Goal: Contribute content: Contribute content

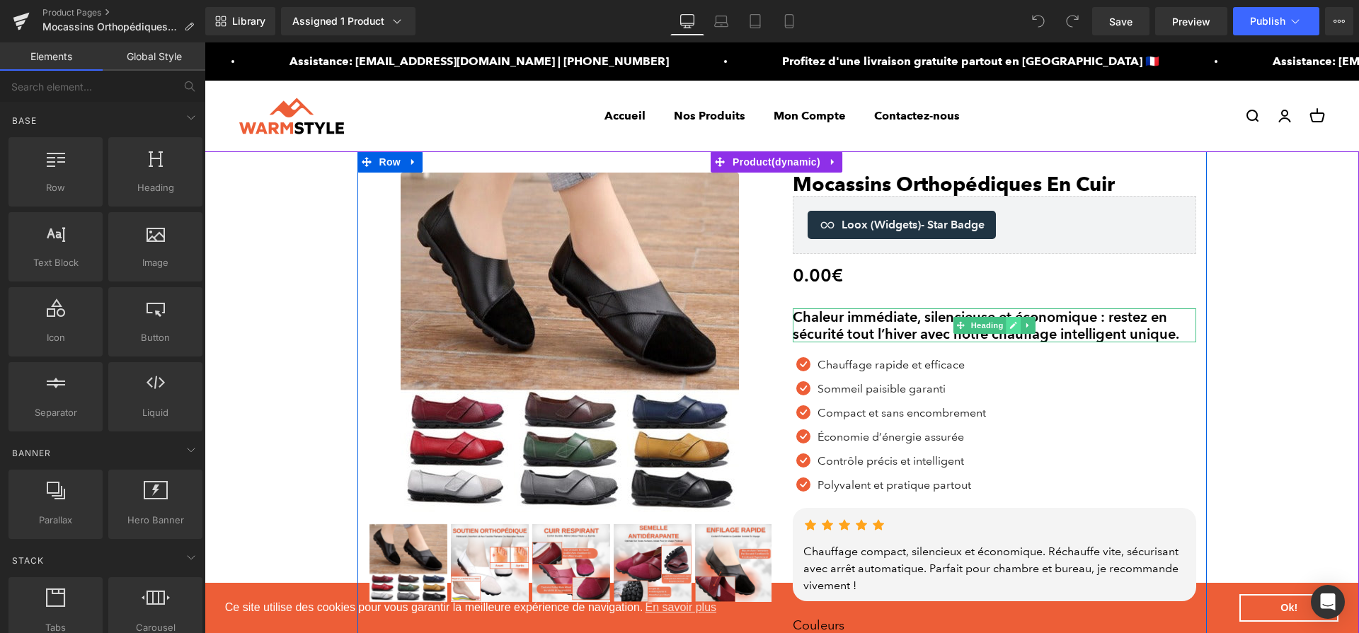
click at [1010, 325] on icon at bounding box center [1013, 325] width 8 height 8
click at [1009, 325] on h2 "Chaleur immédiate, silencieuse et économique : restez en sécurité tout l’hiver …" at bounding box center [994, 326] width 403 height 34
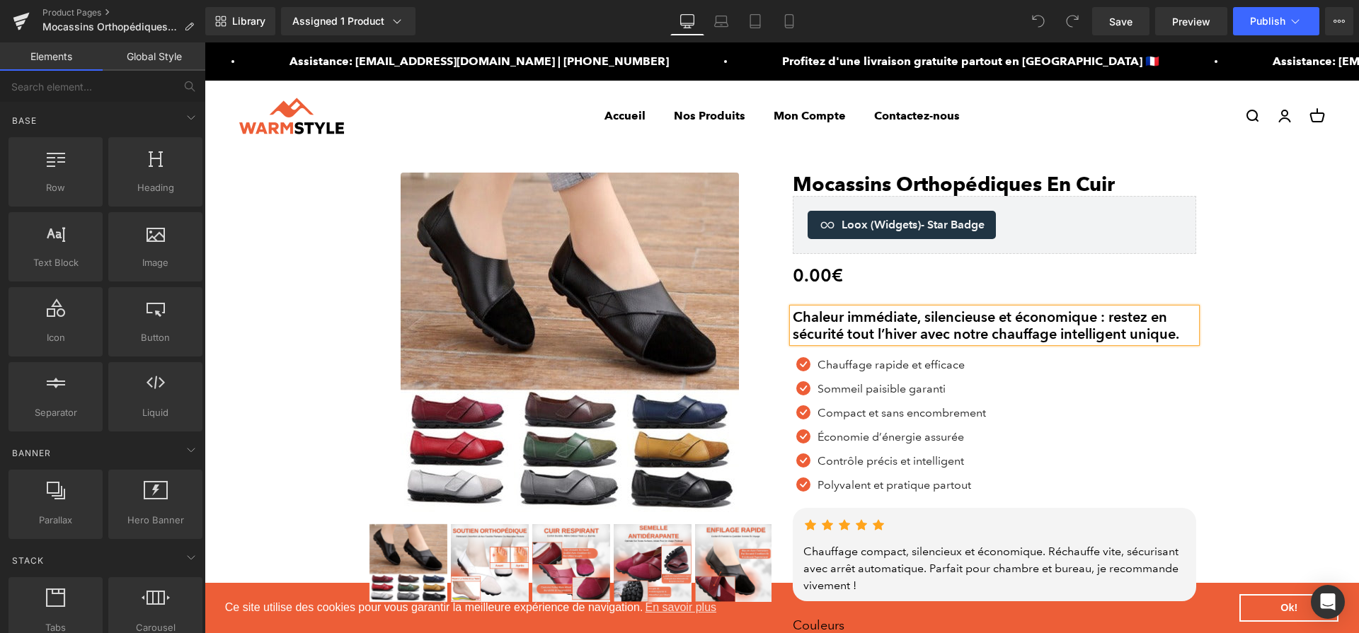
paste div
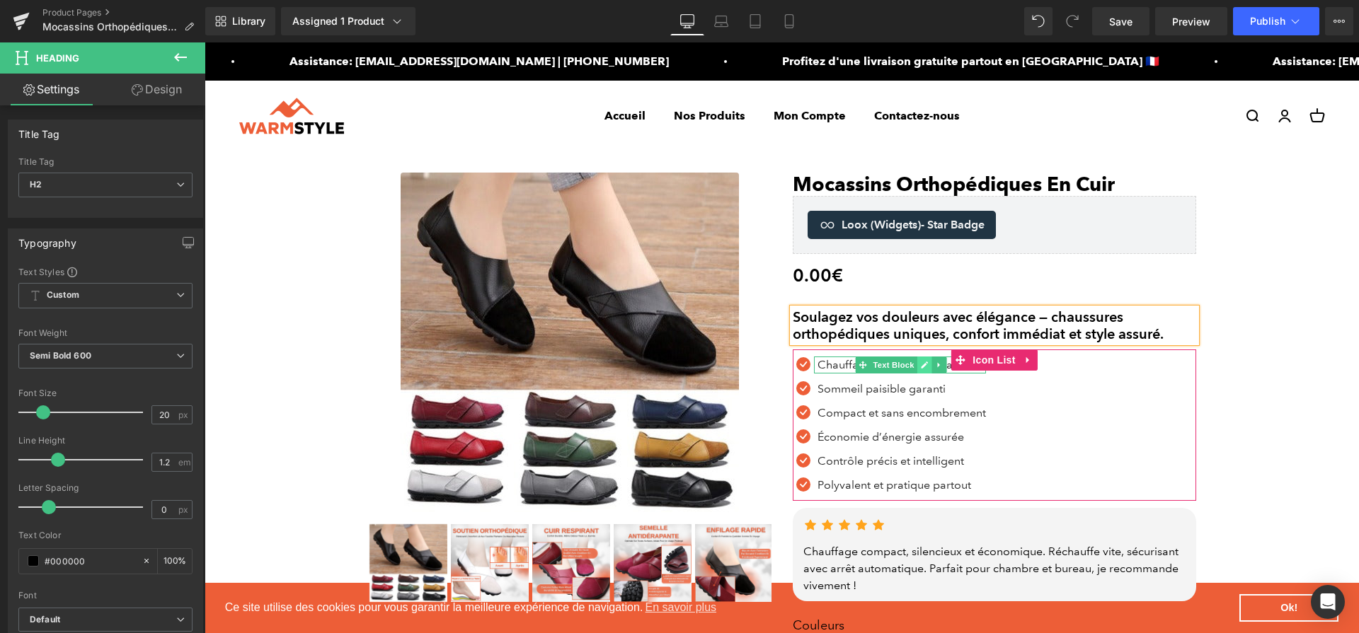
click at [905, 368] on span "Text Block" at bounding box center [894, 365] width 47 height 17
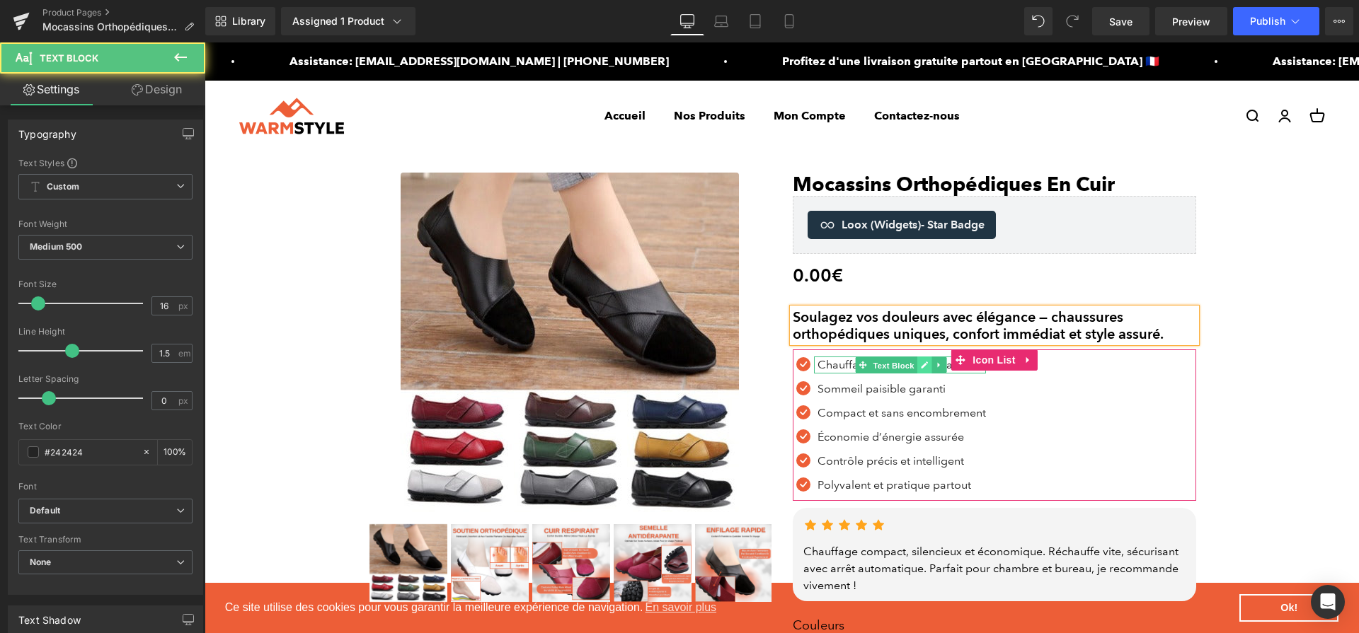
click at [922, 368] on icon at bounding box center [925, 365] width 7 height 7
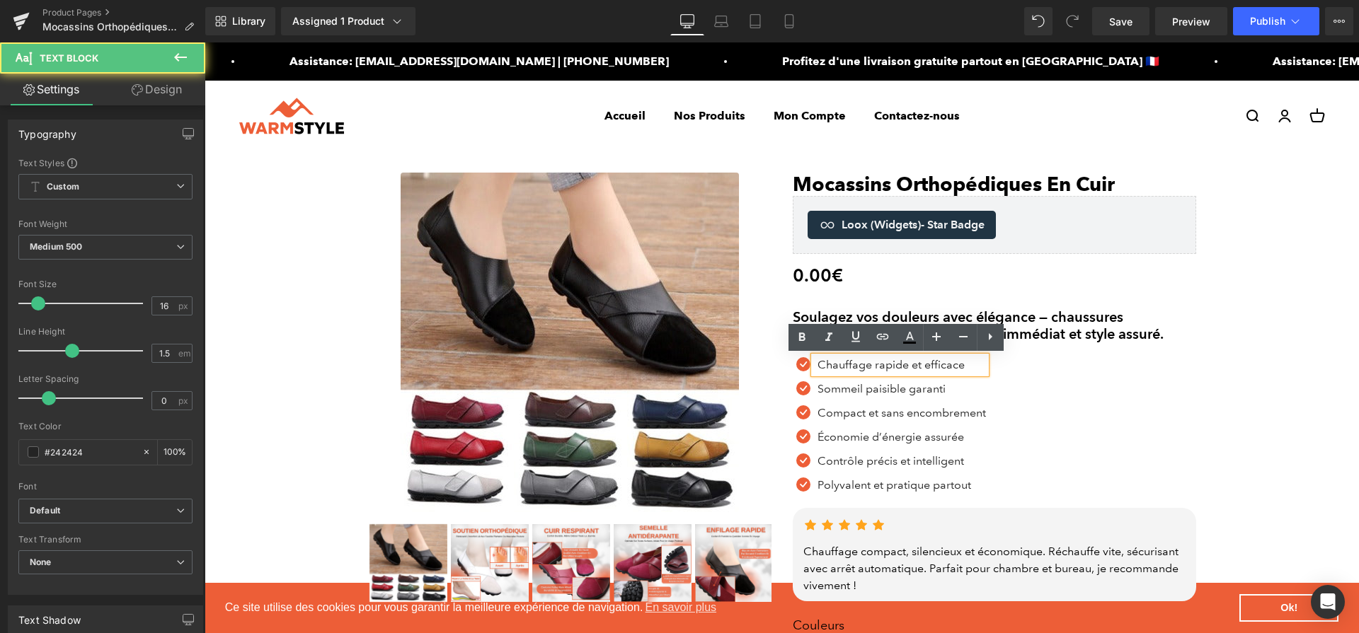
click at [916, 368] on p "Chauffage rapide et efficace" at bounding box center [902, 365] width 168 height 17
paste div
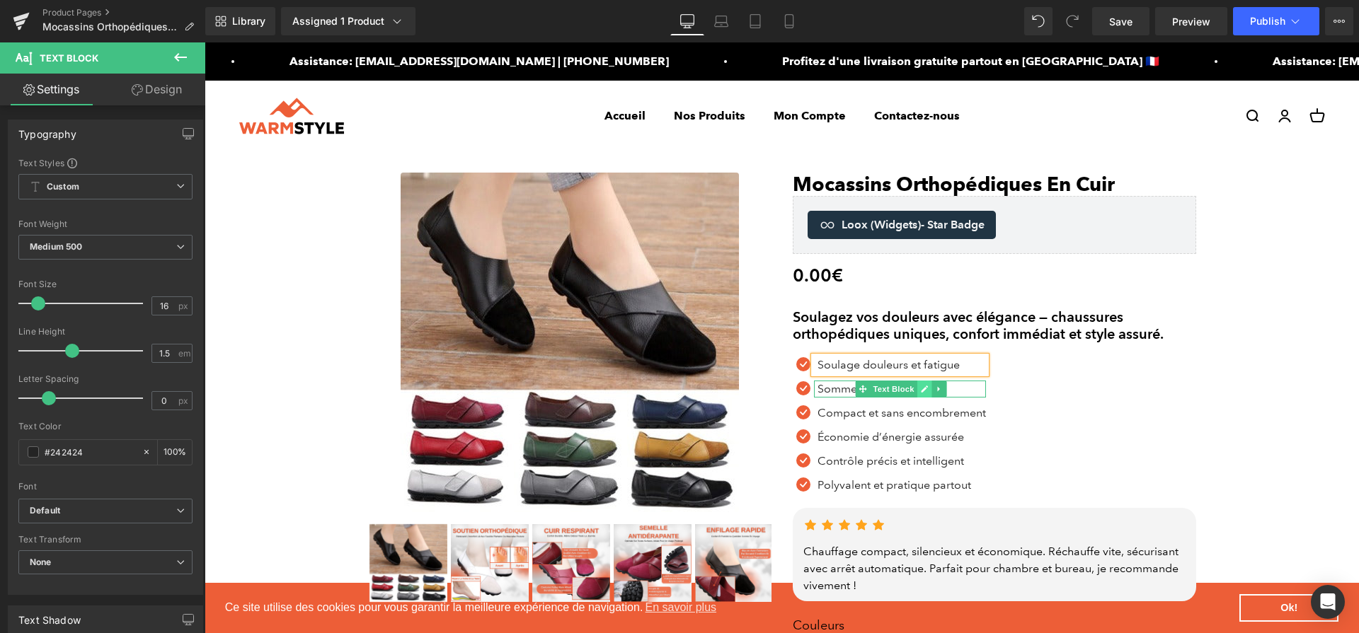
click at [917, 394] on link at bounding box center [924, 389] width 15 height 17
click at [913, 394] on p "Sommeil paisible garanti" at bounding box center [902, 389] width 168 height 17
paste div
click at [922, 416] on icon at bounding box center [925, 413] width 7 height 7
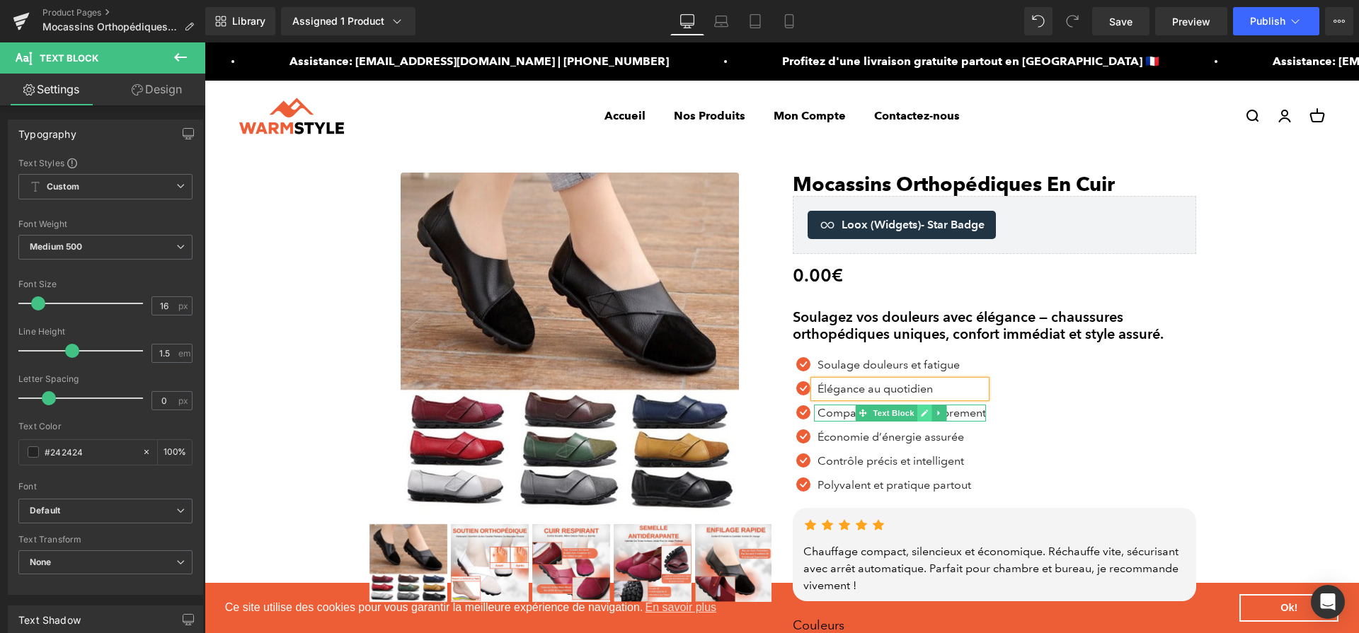
click at [915, 416] on p "Compact et sans encombrement" at bounding box center [902, 413] width 168 height 17
paste div
click at [914, 438] on icon at bounding box center [917, 437] width 7 height 7
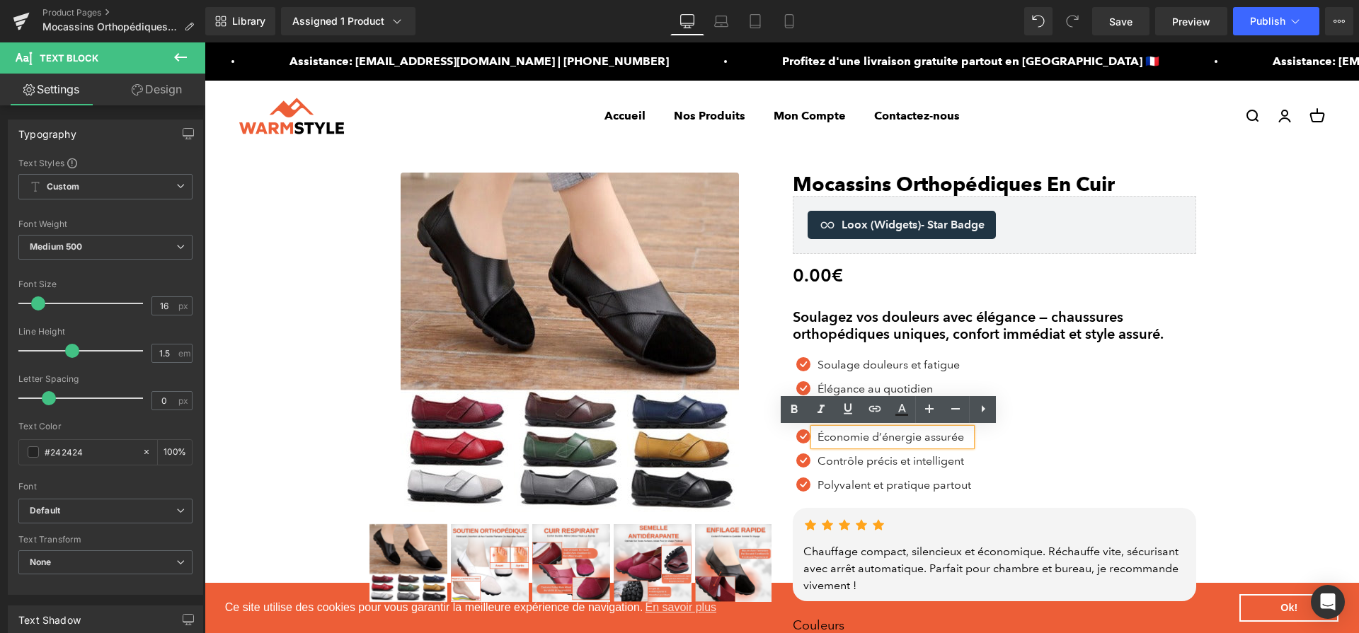
click at [908, 438] on p "Économie d’énergie assurée" at bounding box center [895, 437] width 154 height 17
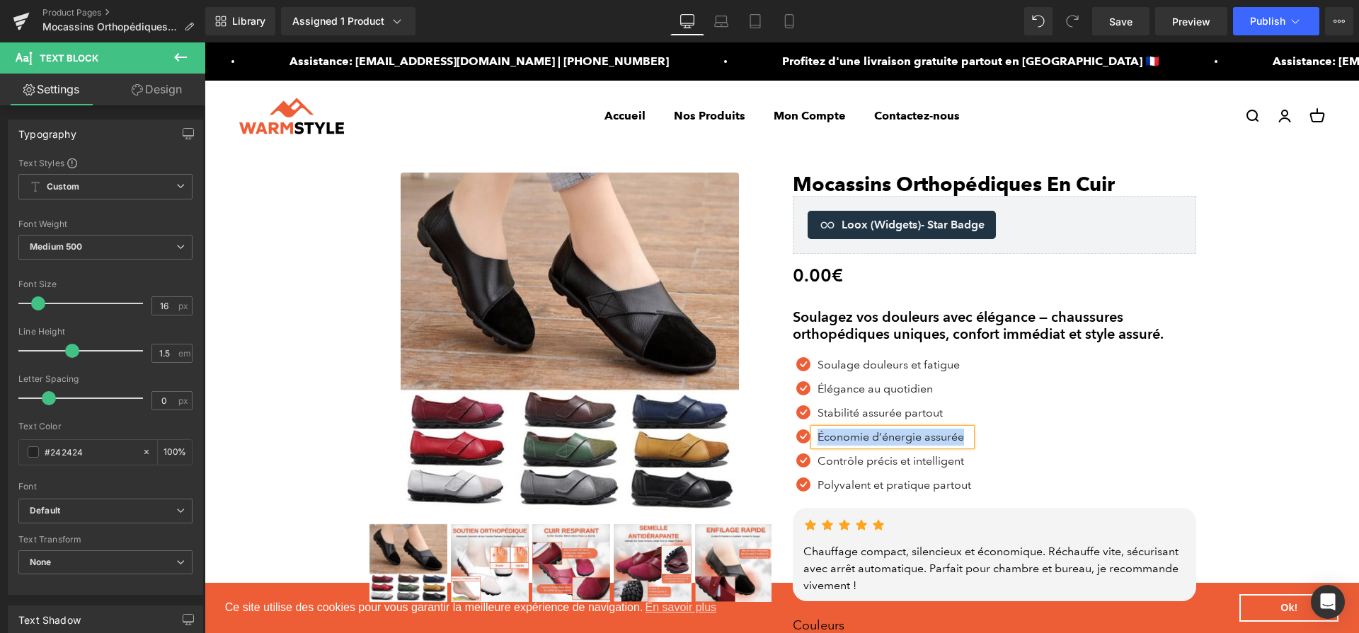
paste div
click at [913, 461] on icon at bounding box center [917, 461] width 8 height 8
click at [908, 461] on p "Contrôle précis et intelligent" at bounding box center [895, 461] width 154 height 17
paste div
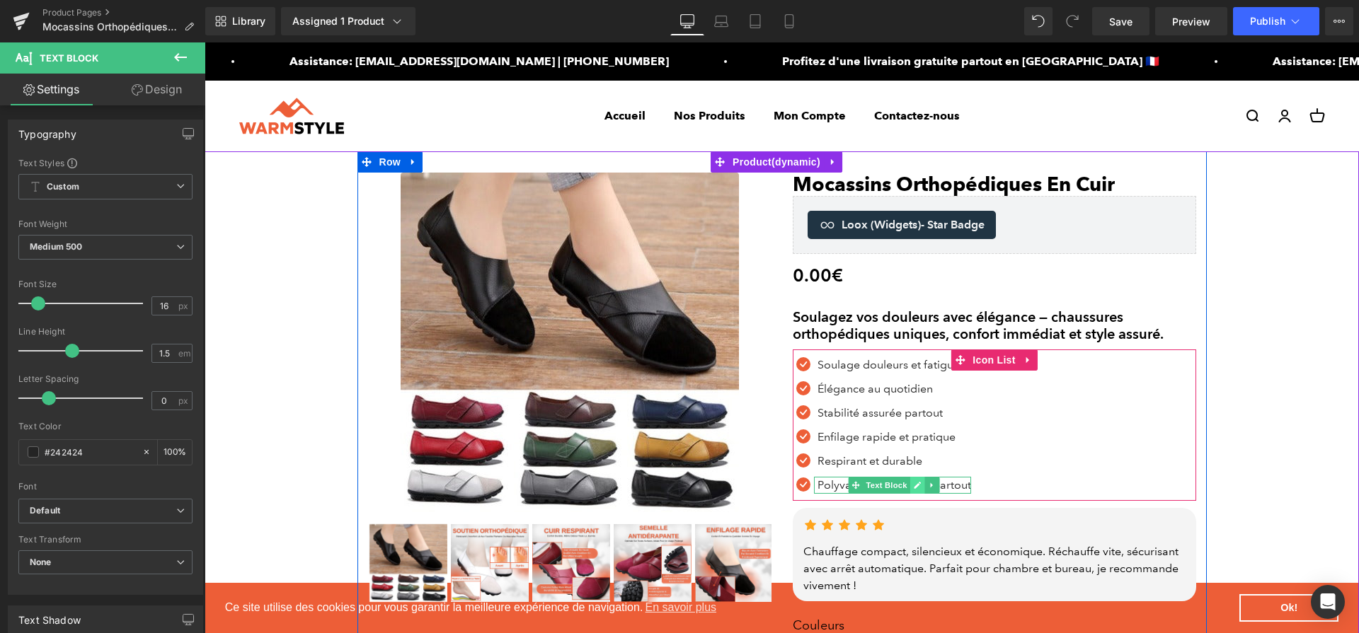
click at [914, 485] on icon at bounding box center [917, 485] width 7 height 7
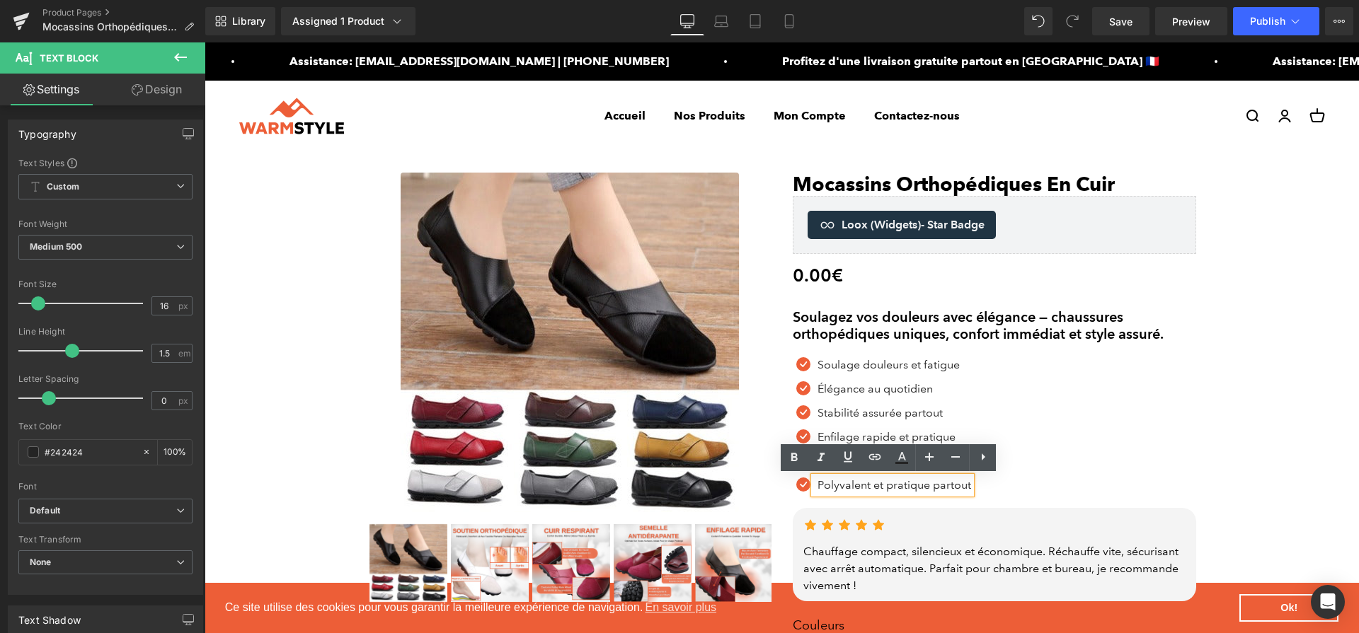
click at [912, 485] on p "Polyvalent et pratique partout" at bounding box center [895, 485] width 154 height 17
paste div
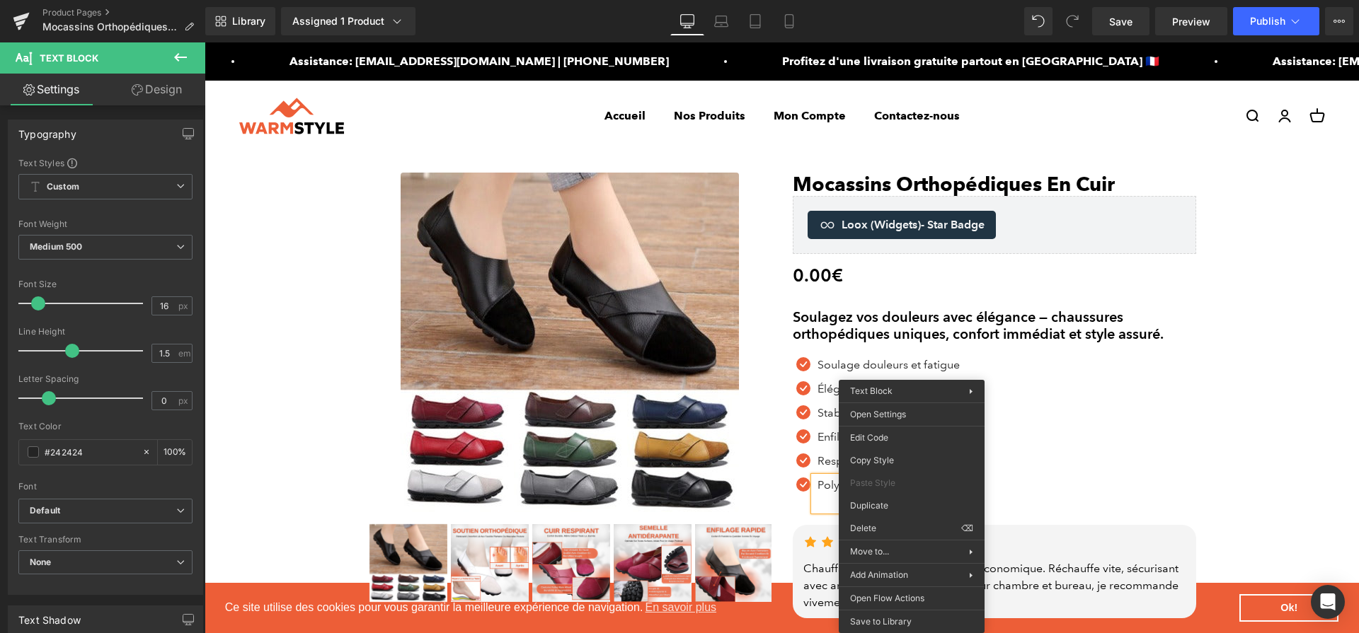
click at [814, 502] on div "Polyvalence toutes occasions" at bounding box center [891, 494] width 154 height 34
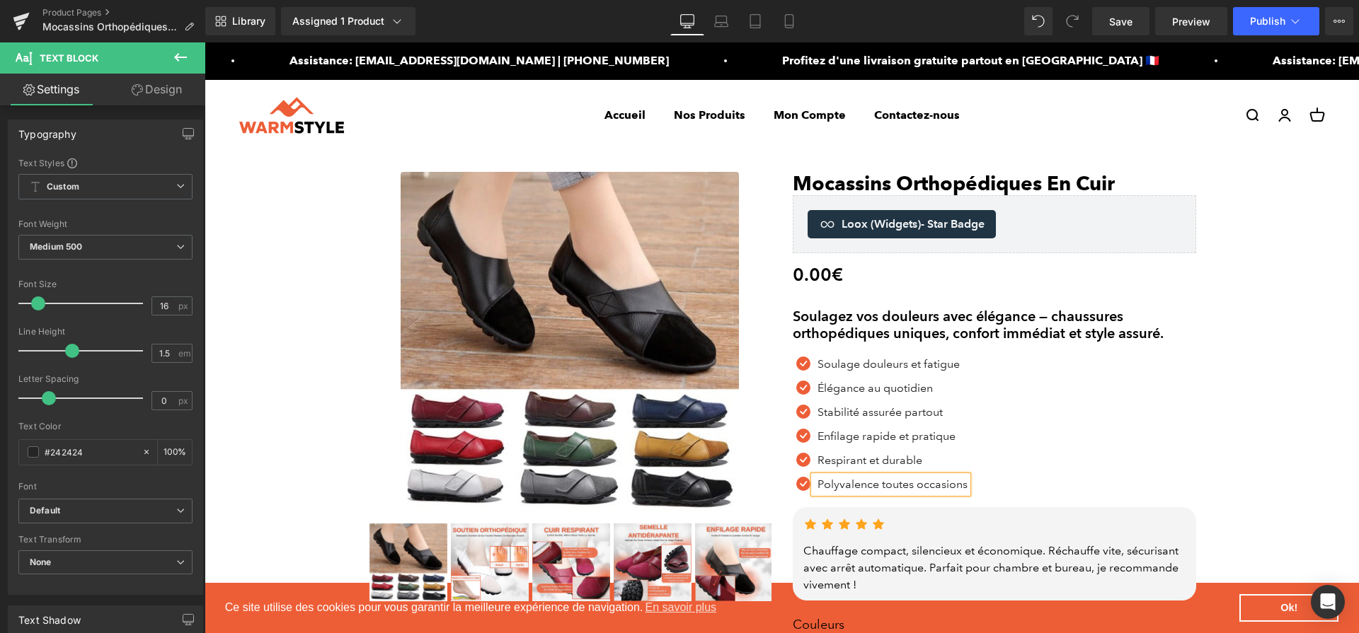
scroll to position [79, 0]
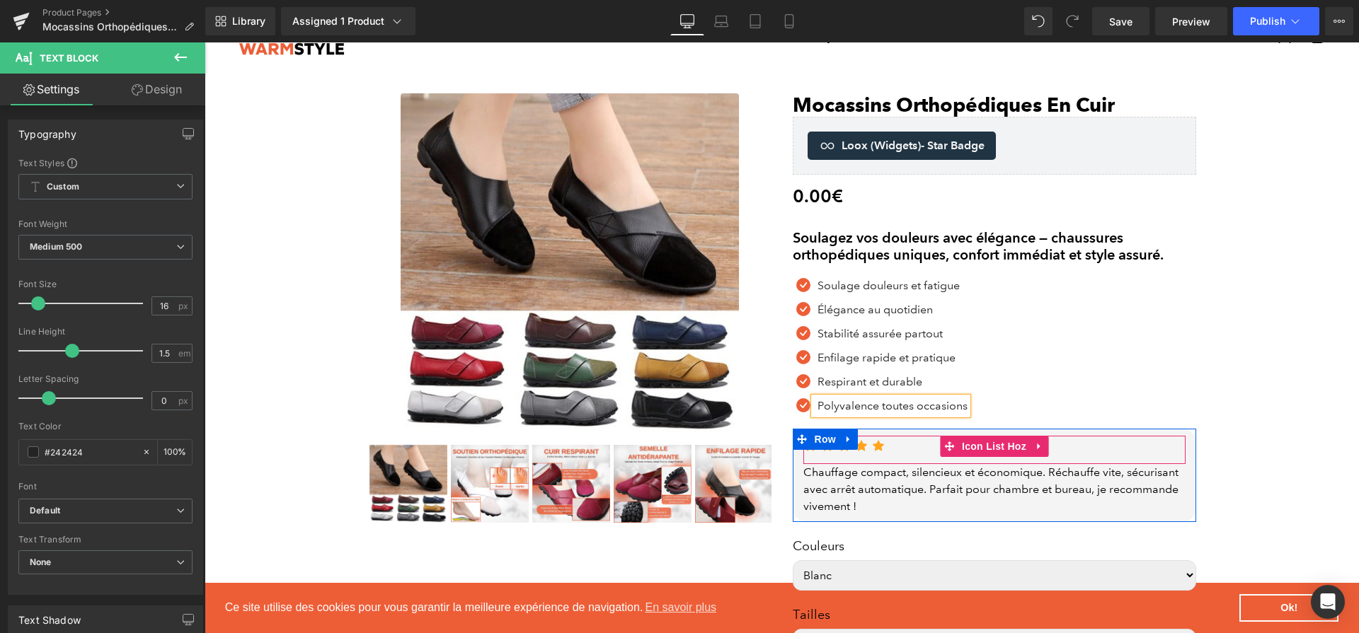
click at [997, 488] on div "Chauffage compact, silencieux et économique. Réchauffe vite, sécurisant avec ar…" at bounding box center [994, 489] width 382 height 51
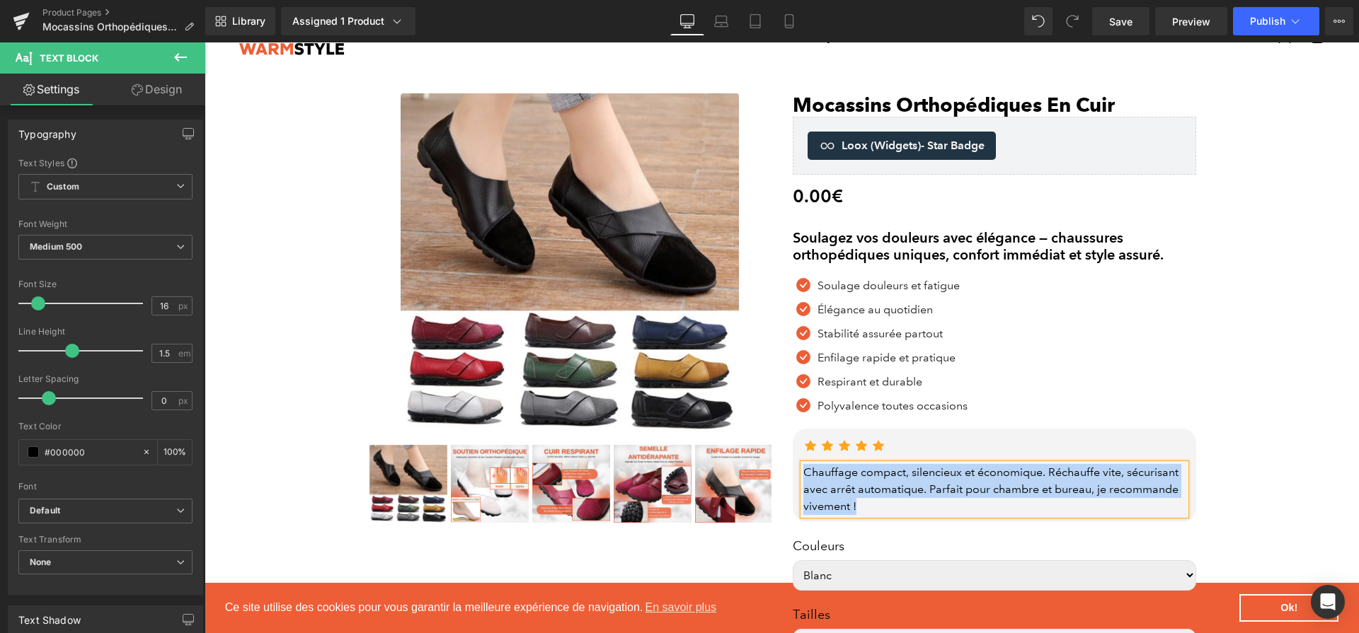
paste div
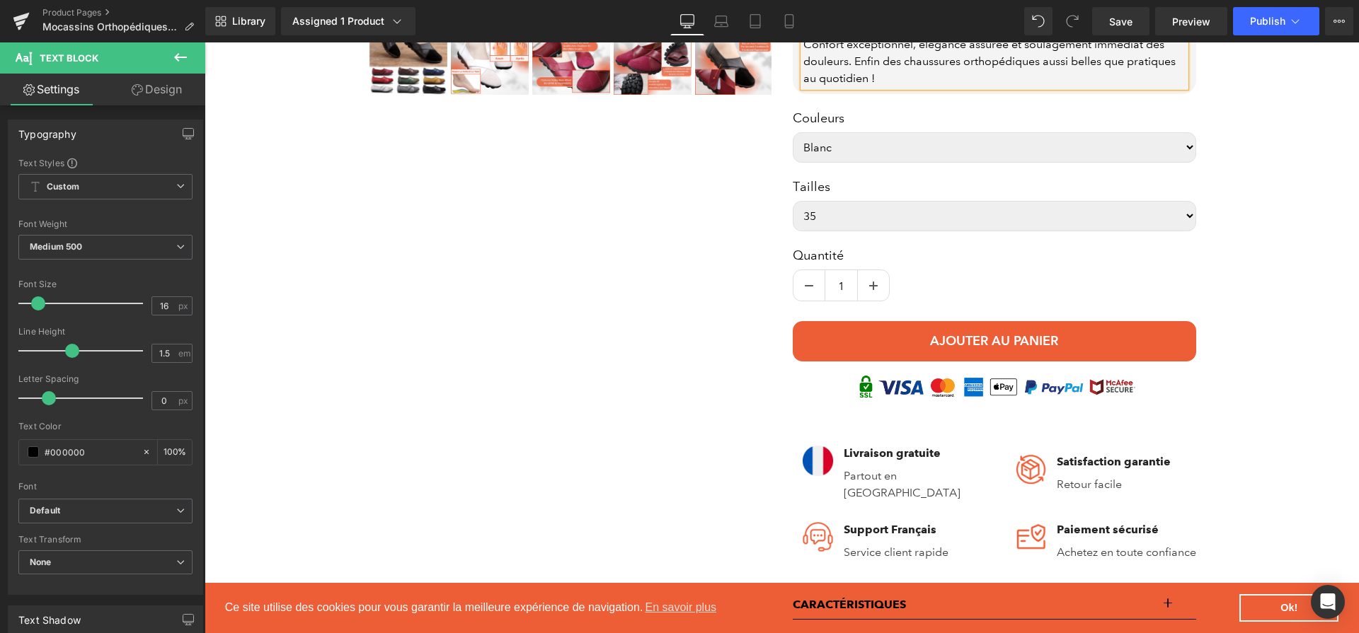
scroll to position [721, 0]
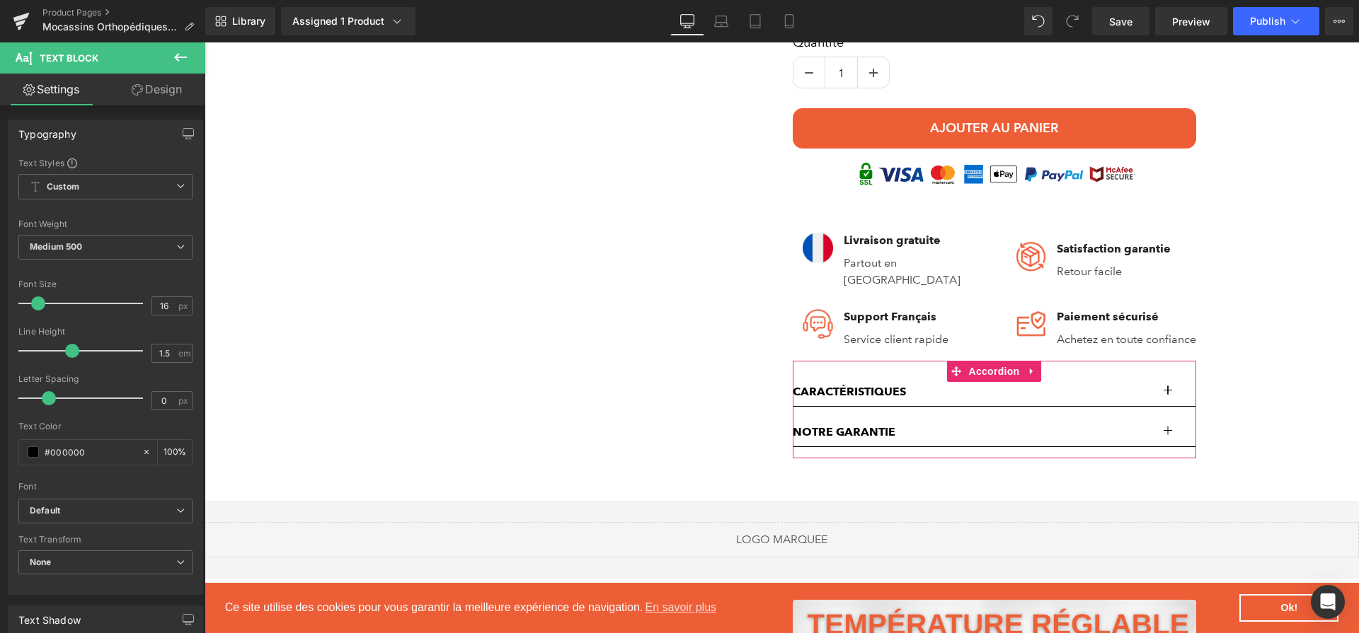
click at [1169, 401] on button "button" at bounding box center [1182, 392] width 28 height 28
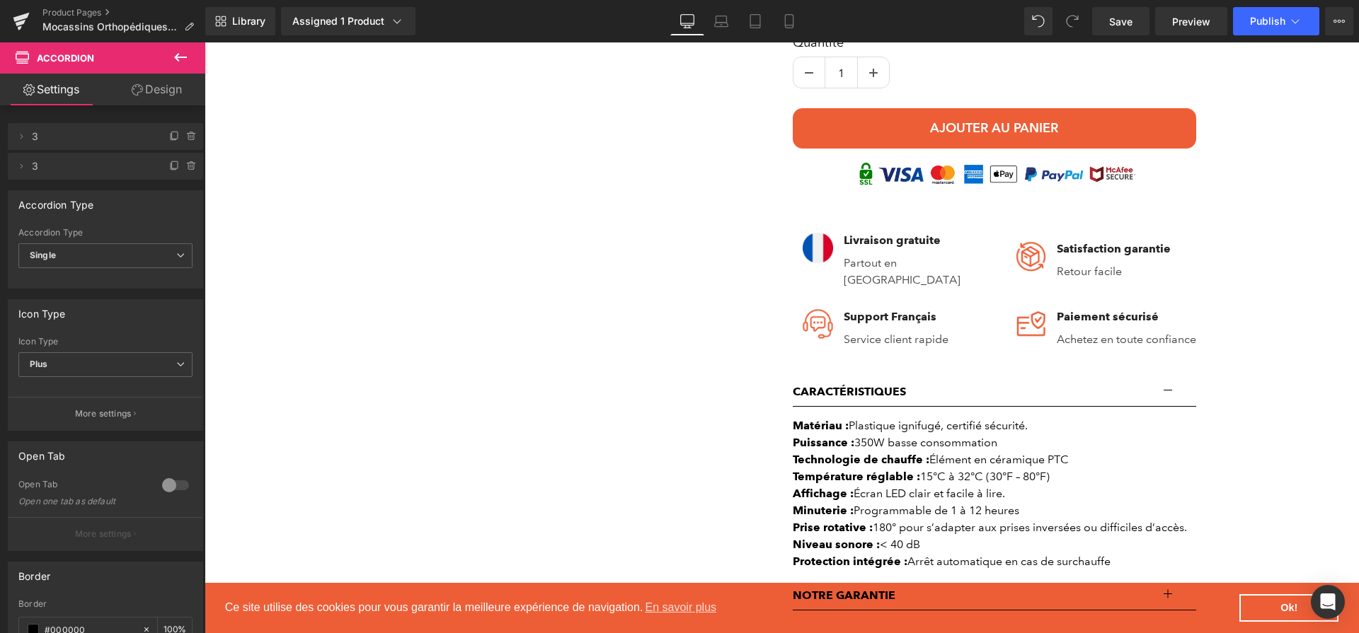
scroll to position [933, 0]
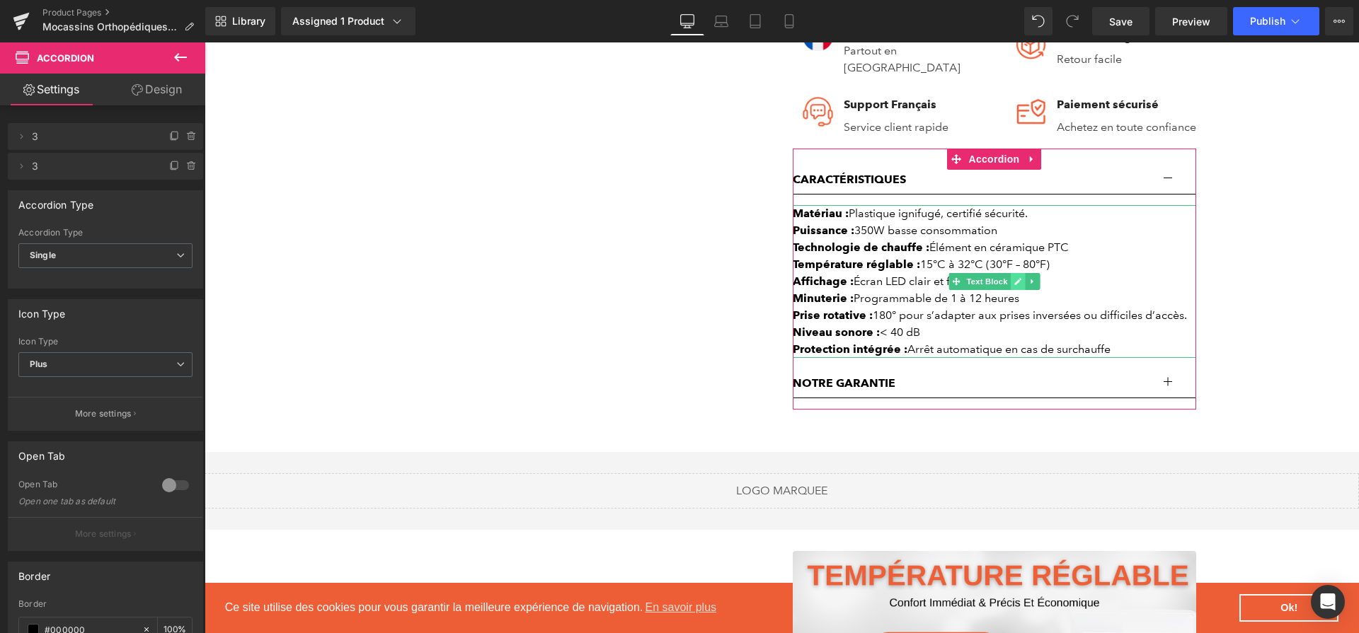
click at [1014, 286] on icon at bounding box center [1018, 281] width 8 height 8
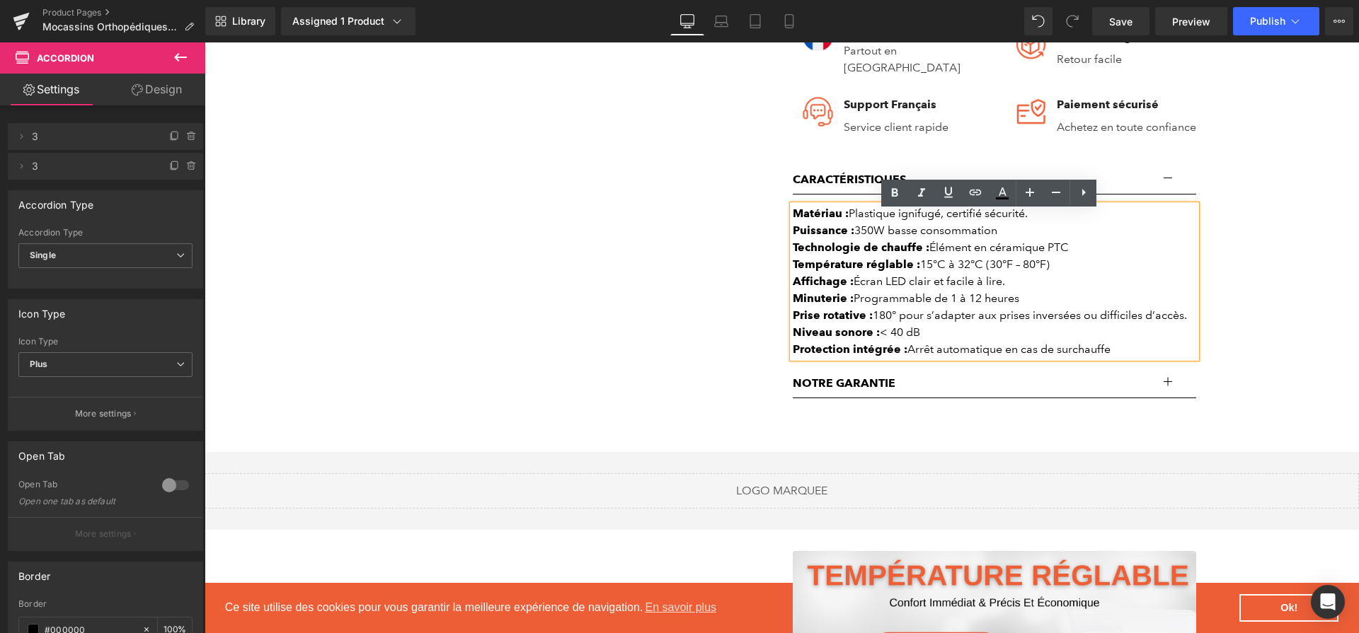
click at [1009, 288] on div "Affichage : Écran LED clair et facile à lire." at bounding box center [994, 281] width 403 height 17
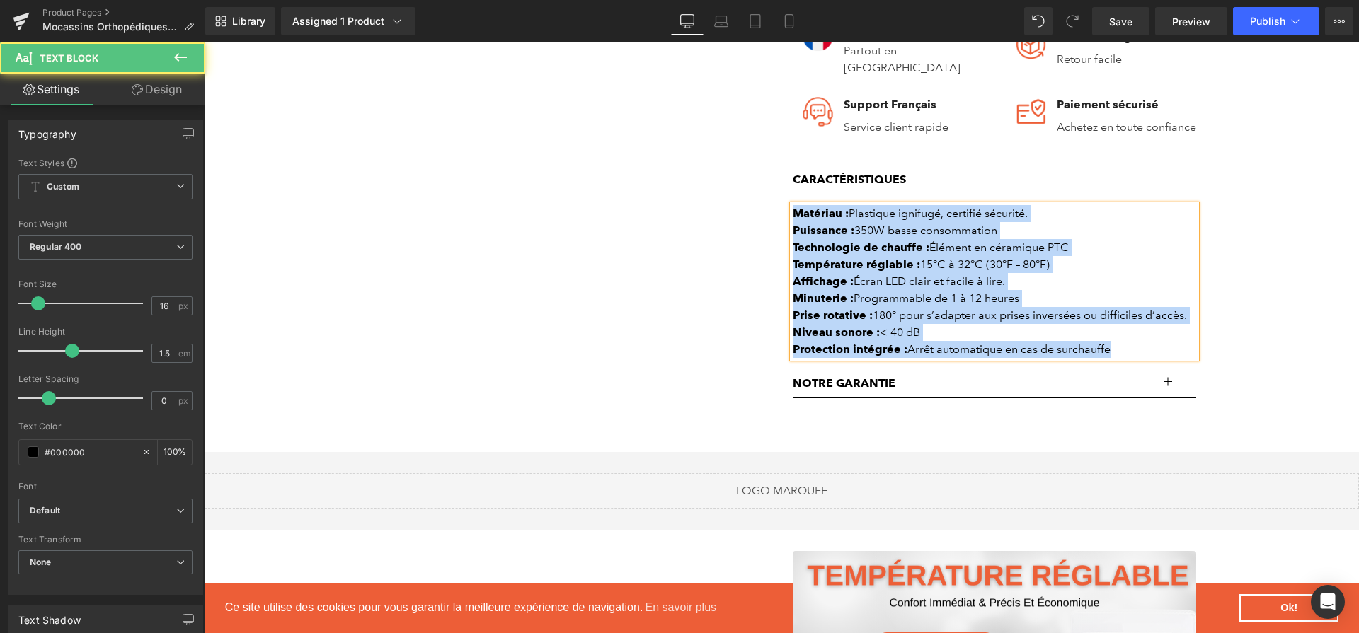
paste div
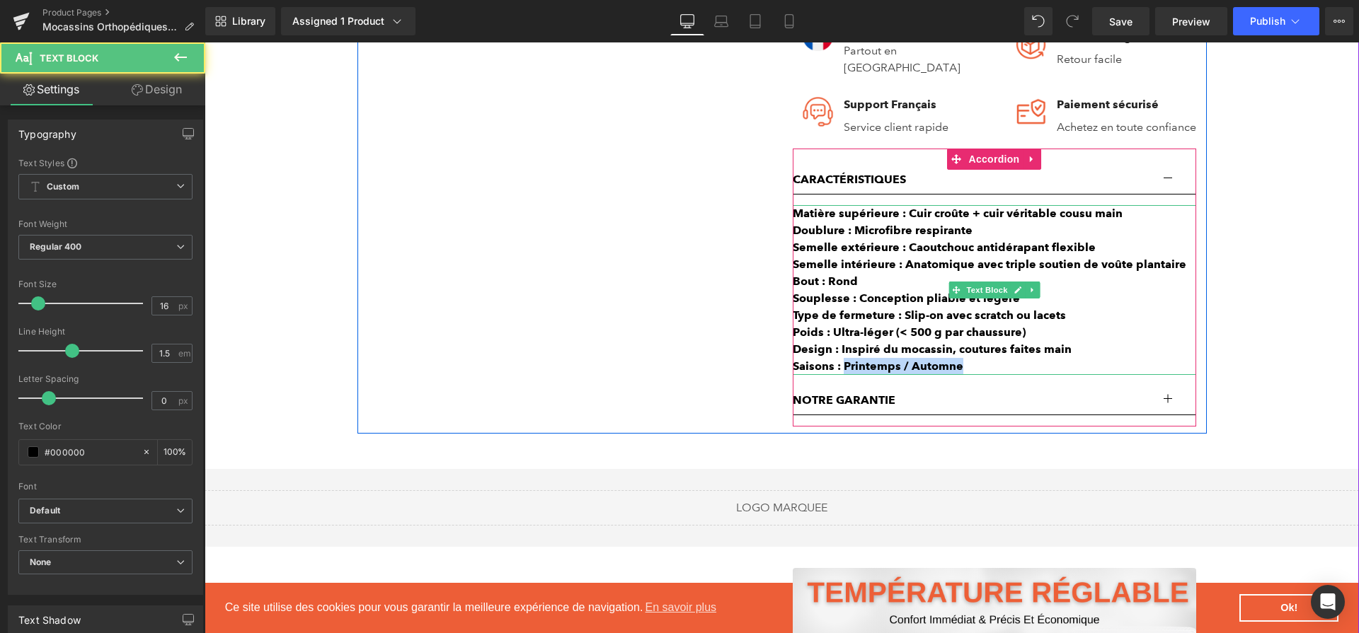
drag, startPoint x: 959, startPoint y: 373, endPoint x: 837, endPoint y: 373, distance: 122.5
click at [837, 373] on div "Saisons : Printemps / Automne" at bounding box center [994, 366] width 403 height 17
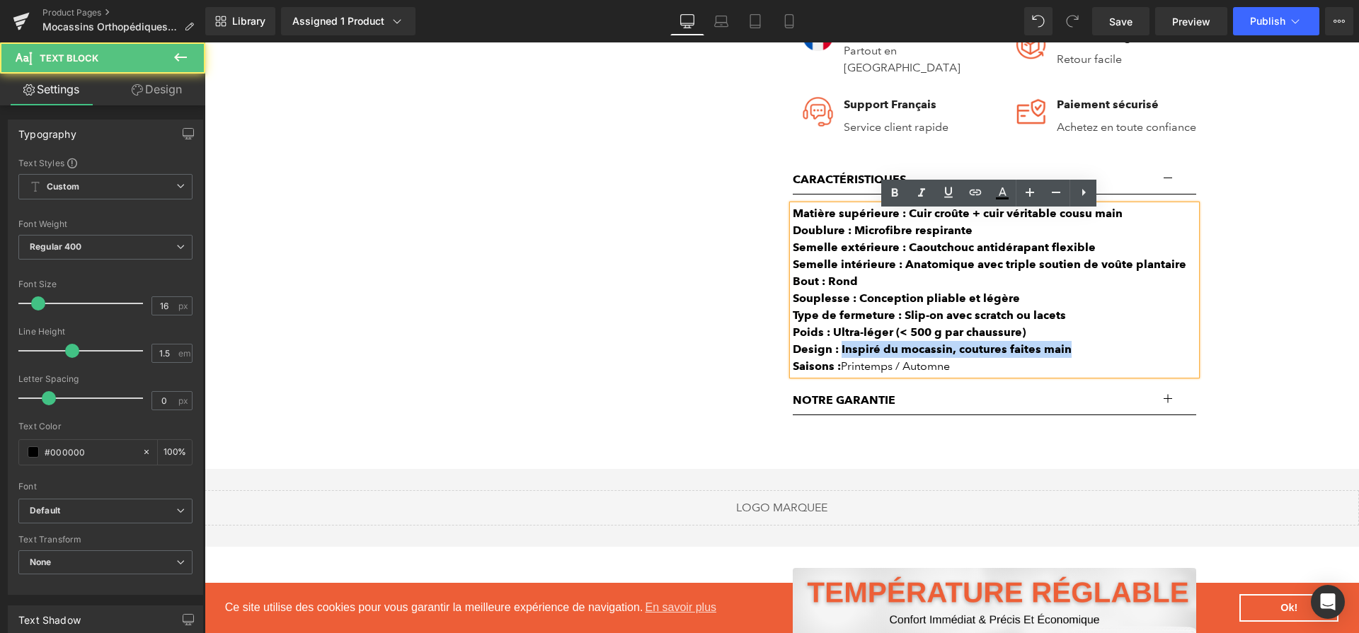
drag, startPoint x: 836, startPoint y: 357, endPoint x: 1107, endPoint y: 355, distance: 271.1
click at [1109, 355] on div "Design : Inspiré du mocassin, coutures faites main" at bounding box center [994, 349] width 403 height 17
drag, startPoint x: 829, startPoint y: 343, endPoint x: 1037, endPoint y: 343, distance: 208.1
click at [1037, 341] on div "Poids : Ultra-léger (< 500 g par chaussure)" at bounding box center [994, 332] width 403 height 17
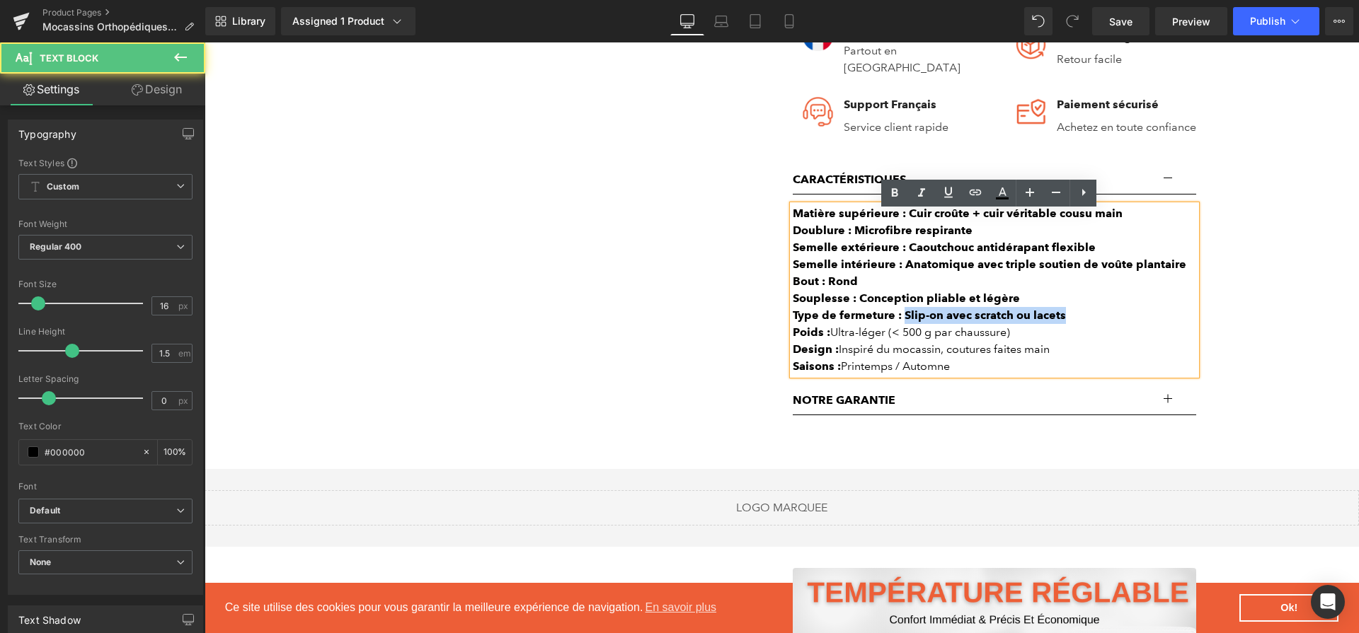
drag, startPoint x: 916, startPoint y: 324, endPoint x: 1037, endPoint y: 323, distance: 121.0
click at [1068, 324] on div "Type de fermeture : Slip-on avec scratch ou lacets" at bounding box center [994, 315] width 403 height 17
drag, startPoint x: 865, startPoint y: 307, endPoint x: 1028, endPoint y: 307, distance: 162.8
click at [1028, 307] on div "Souplesse : Conception pliable et légère" at bounding box center [994, 298] width 403 height 17
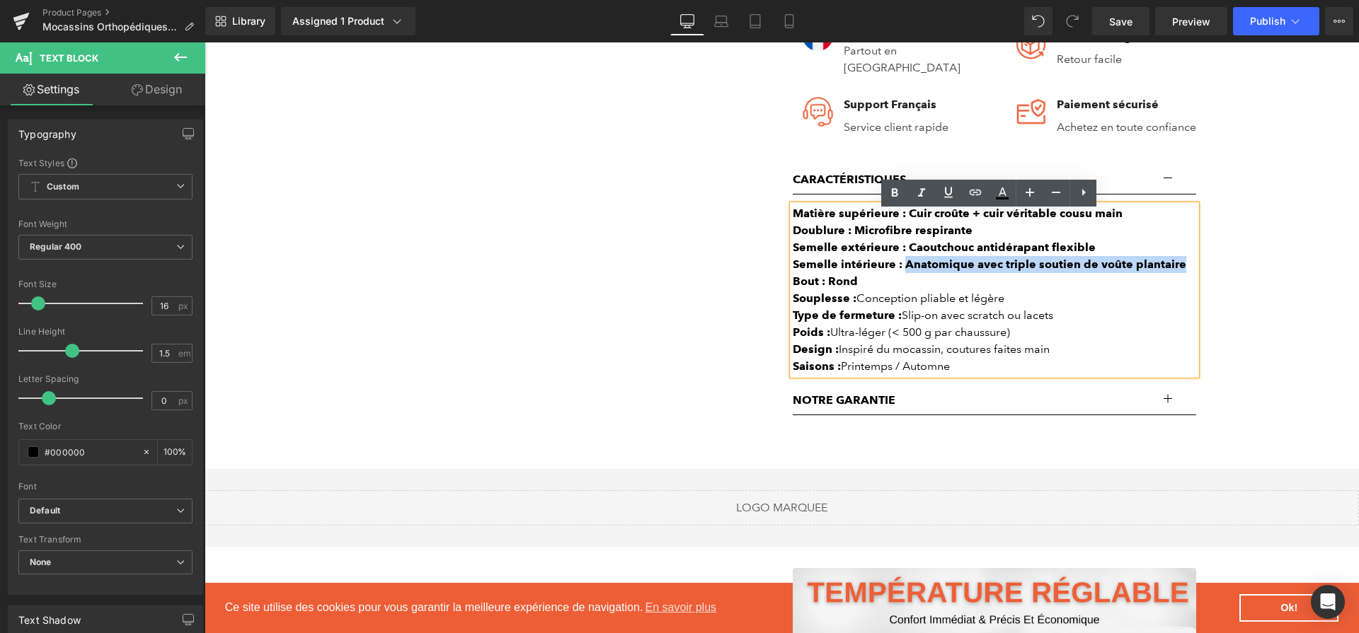
drag, startPoint x: 898, startPoint y: 269, endPoint x: 1174, endPoint y: 278, distance: 276.2
click at [1174, 273] on div "Semelle intérieure : Anatomique avec triple soutien de voûte plantaire" at bounding box center [994, 264] width 403 height 17
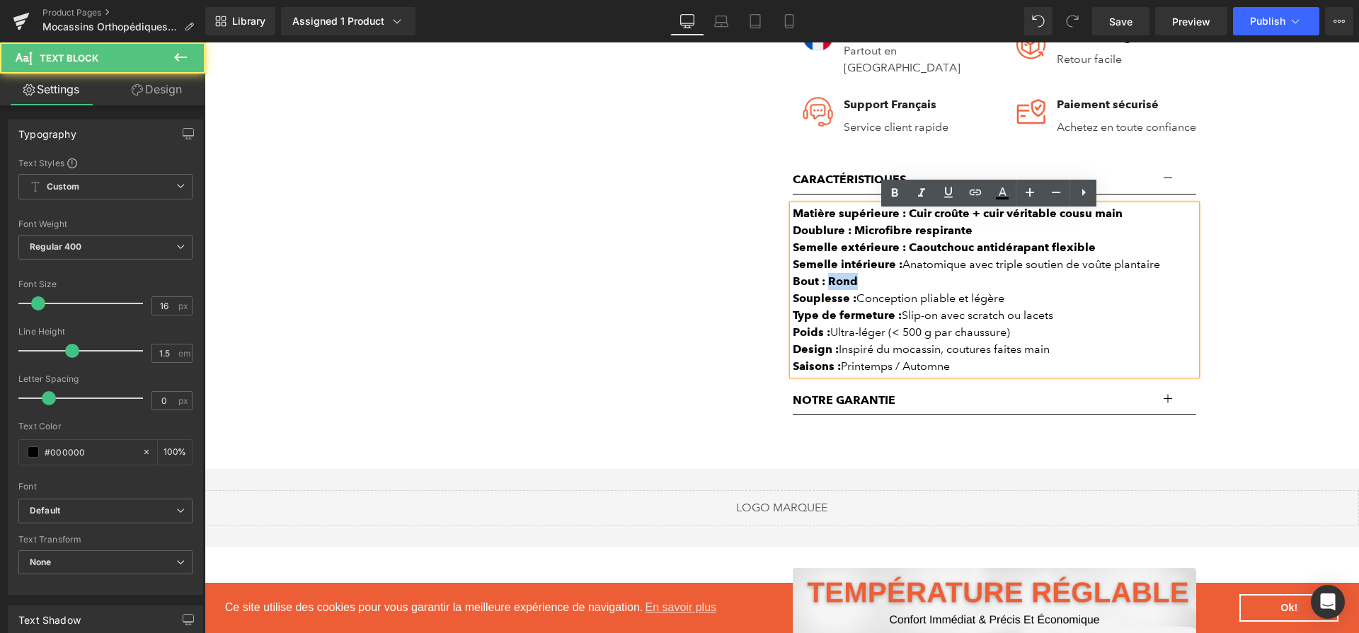
drag, startPoint x: 859, startPoint y: 291, endPoint x: 825, endPoint y: 289, distance: 34.0
click at [825, 289] on div "Bout : Rond" at bounding box center [994, 281] width 403 height 17
drag, startPoint x: 900, startPoint y: 256, endPoint x: 1085, endPoint y: 258, distance: 184.7
click at [1085, 256] on div "Semelle extérieure : Caoutchouc antidérapant flexible" at bounding box center [994, 247] width 403 height 17
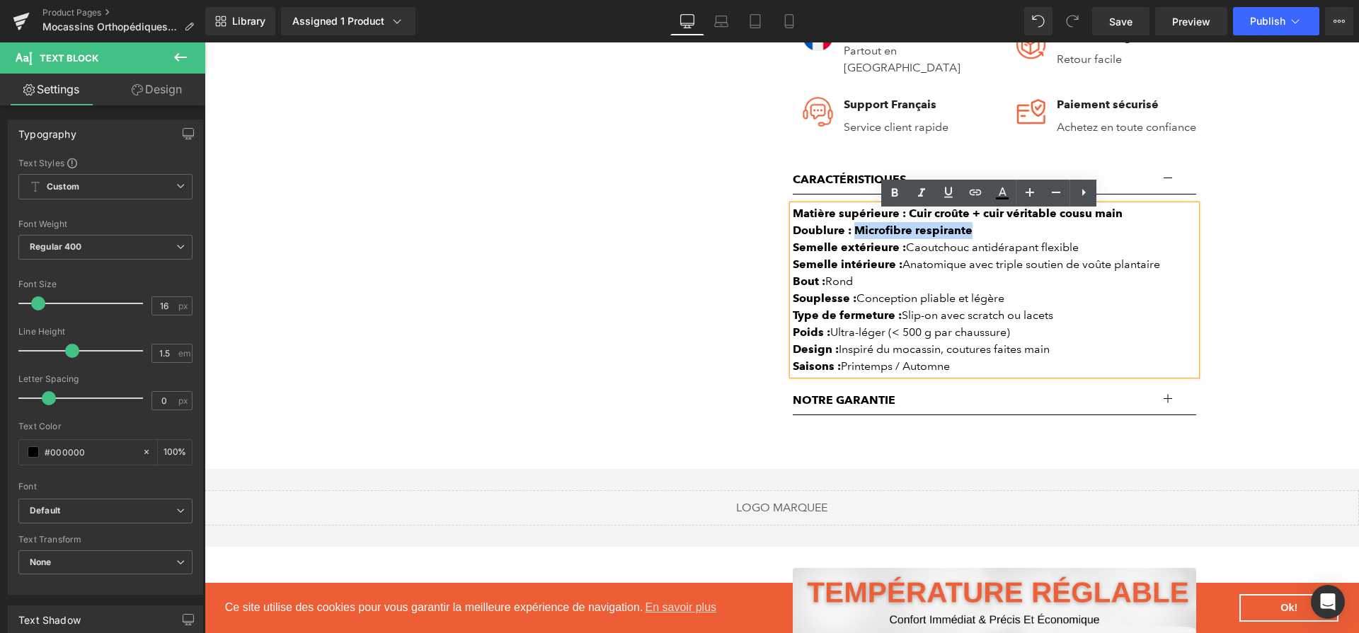
drag, startPoint x: 999, startPoint y: 237, endPoint x: 849, endPoint y: 237, distance: 150.8
click at [849, 237] on div "Doublure : Microfibre respirante" at bounding box center [994, 230] width 403 height 17
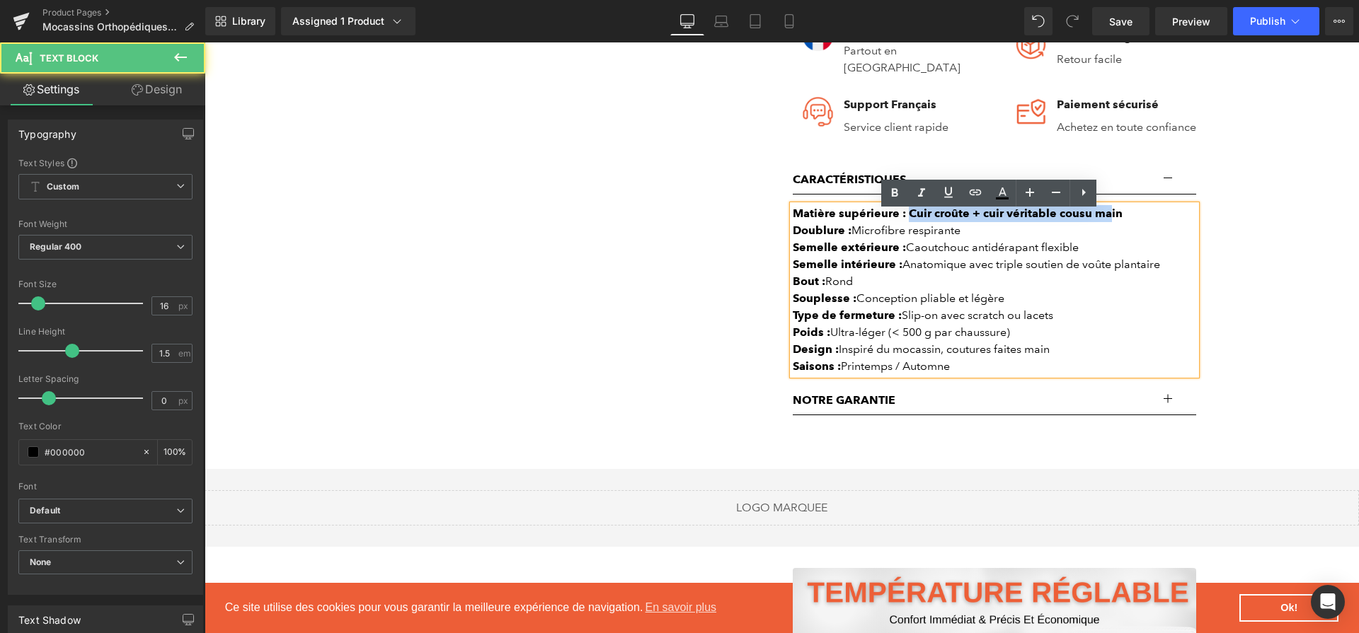
drag, startPoint x: 964, startPoint y: 220, endPoint x: 1116, endPoint y: 222, distance: 151.5
click at [1116, 222] on div "Matière supérieure : Cuir croûte + cuir véritable cousu main" at bounding box center [994, 213] width 403 height 17
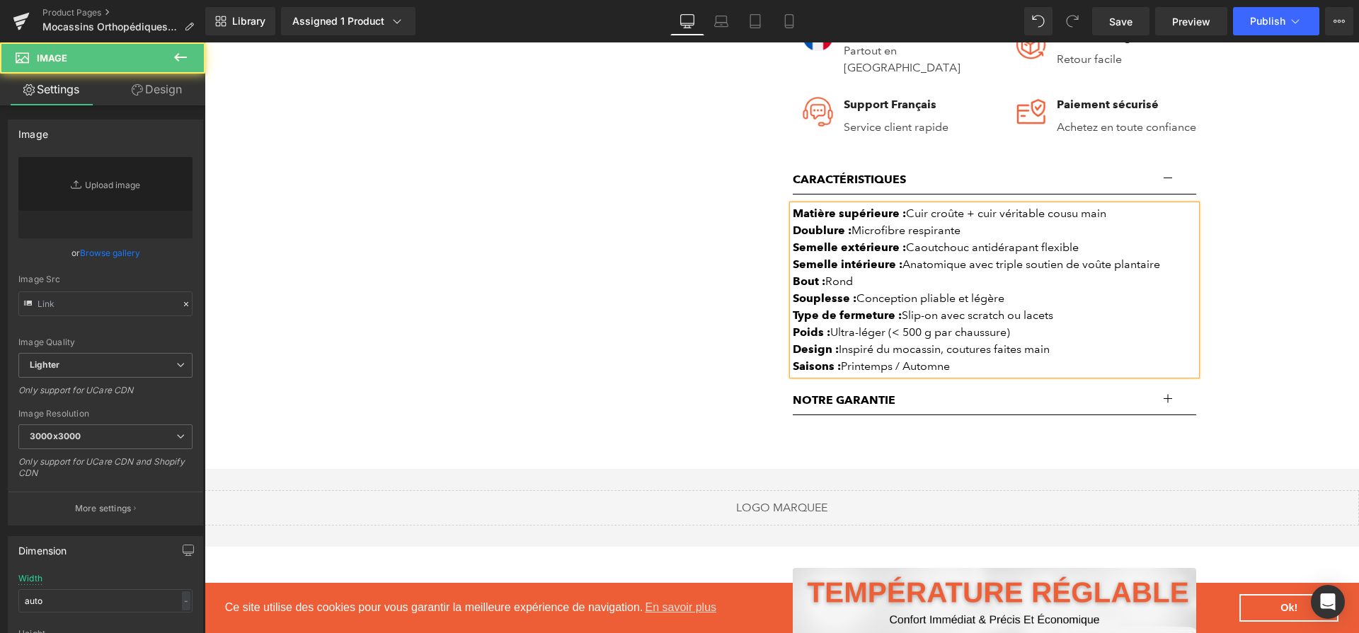
scroll to position [1448, 0]
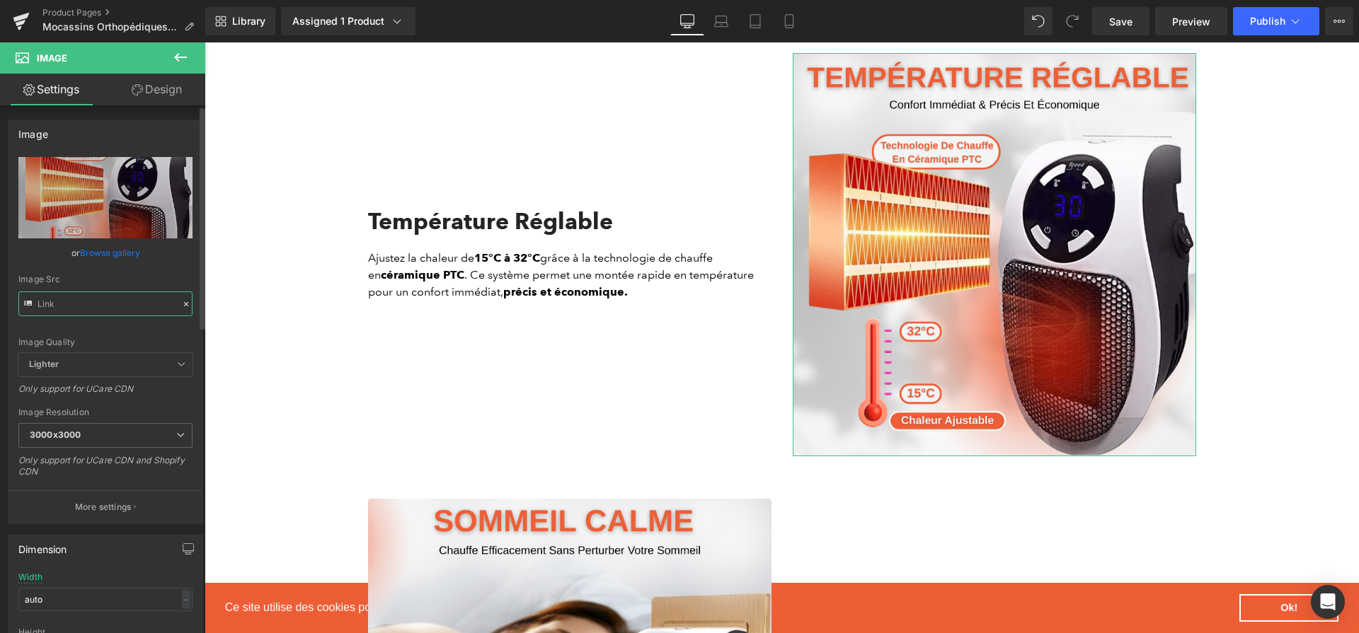
click at [114, 302] on input "text" at bounding box center [105, 304] width 174 height 25
paste input "a0e12a03-1655-42d1-8698-dc865617440a.png?v=1757934434"
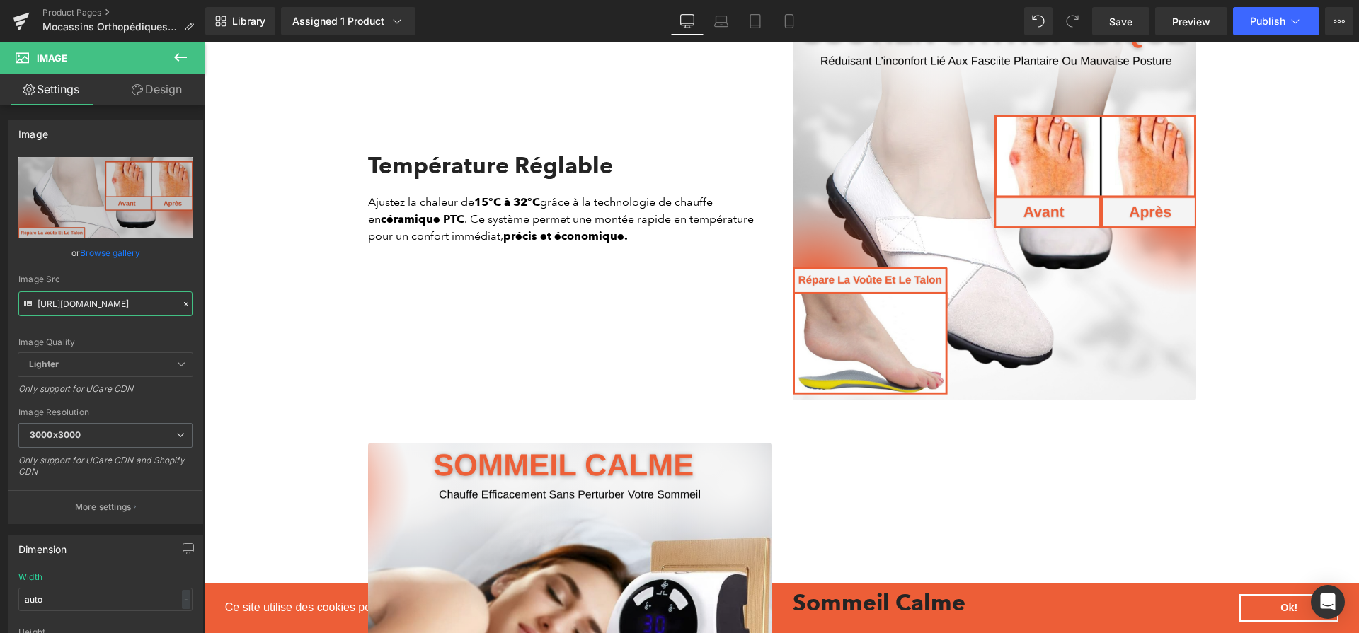
scroll to position [1684, 0]
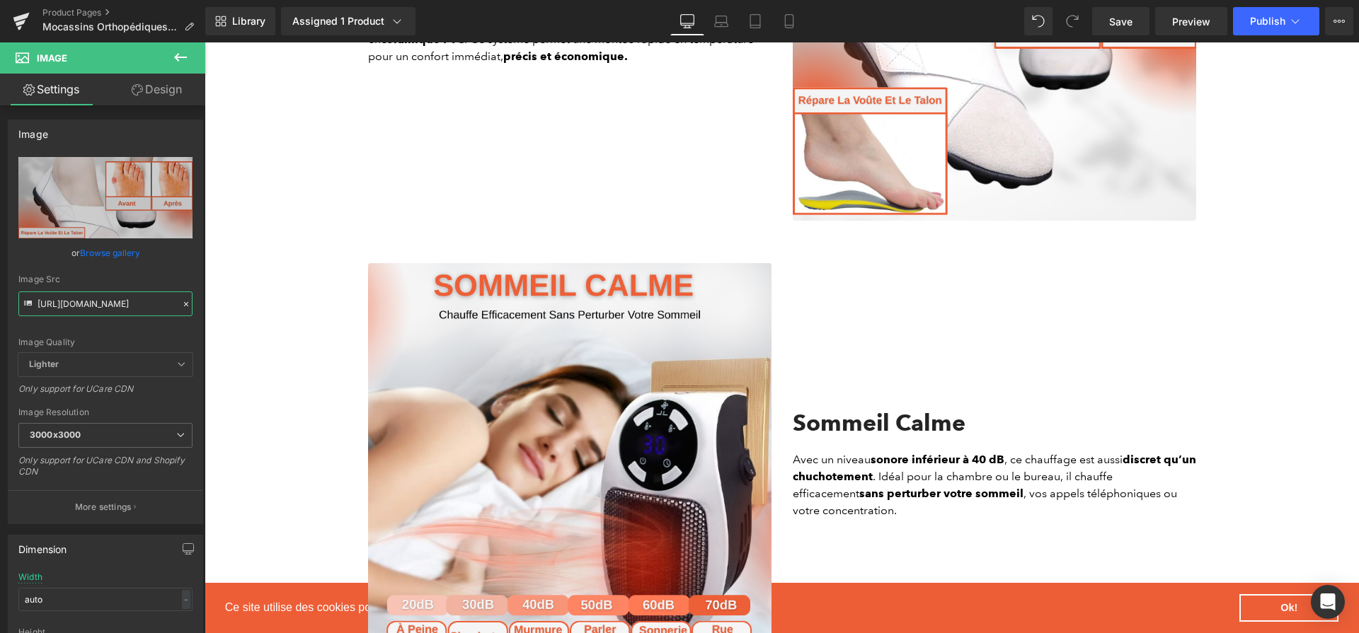
type input "[URL][DOMAIN_NAME]"
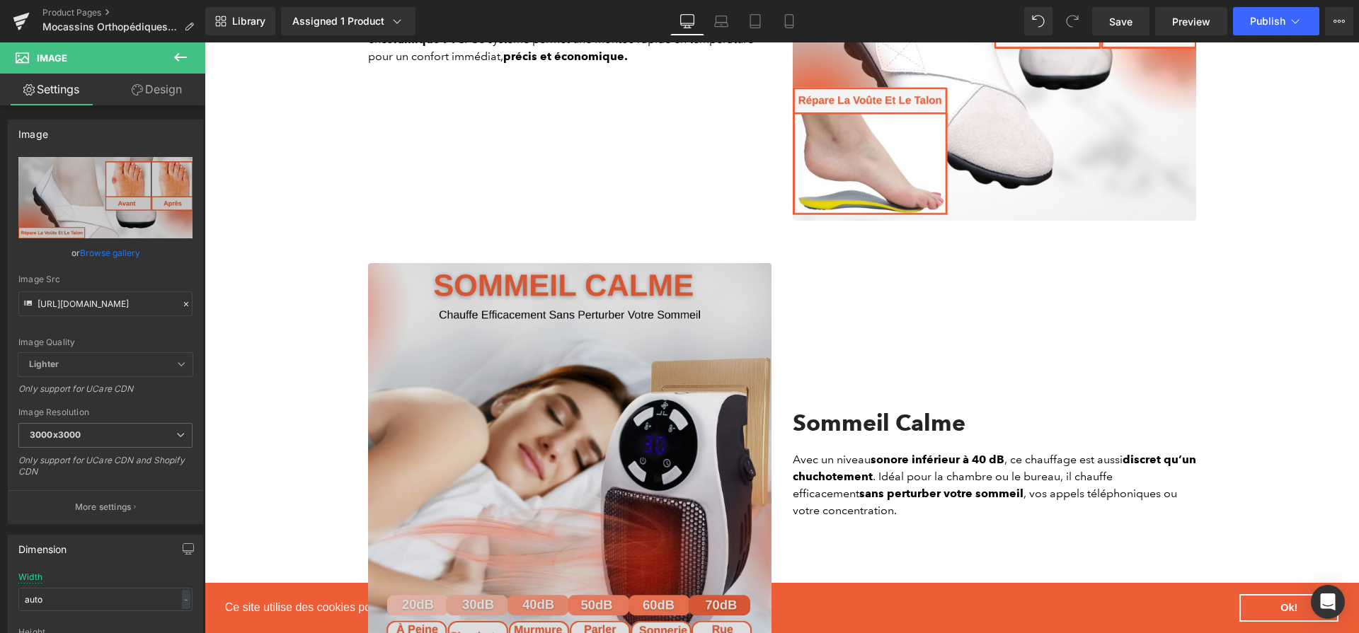
click at [660, 403] on img at bounding box center [569, 464] width 403 height 403
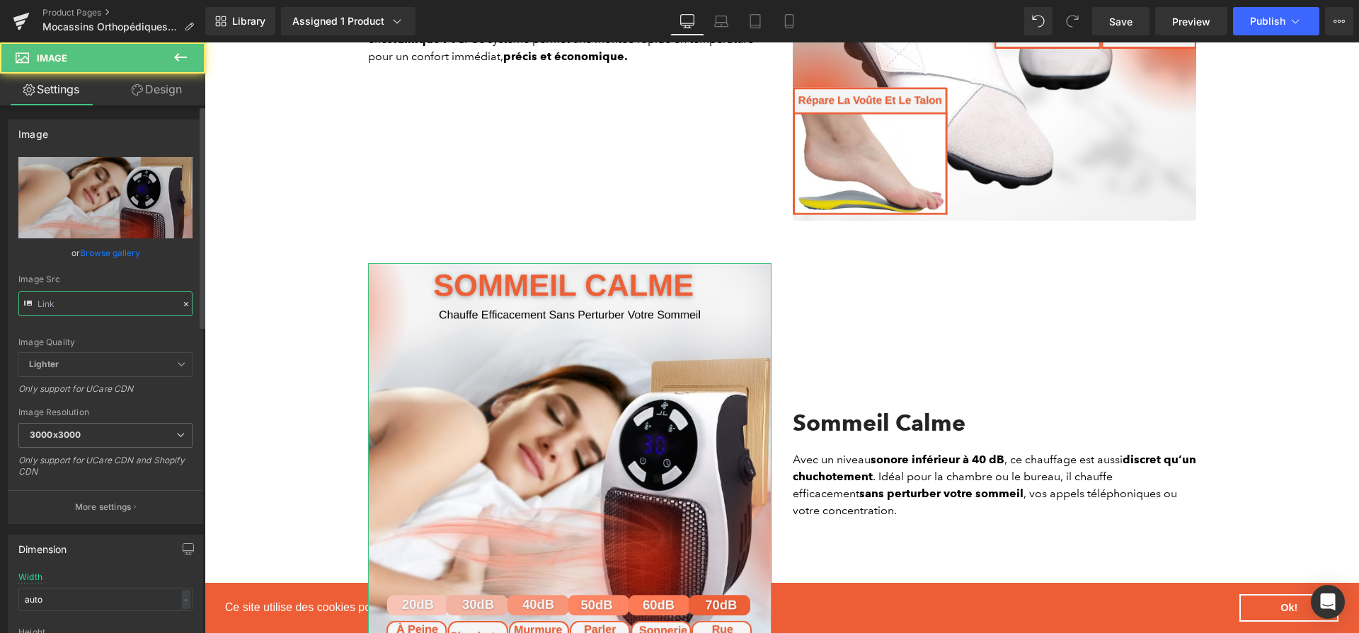
click at [106, 305] on input "text" at bounding box center [105, 304] width 174 height 25
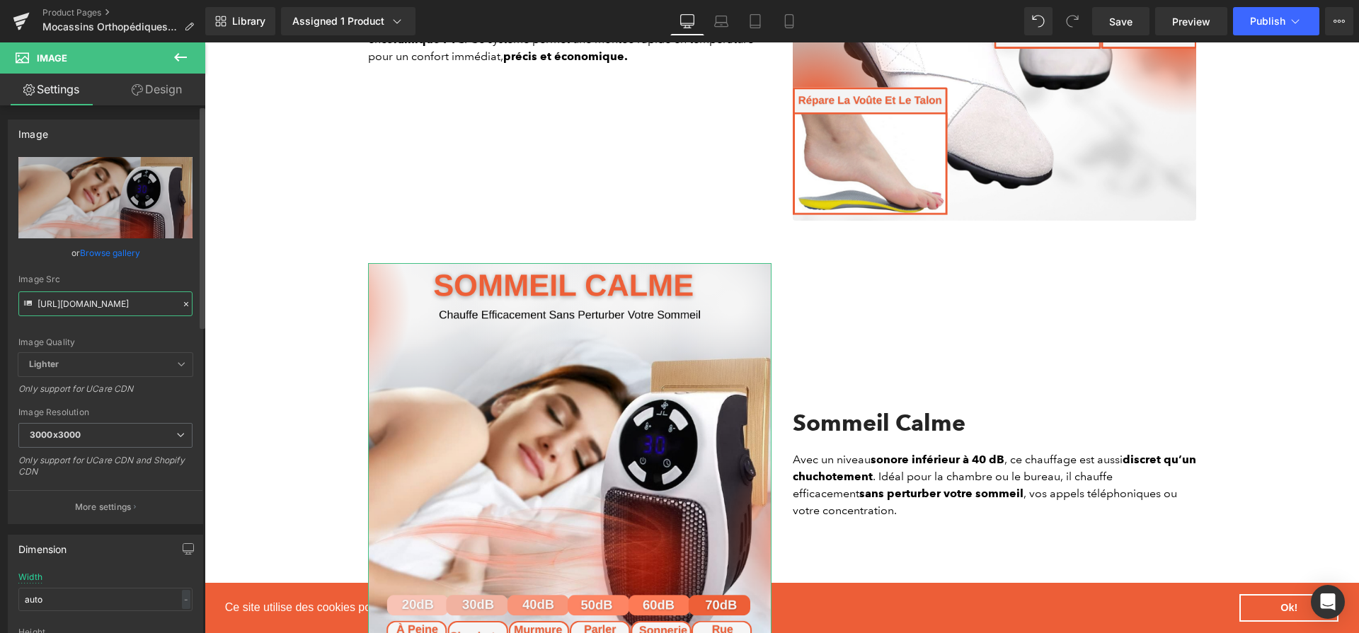
paste input "14c649c4-b3d5-408a-9027-1f4118a01e18.png?v=1757934434"
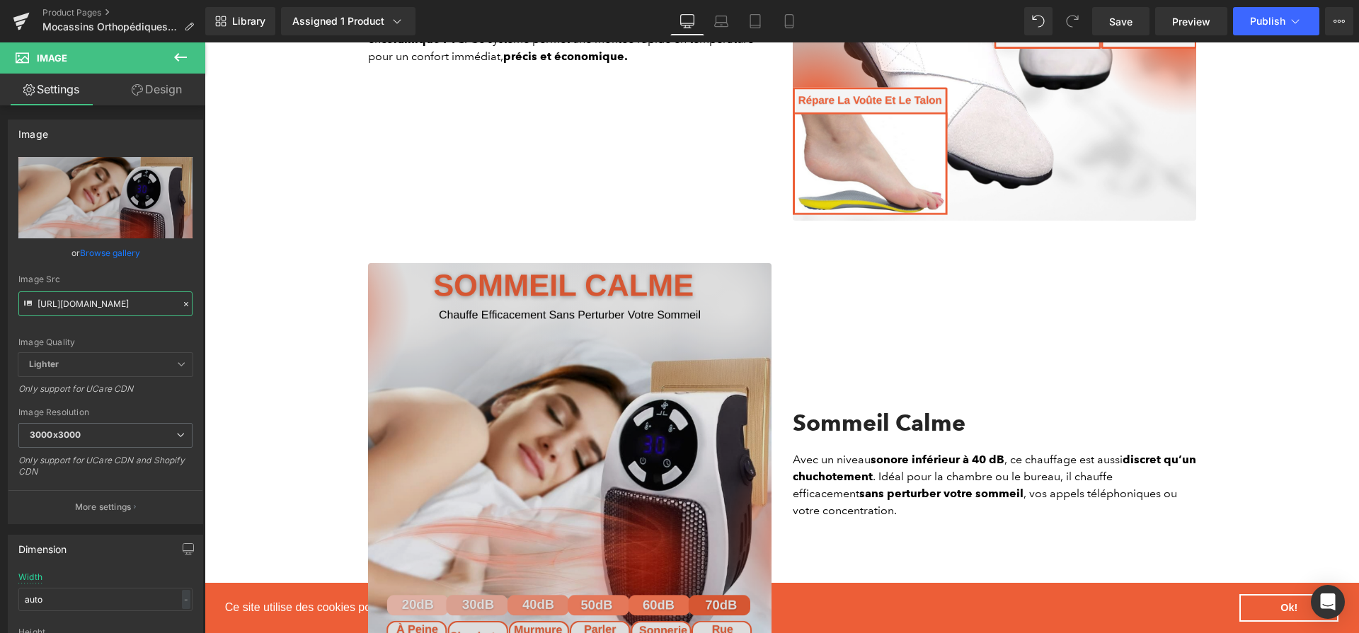
scroll to position [0, 345]
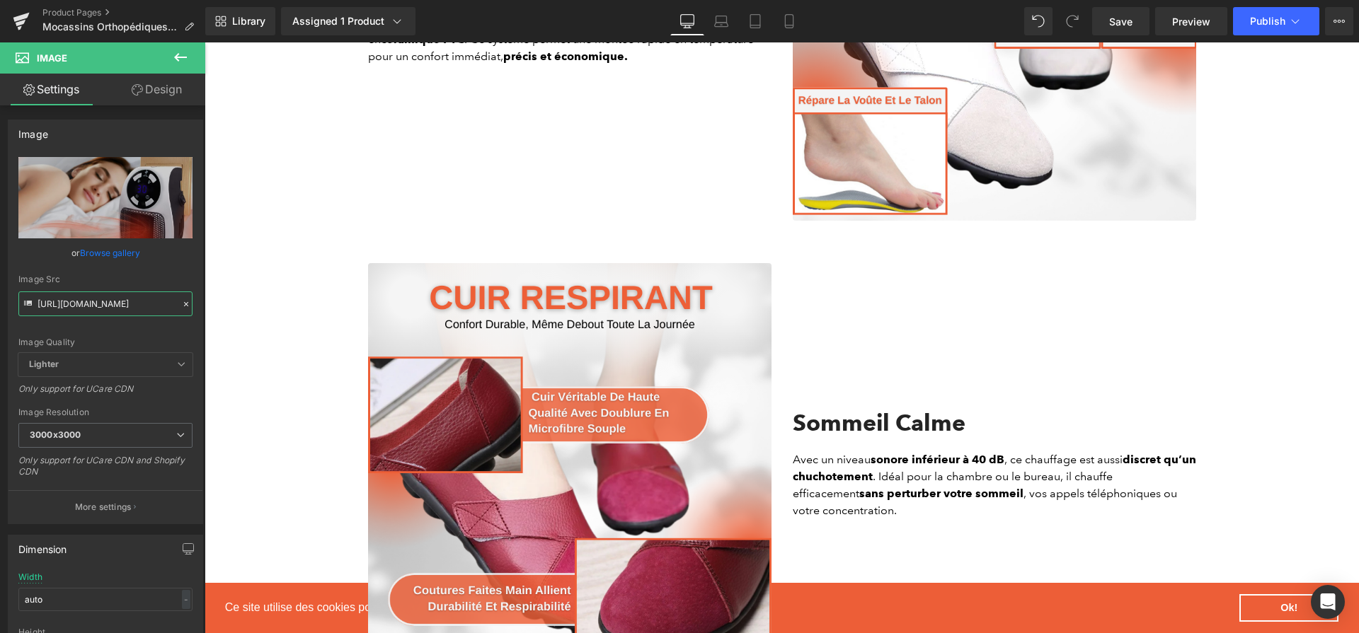
type input "[URL][DOMAIN_NAME]"
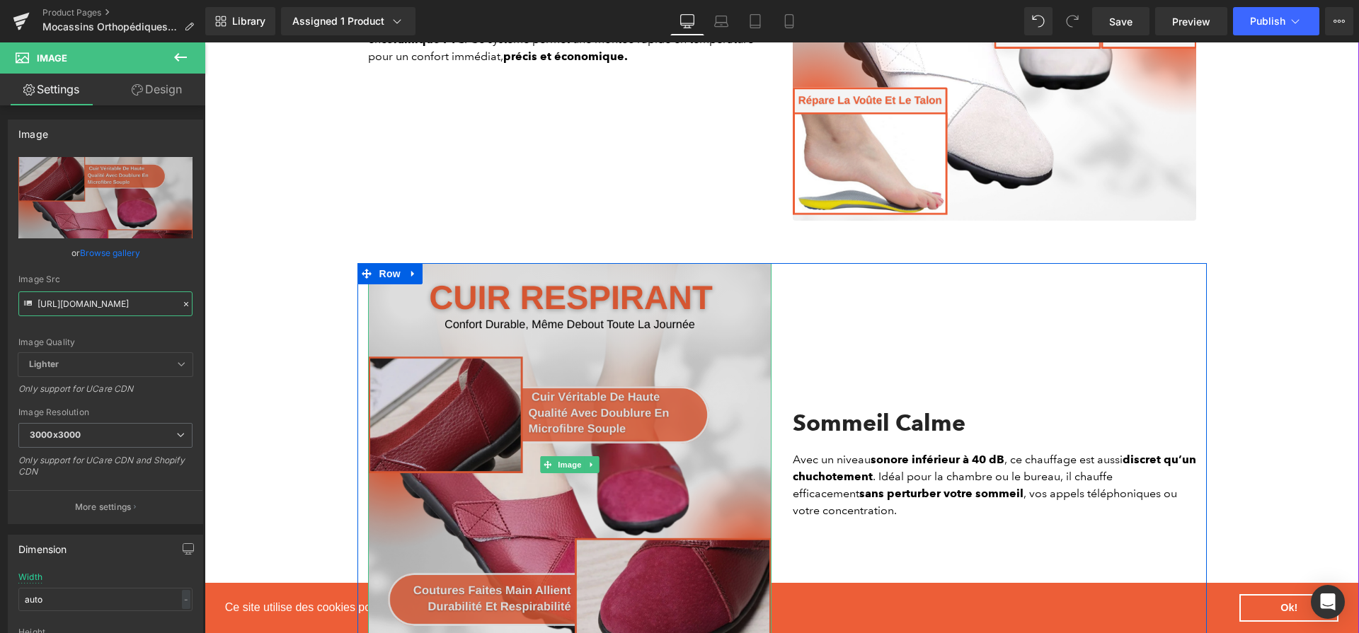
scroll to position [1912, 0]
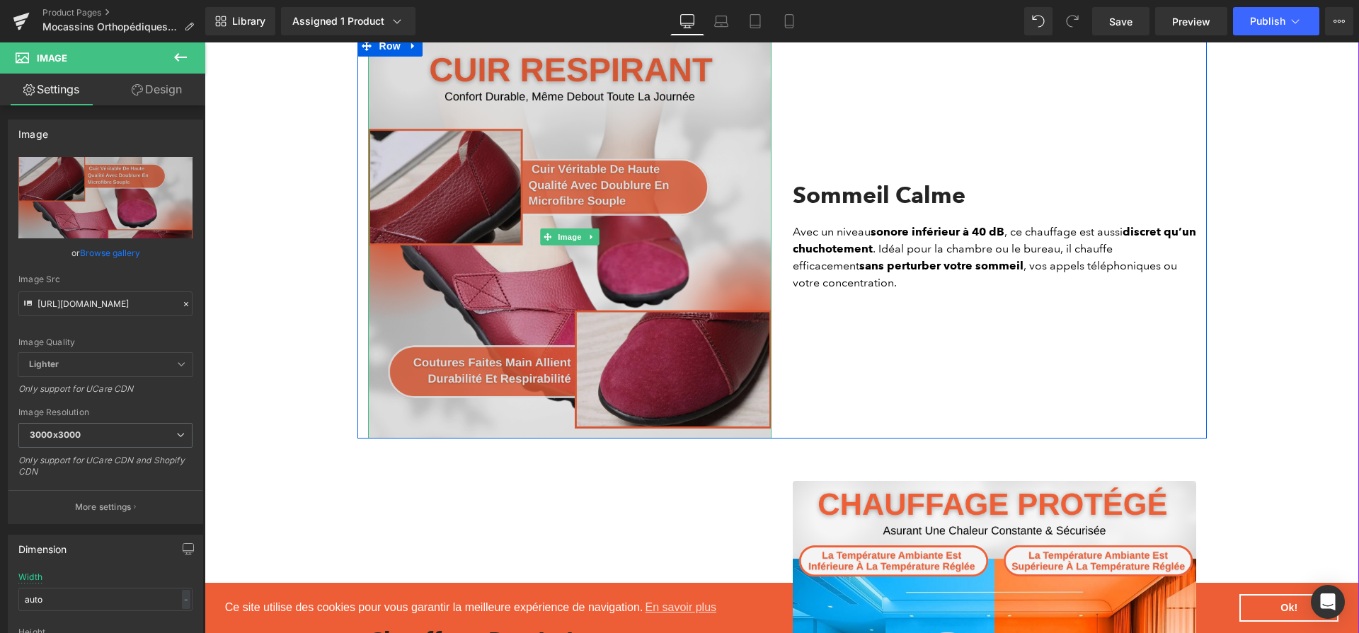
click at [643, 321] on img at bounding box center [569, 236] width 403 height 403
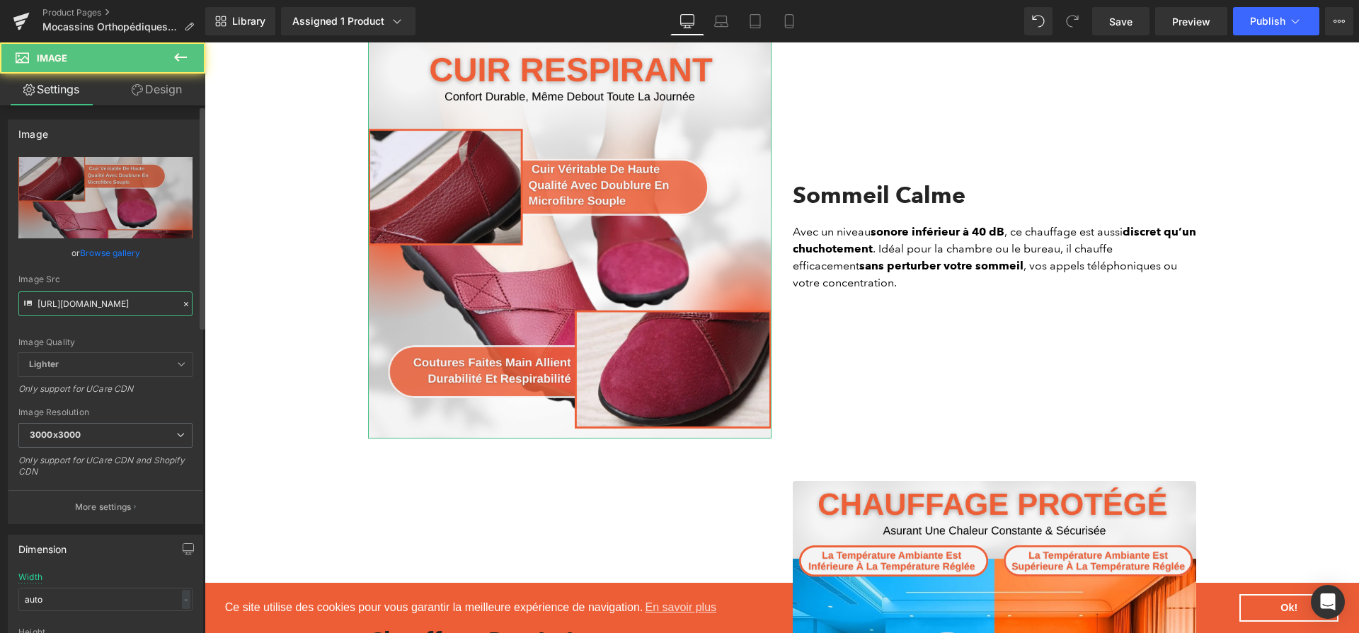
click at [142, 312] on input "[URL][DOMAIN_NAME]" at bounding box center [105, 304] width 174 height 25
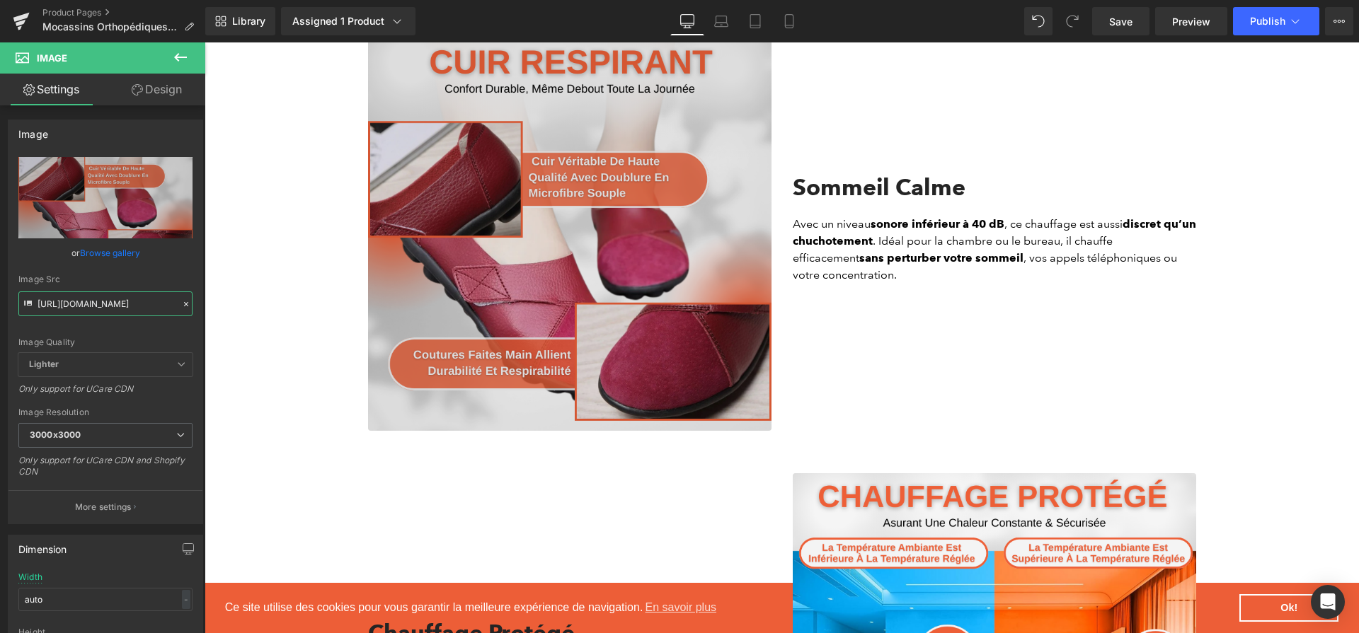
scroll to position [2235, 0]
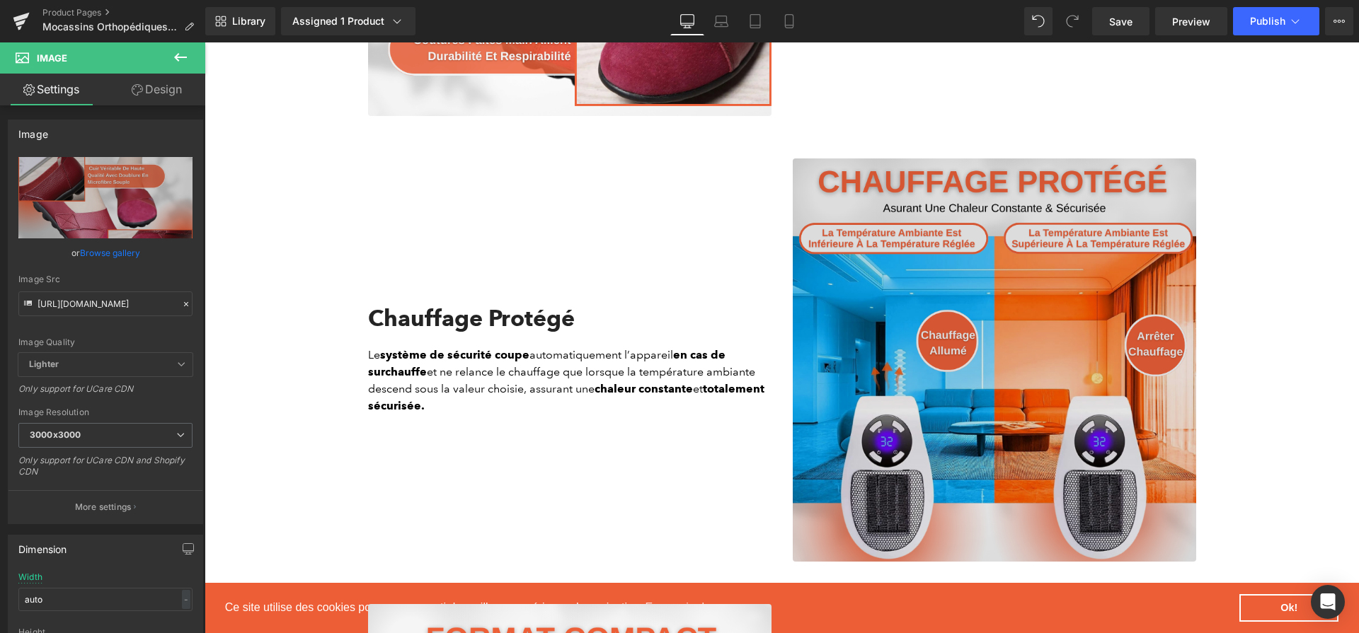
click at [853, 324] on img at bounding box center [994, 360] width 403 height 403
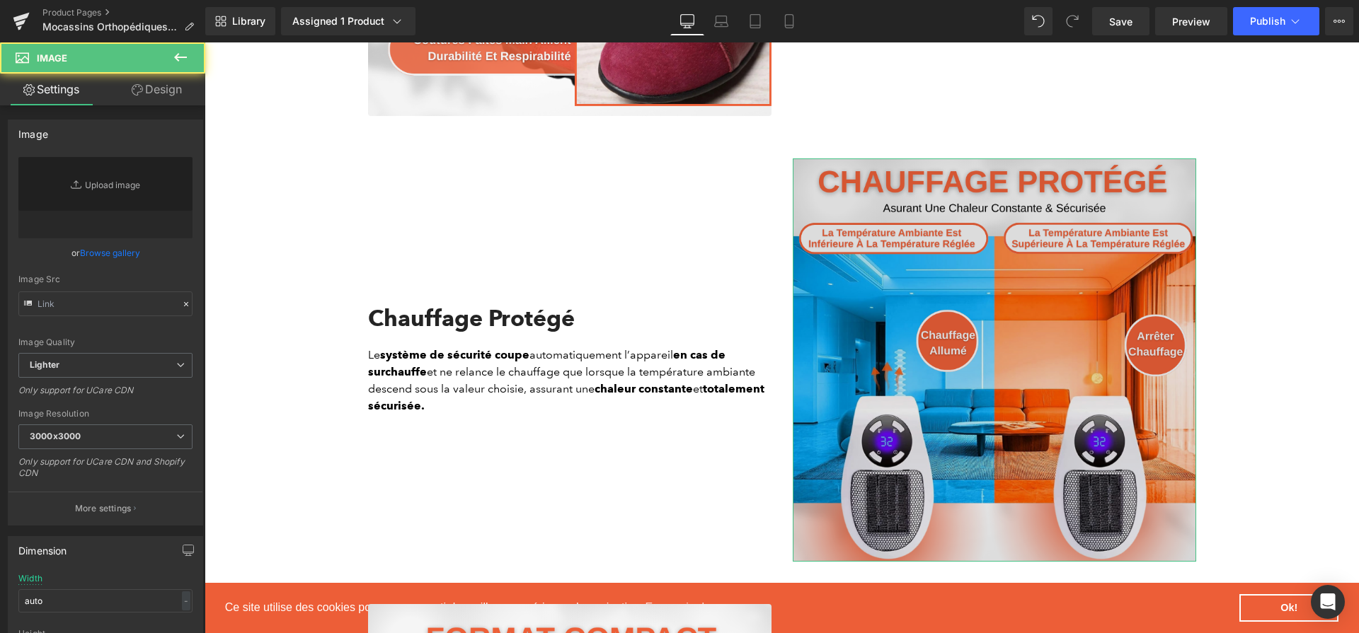
click at [132, 305] on input "text" at bounding box center [105, 304] width 174 height 25
type input "[URL][DOMAIN_NAME]"
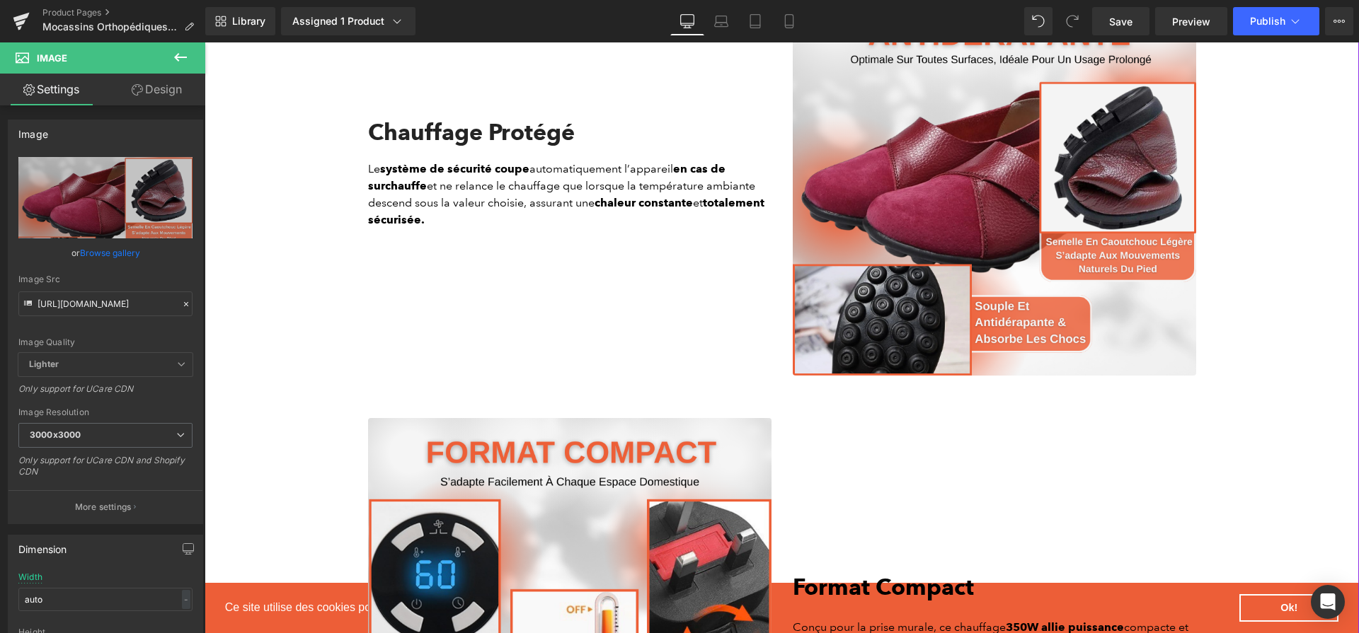
scroll to position [2896, 0]
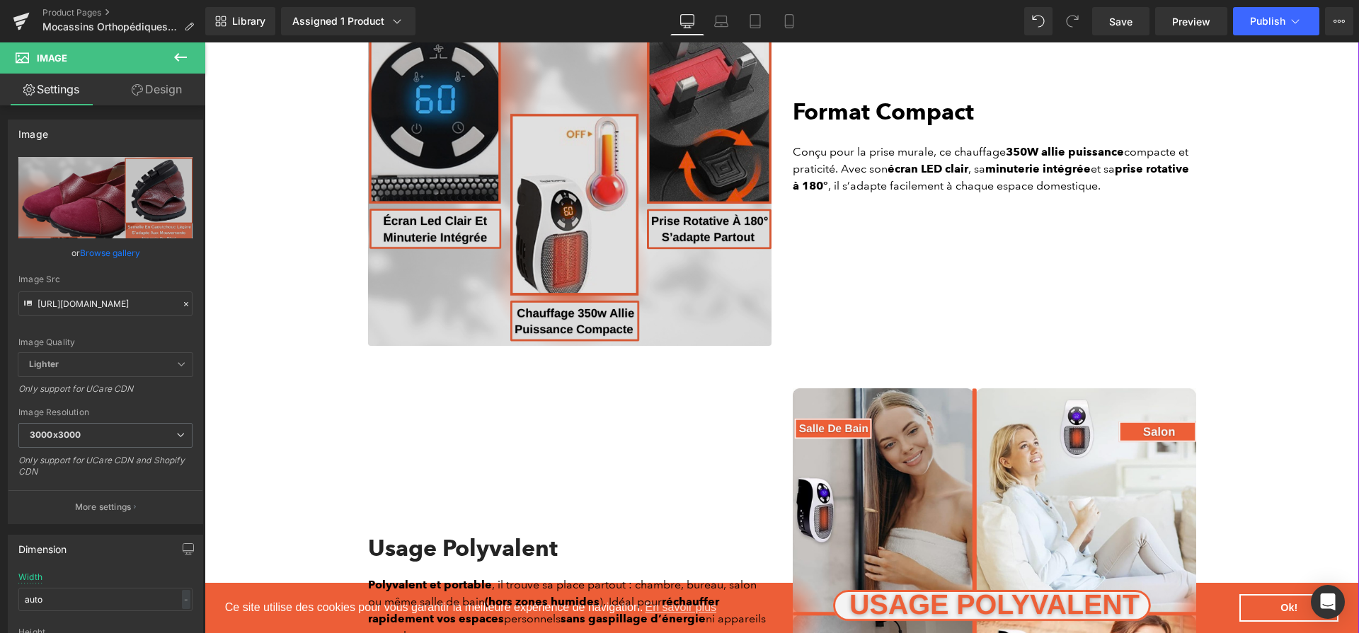
click at [539, 198] on img at bounding box center [569, 144] width 403 height 403
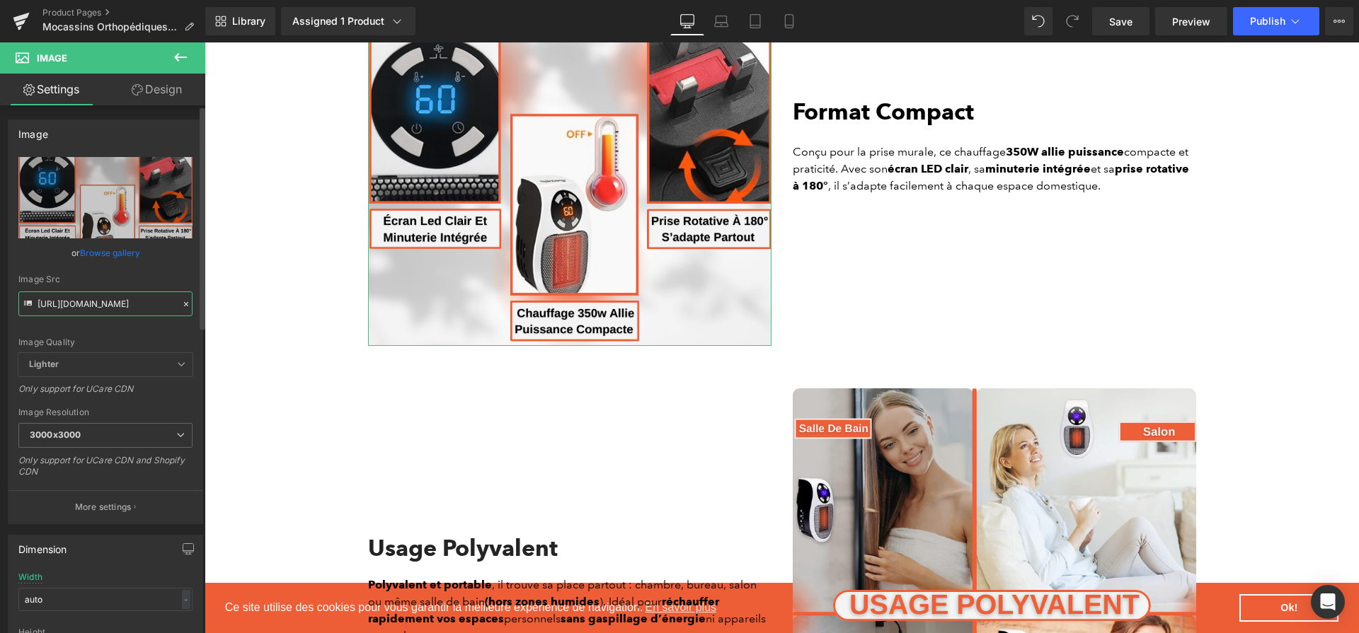
click at [117, 297] on input "[URL][DOMAIN_NAME]" at bounding box center [105, 304] width 174 height 25
paste input "4_94808d60-d36b-4a77-9b63-d475eb6da8d7.png?v=1757934434"
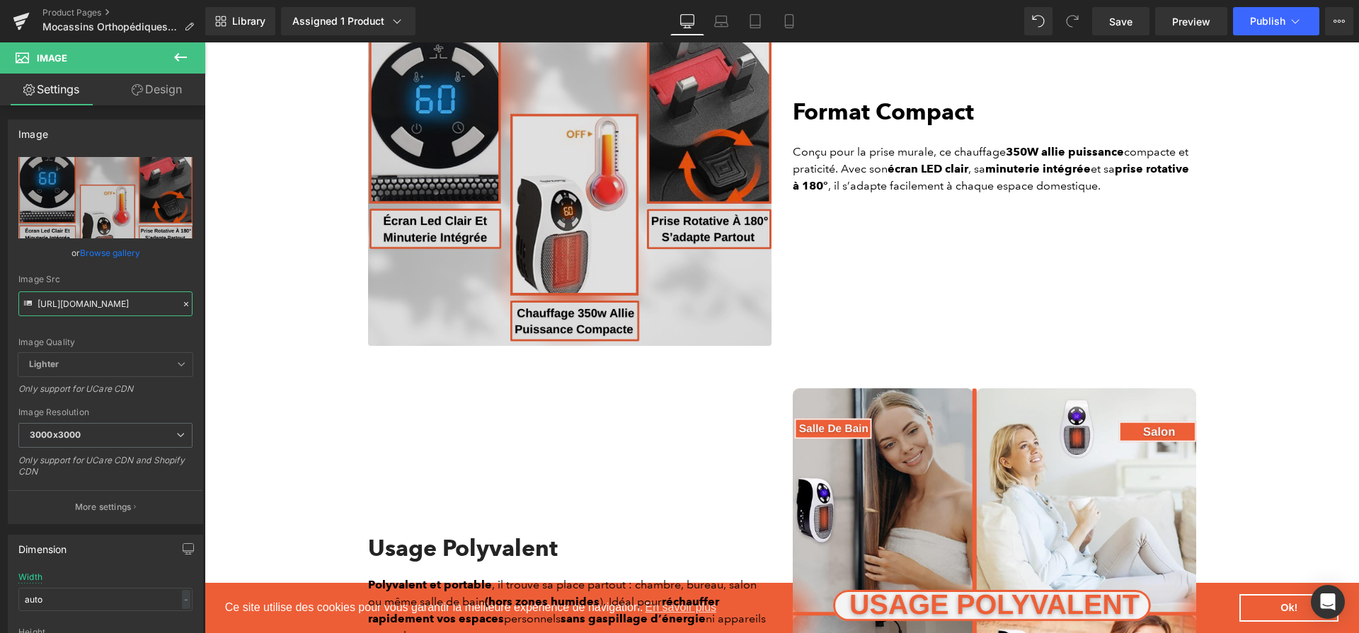
scroll to position [0, 357]
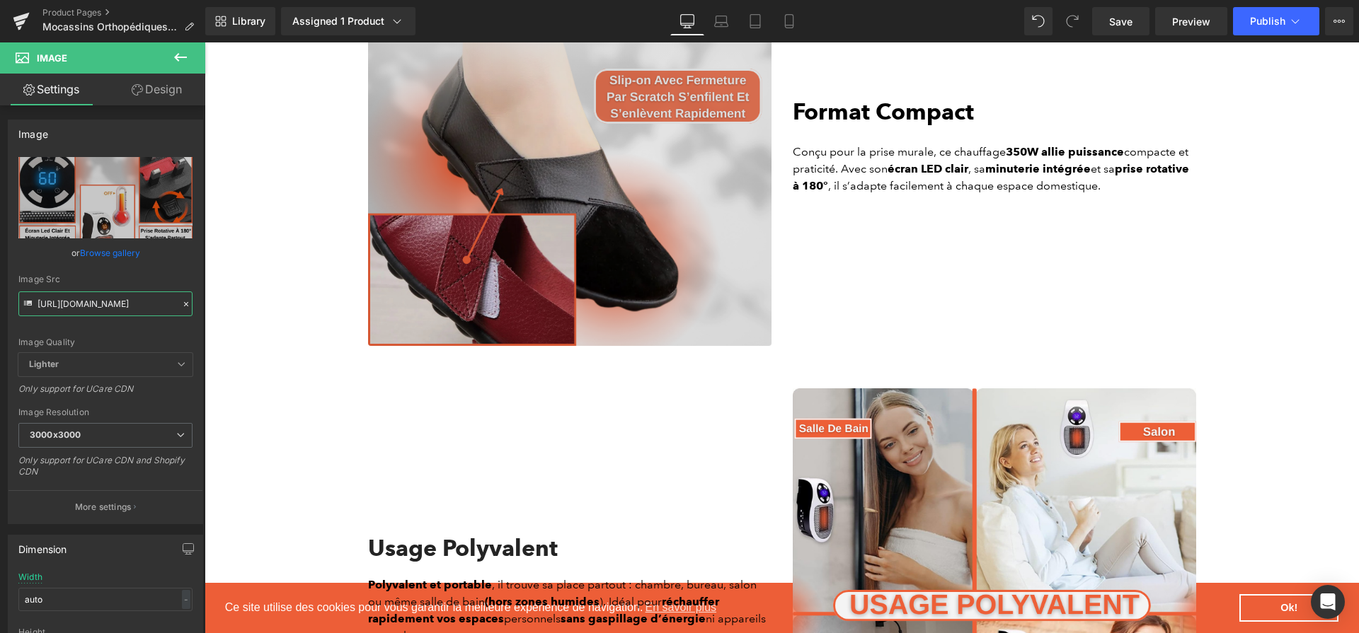
type input "[URL][DOMAIN_NAME]"
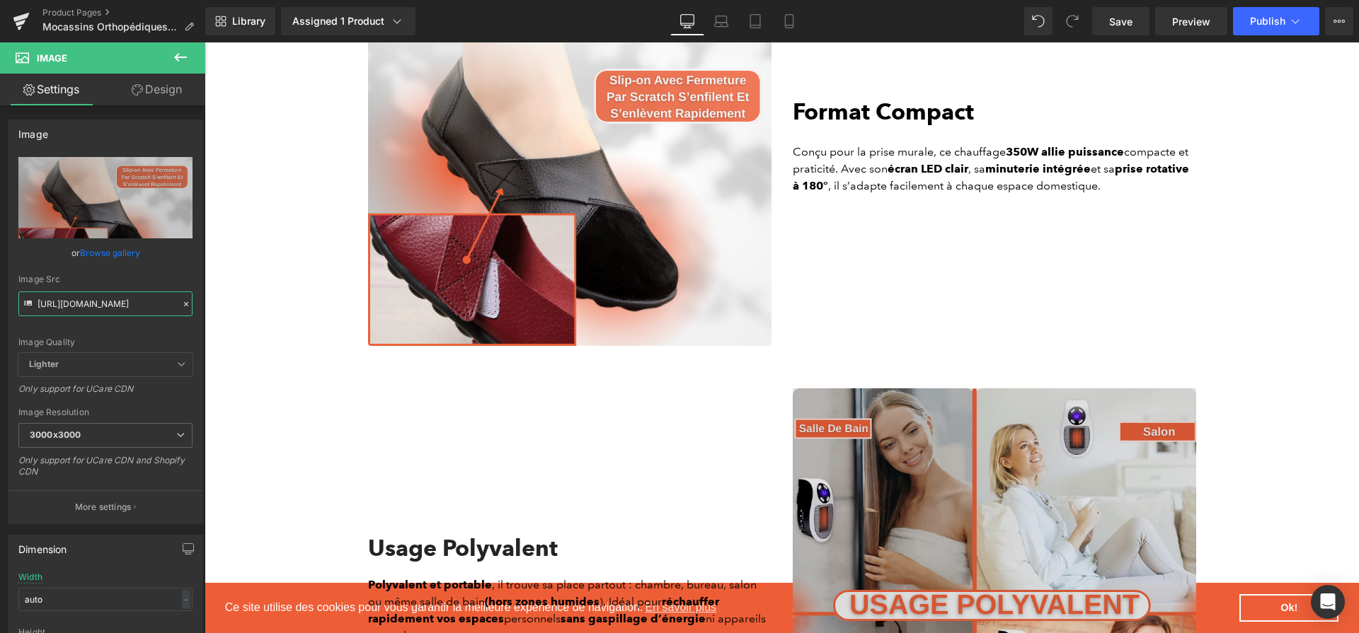
scroll to position [3335, 0]
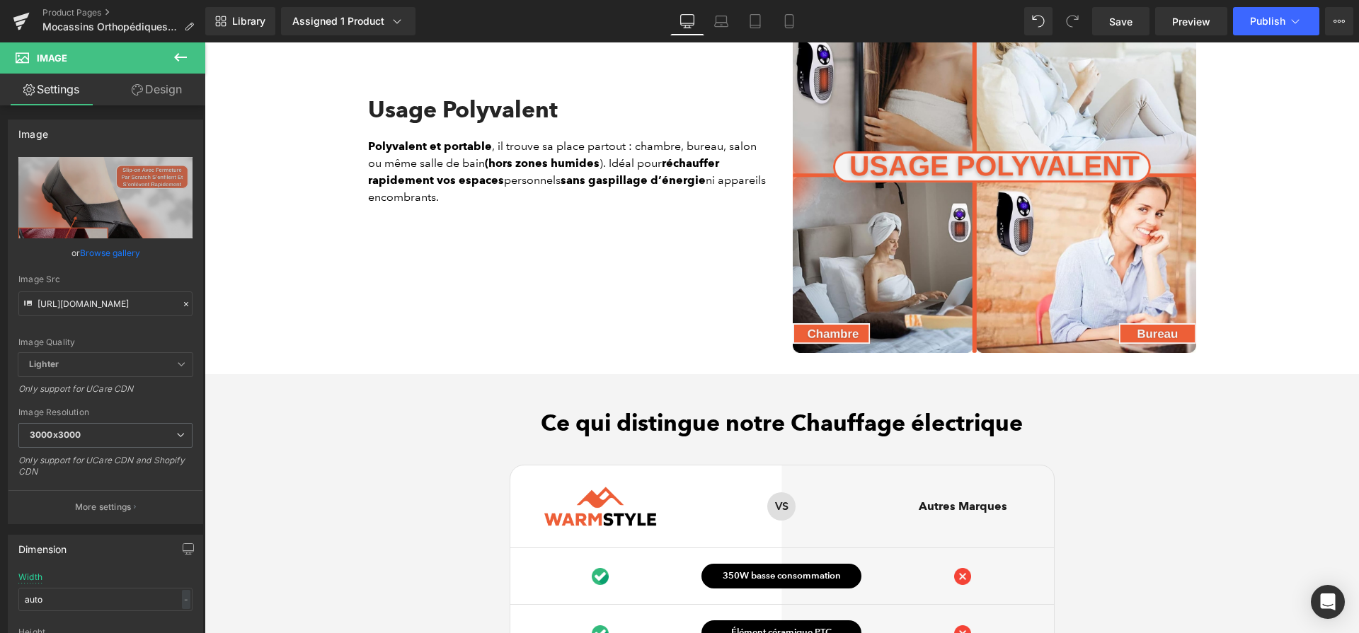
click at [1084, 334] on img at bounding box center [994, 151] width 403 height 403
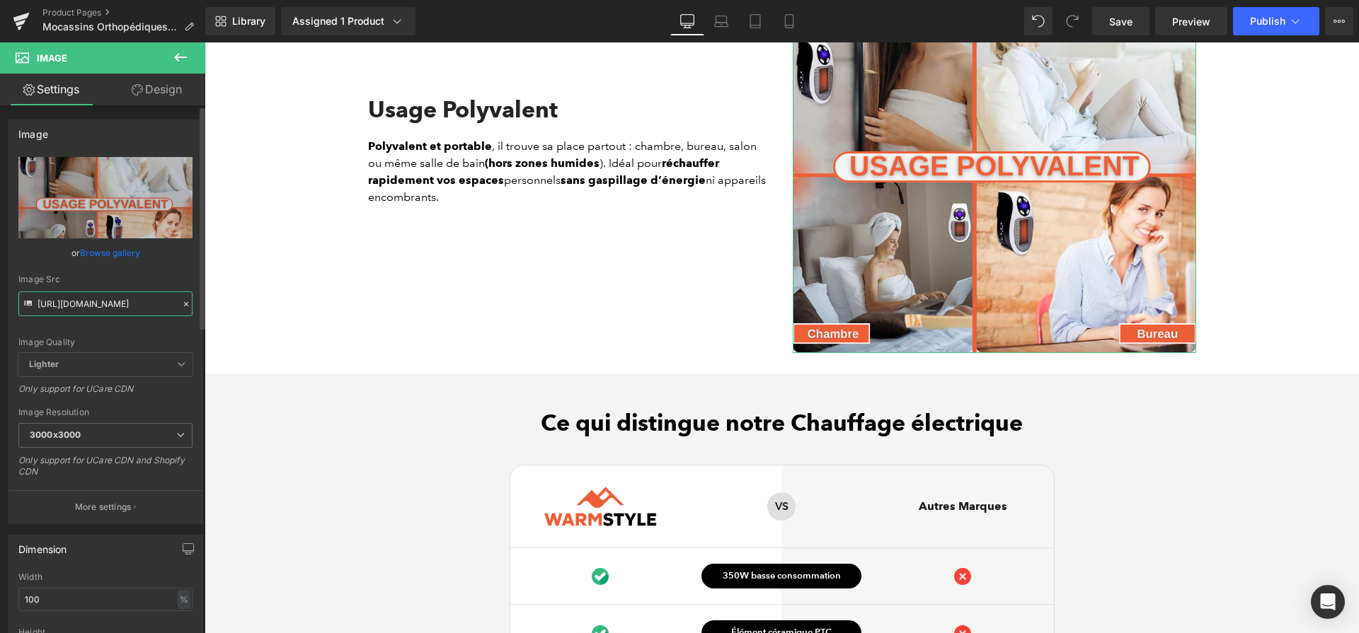
click at [120, 301] on input "[URL][DOMAIN_NAME]" at bounding box center [105, 304] width 174 height 25
paste input "4c55fd12-223d-484b-b3c4-a6cc63947267.png?v=1757934434"
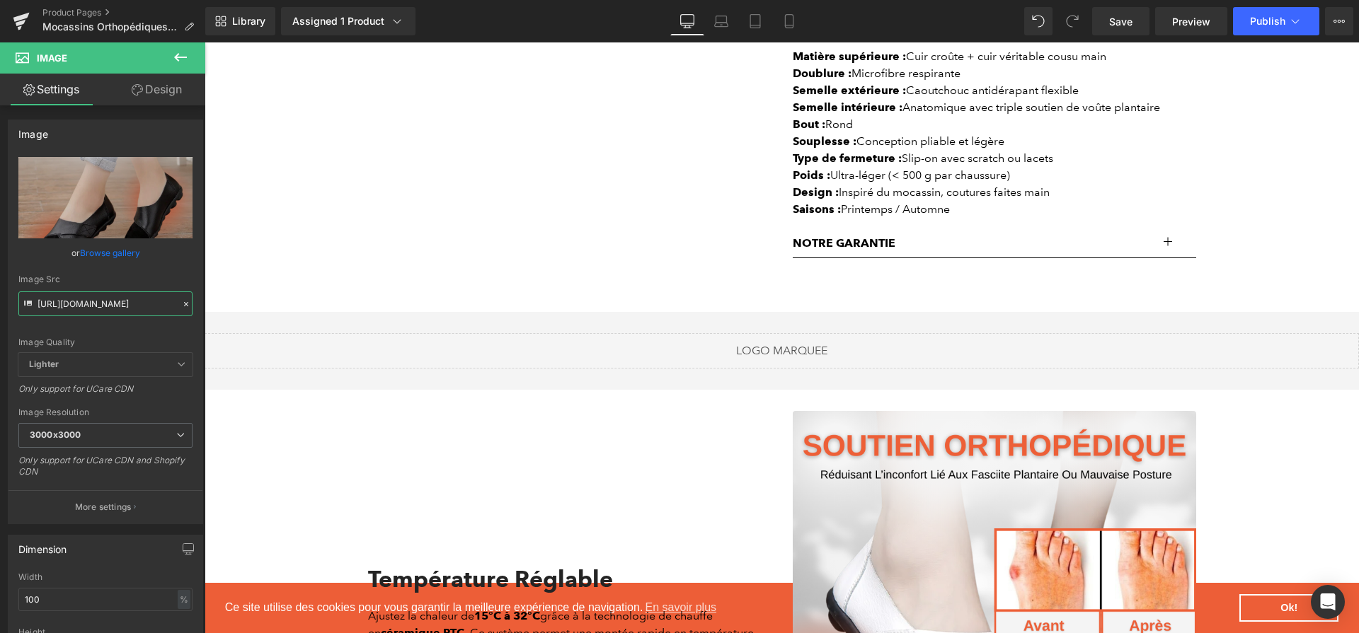
scroll to position [949, 0]
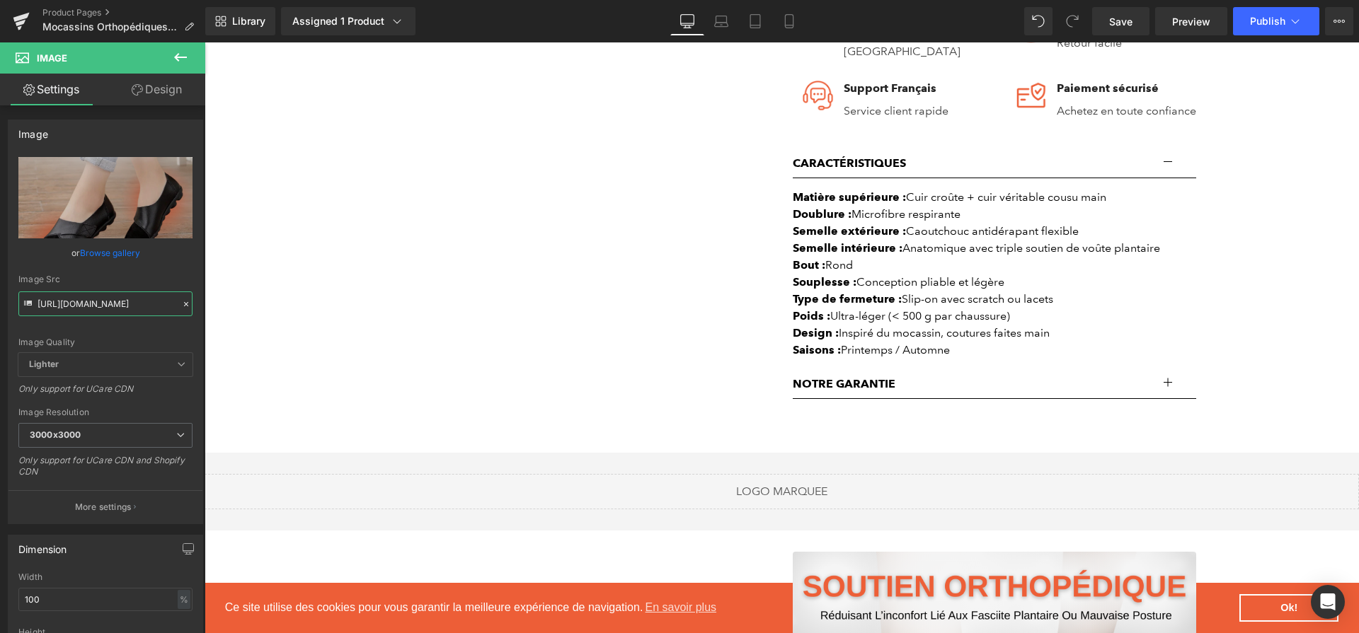
type input "[URL][DOMAIN_NAME]"
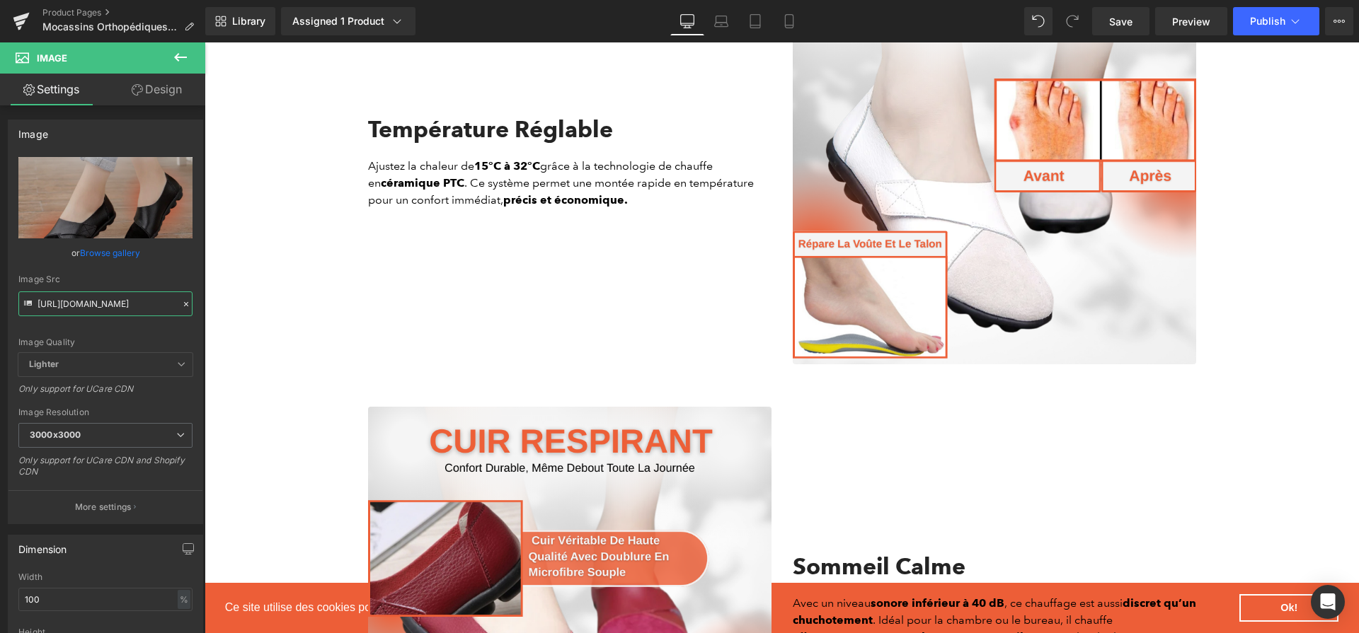
scroll to position [1541, 0]
click at [534, 131] on div "Température Réglable" at bounding box center [569, 135] width 403 height 41
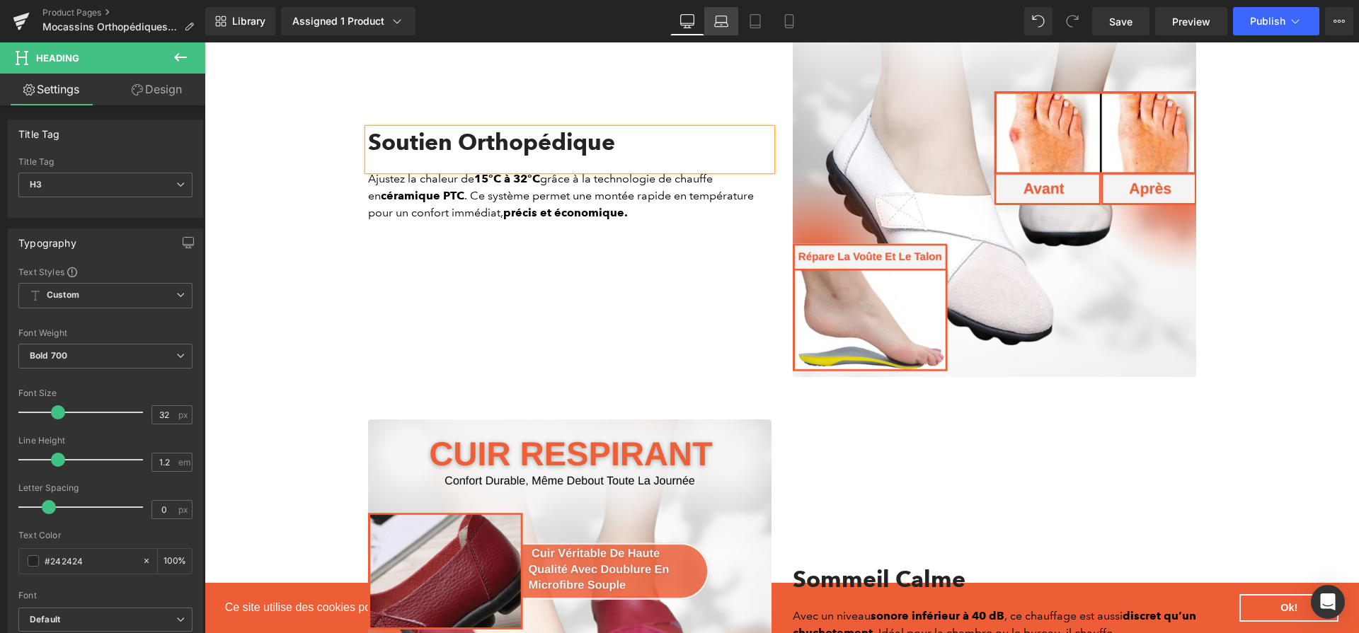
scroll to position [1534, 0]
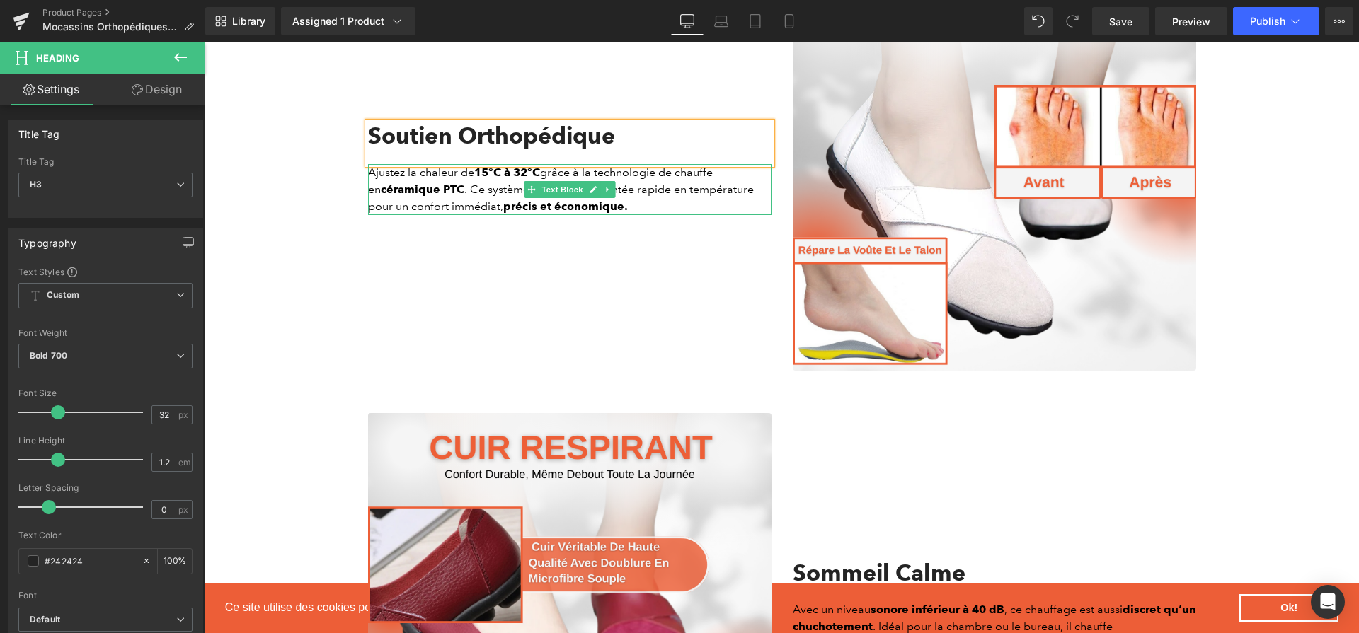
click at [567, 209] on strong "précis et économique." at bounding box center [565, 206] width 125 height 13
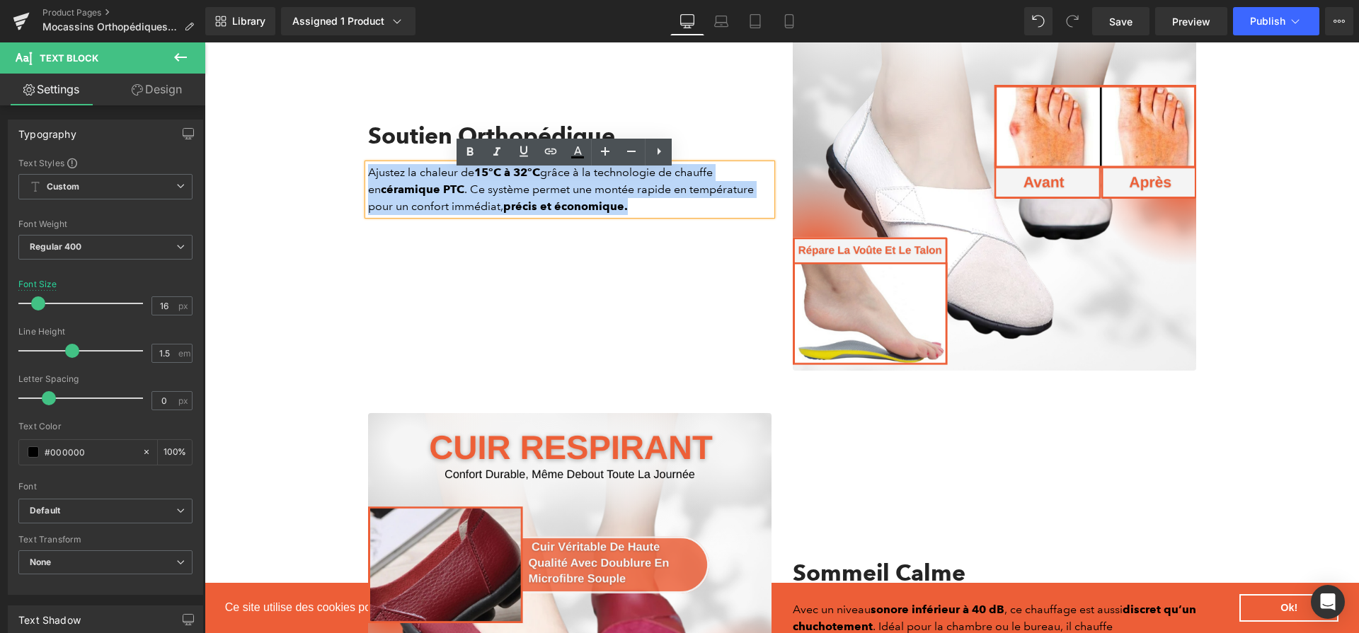
paste div
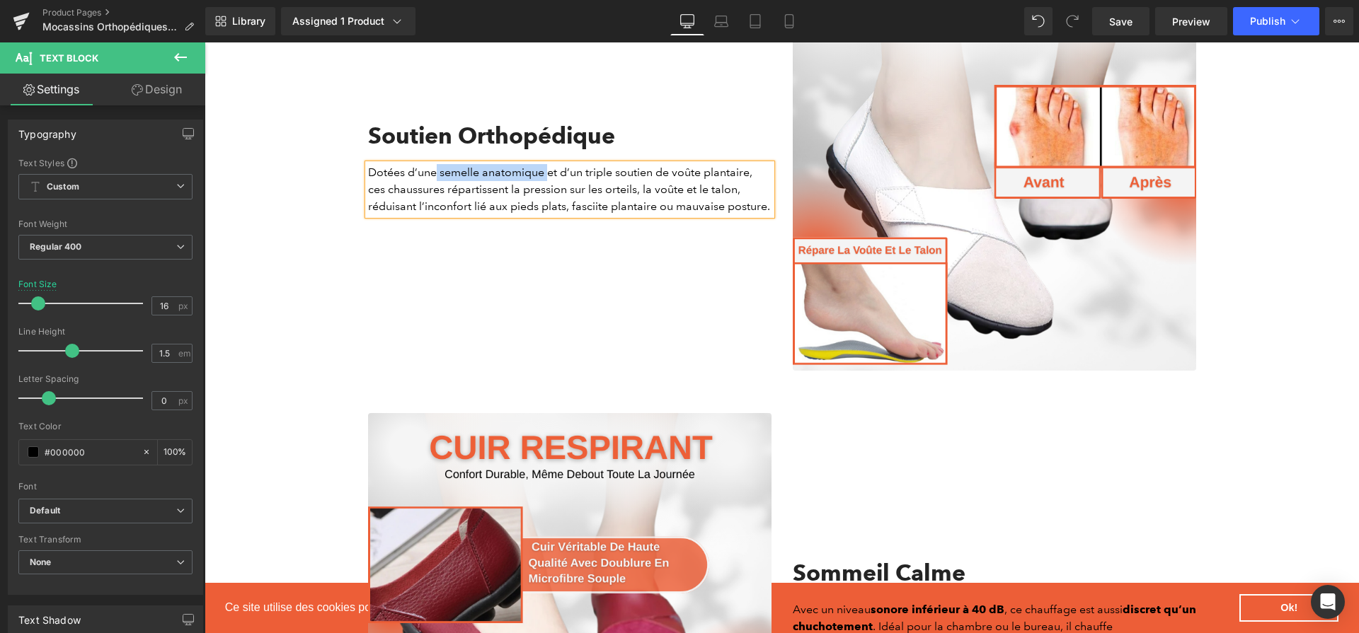
drag, startPoint x: 430, startPoint y: 178, endPoint x: 544, endPoint y: 178, distance: 114.0
click at [544, 178] on p "Dotées d’une semelle anatomique et d’un triple soutien de voûte plantaire, ces …" at bounding box center [569, 189] width 403 height 51
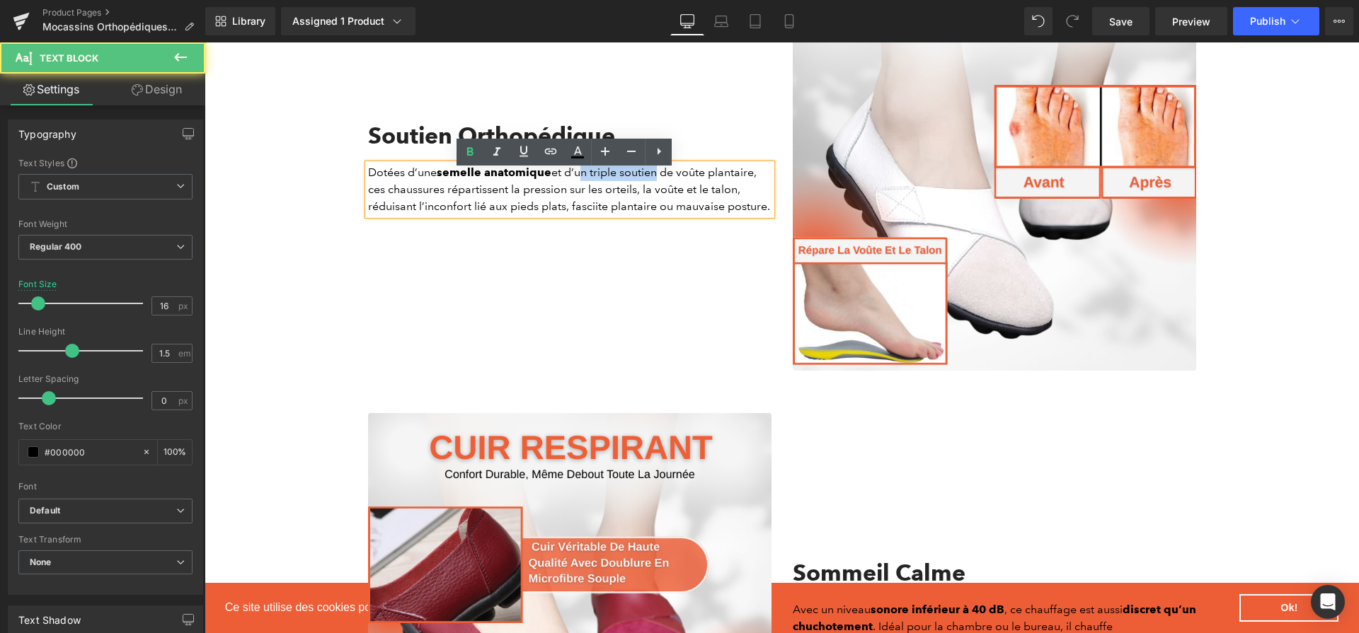
drag, startPoint x: 587, startPoint y: 180, endPoint x: 654, endPoint y: 180, distance: 67.2
click at [654, 180] on p "Dotées d’une semelle anatomique et d’un triple soutien de voûte plantaire, ces …" at bounding box center [569, 189] width 403 height 51
drag, startPoint x: 654, startPoint y: 180, endPoint x: 587, endPoint y: 175, distance: 67.5
click at [587, 175] on p "Dotées d’une semelle anatomique et d’un triple soutien de voûte plantaire, ces …" at bounding box center [569, 189] width 403 height 51
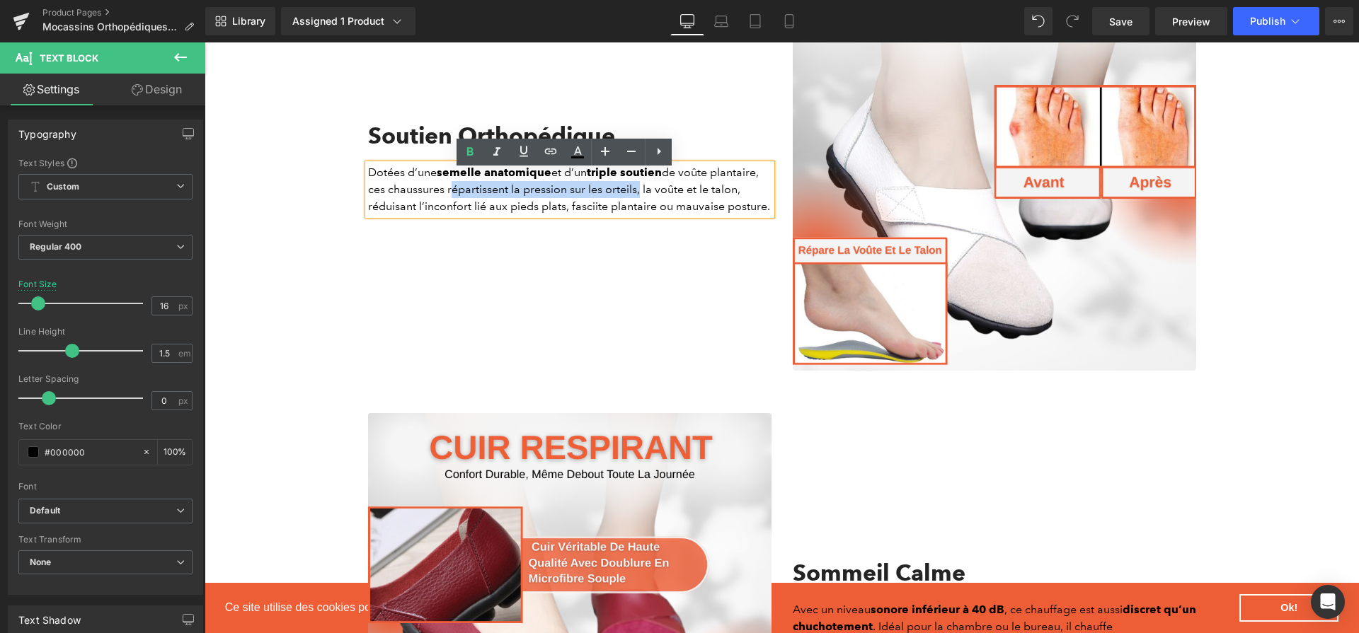
drag, startPoint x: 442, startPoint y: 195, endPoint x: 629, endPoint y: 202, distance: 187.0
click at [629, 202] on p "Dotées d’une semelle anatomique et d’un triple soutien de voûte plantaire, ces …" at bounding box center [569, 189] width 403 height 51
drag, startPoint x: 362, startPoint y: 213, endPoint x: 470, endPoint y: 217, distance: 107.7
click at [470, 215] on p "Dotées d’une semelle anatomique et d’un triple soutien de voûte plantaire, ces …" at bounding box center [569, 189] width 403 height 51
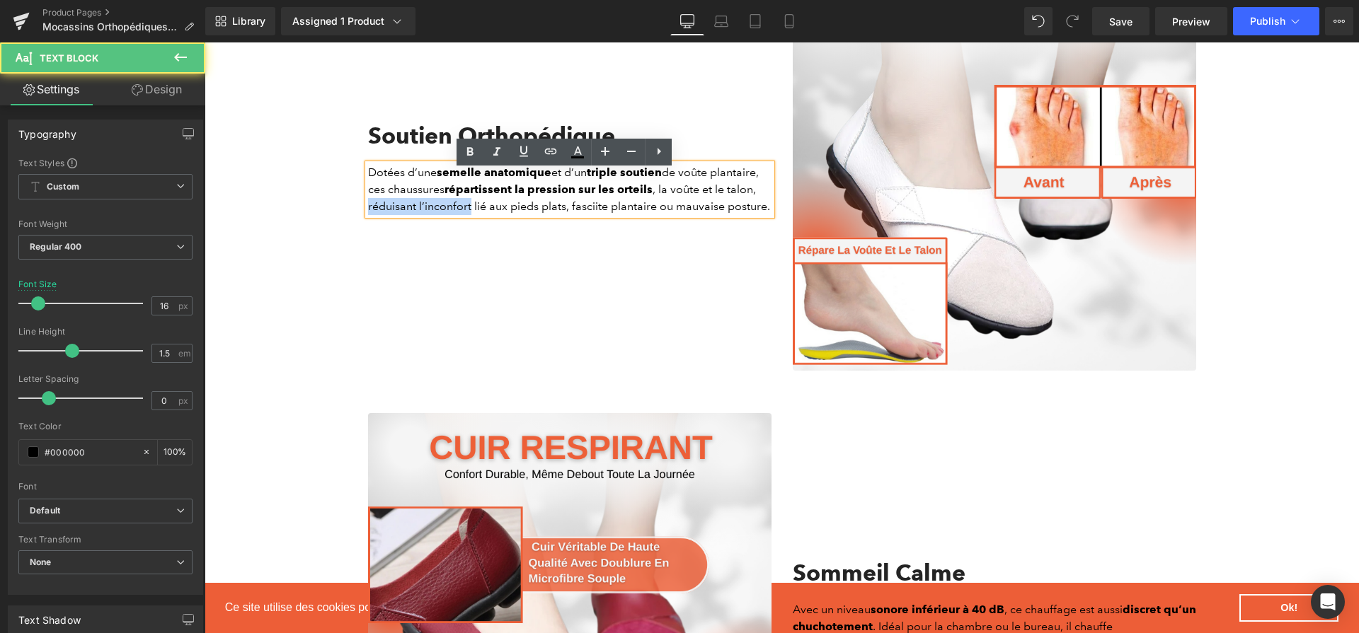
drag, startPoint x: 466, startPoint y: 213, endPoint x: 363, endPoint y: 210, distance: 102.7
click at [368, 210] on p "Dotées d’une semelle anatomique et d’un triple soutien de voûte plantaire, ces …" at bounding box center [569, 189] width 403 height 51
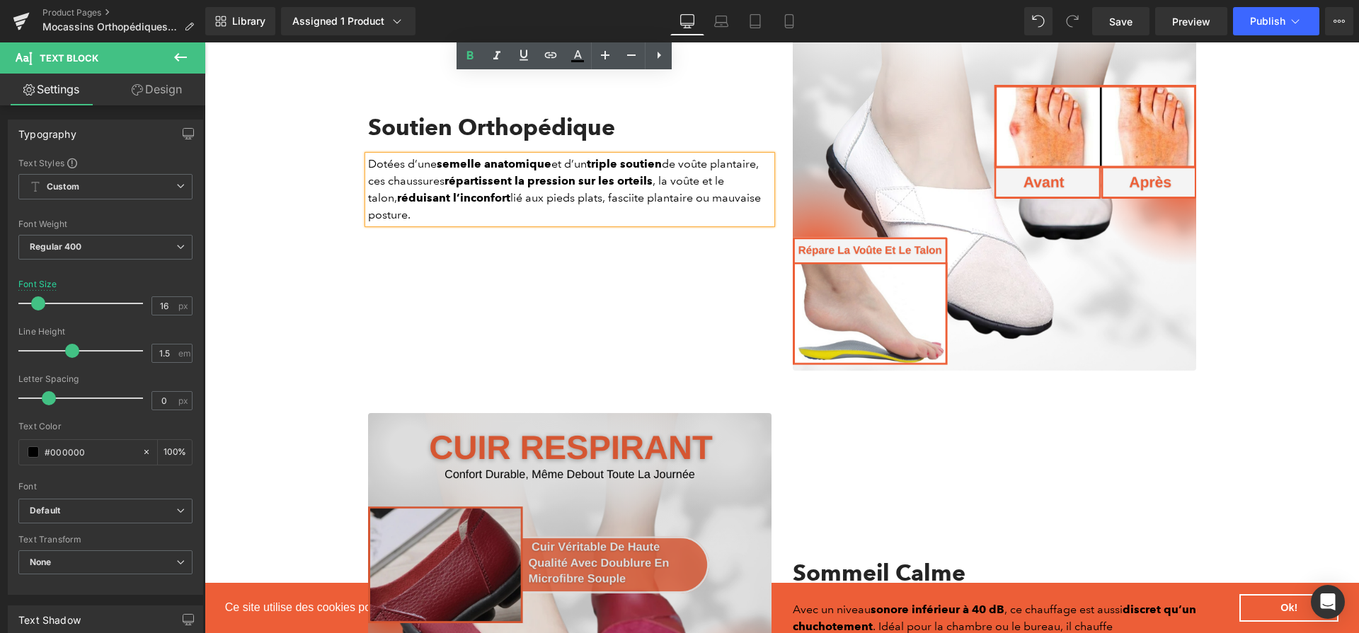
scroll to position [1944, 0]
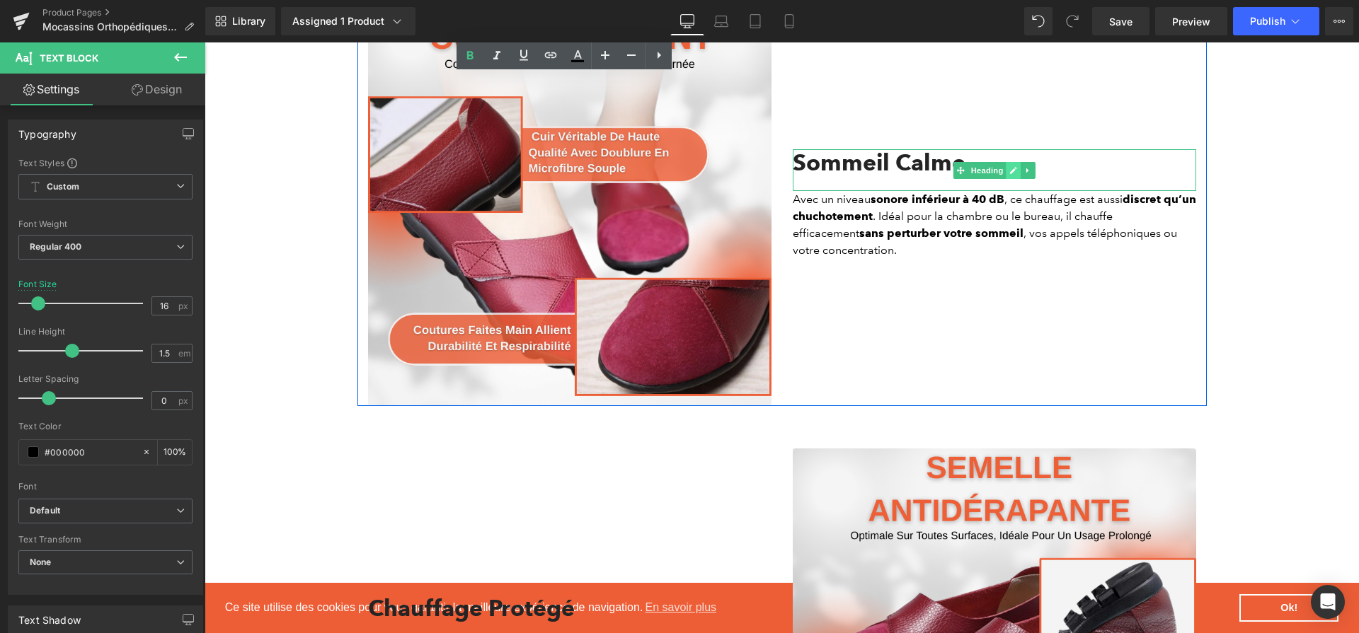
click at [1009, 175] on icon at bounding box center [1013, 170] width 8 height 8
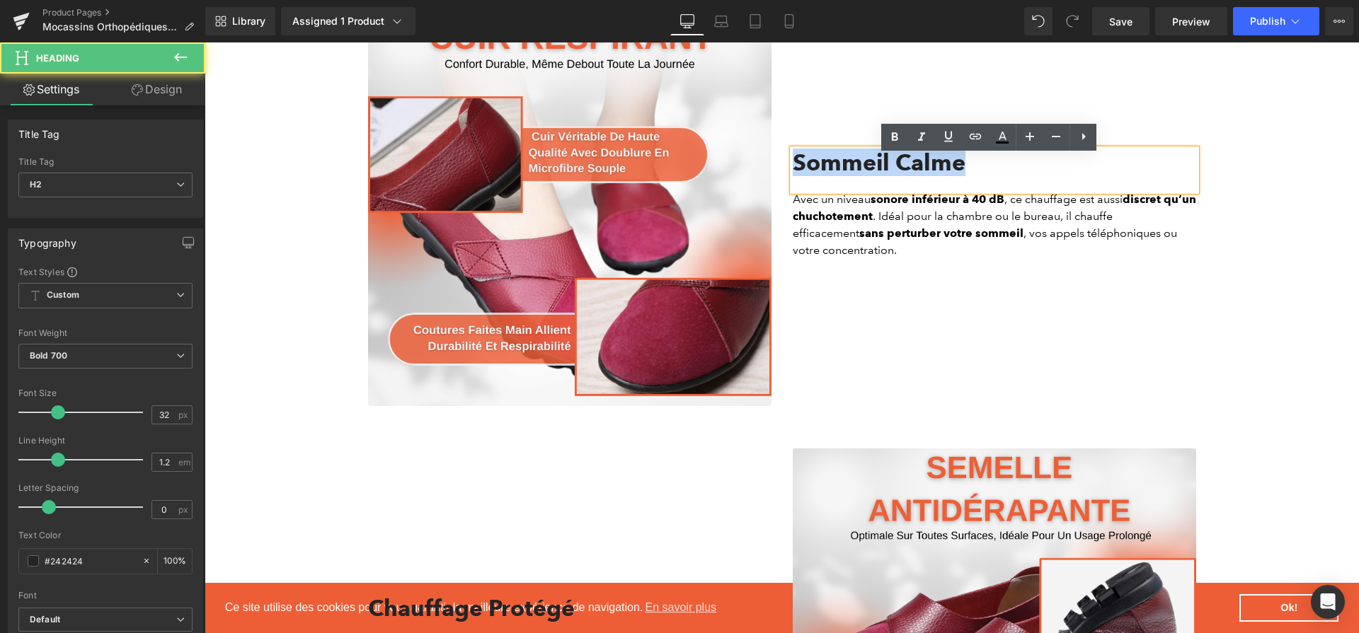
drag, startPoint x: 962, startPoint y: 173, endPoint x: 801, endPoint y: 150, distance: 163.1
click at [801, 150] on div "Sommeil Calme Heading Avec un niveau sonore inférieur à 40 dB , ce chauffage es…" at bounding box center [994, 204] width 425 height 403
paste div
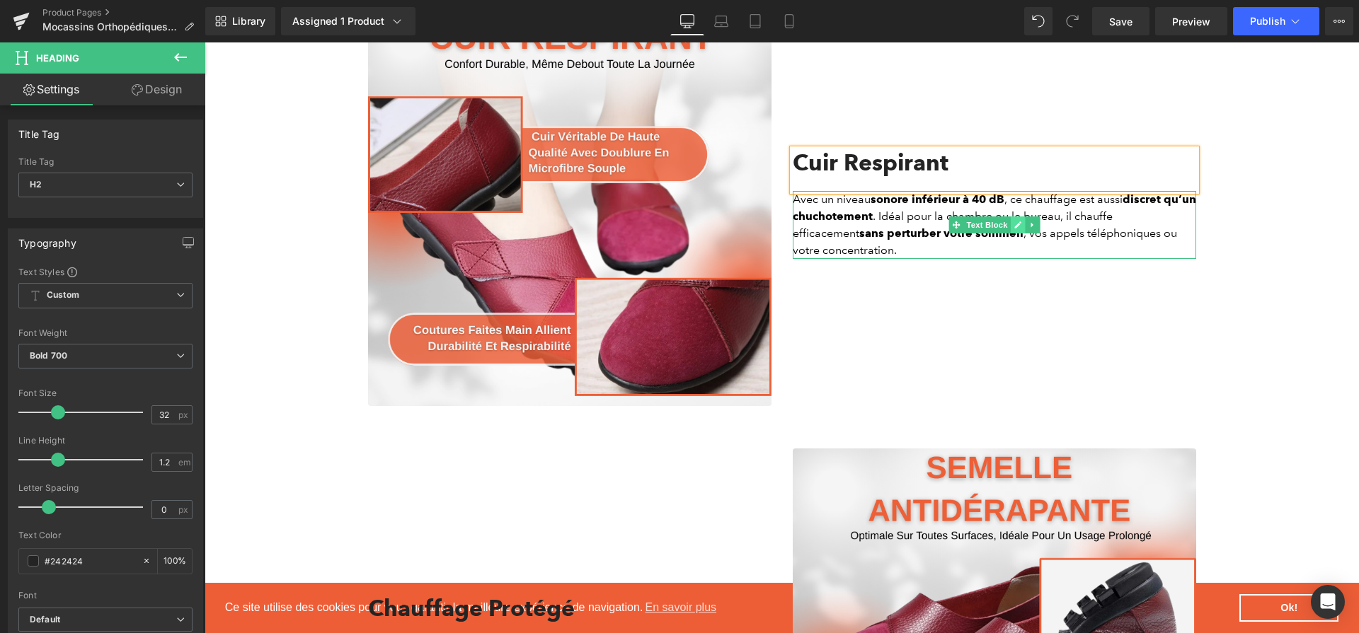
click at [1010, 234] on link at bounding box center [1017, 225] width 15 height 17
click at [1007, 239] on strong "sans perturber votre sommeil" at bounding box center [941, 233] width 164 height 13
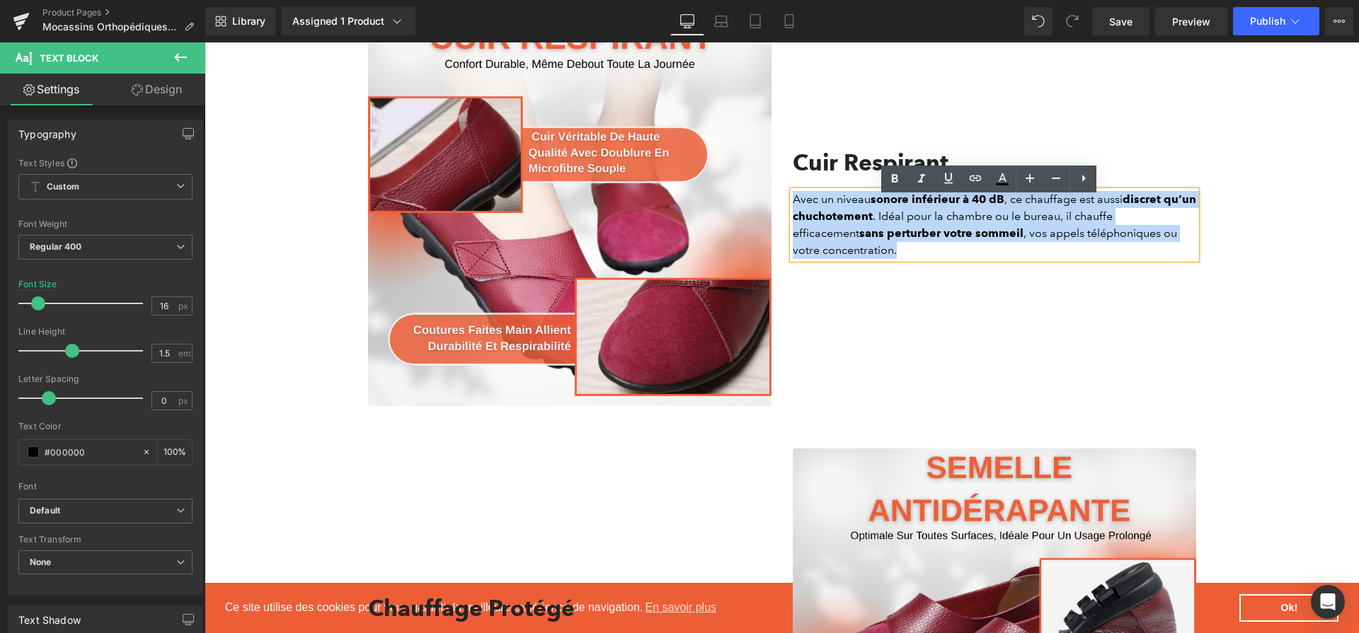
paste div
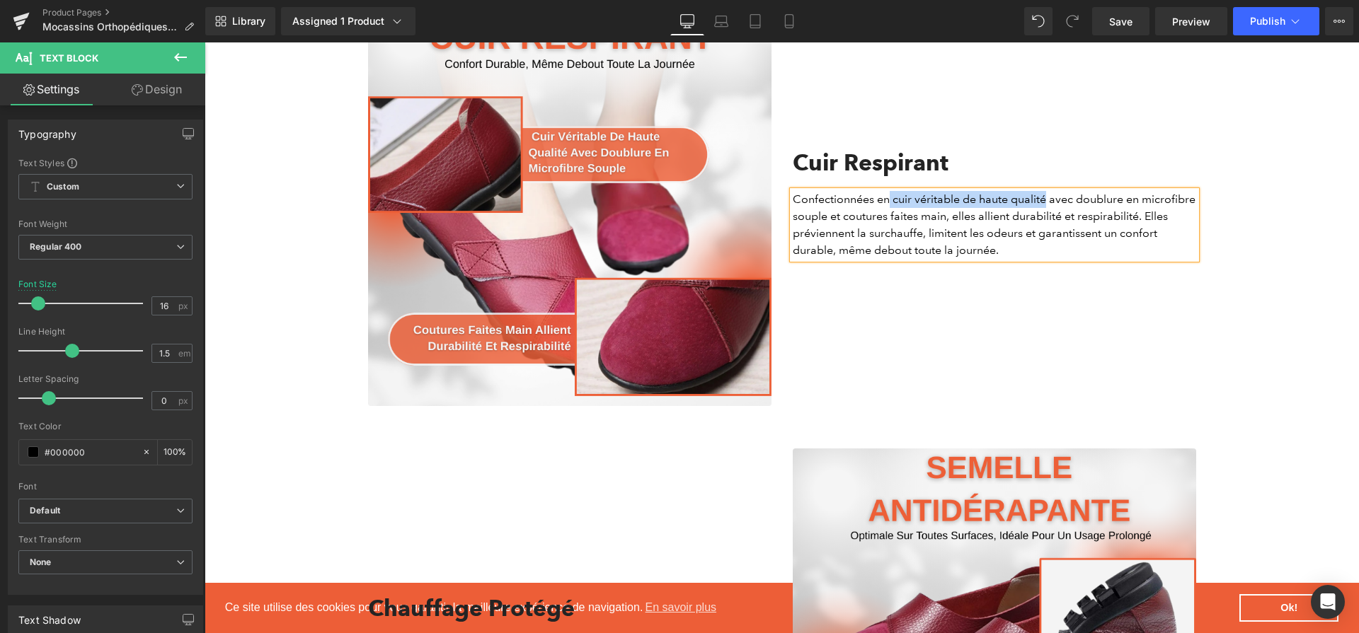
drag, startPoint x: 898, startPoint y: 208, endPoint x: 1041, endPoint y: 209, distance: 143.7
click at [1041, 209] on p "Confectionnées en cuir véritable de haute qualité avec doublure en microfibre s…" at bounding box center [994, 225] width 403 height 68
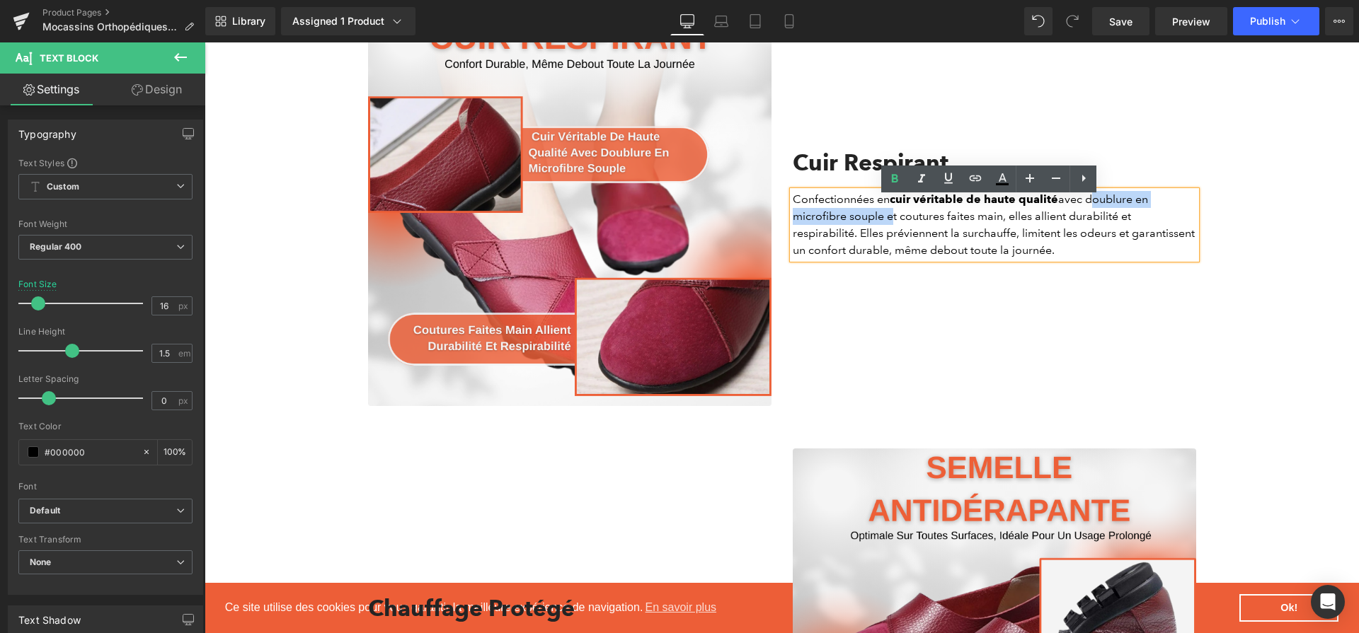
drag, startPoint x: 1084, startPoint y: 209, endPoint x: 881, endPoint y: 222, distance: 204.2
click at [881, 222] on p "Confectionnées en cuir véritable de haute qualité avec doublure en microfibre s…" at bounding box center [994, 225] width 403 height 68
drag, startPoint x: 1070, startPoint y: 221, endPoint x: 849, endPoint y: 241, distance: 221.8
click at [849, 241] on p "Confectionnées en cuir véritable de haute qualité avec doublure en microfibre s…" at bounding box center [994, 225] width 403 height 68
drag, startPoint x: 1019, startPoint y: 236, endPoint x: 1117, endPoint y: 239, distance: 97.7
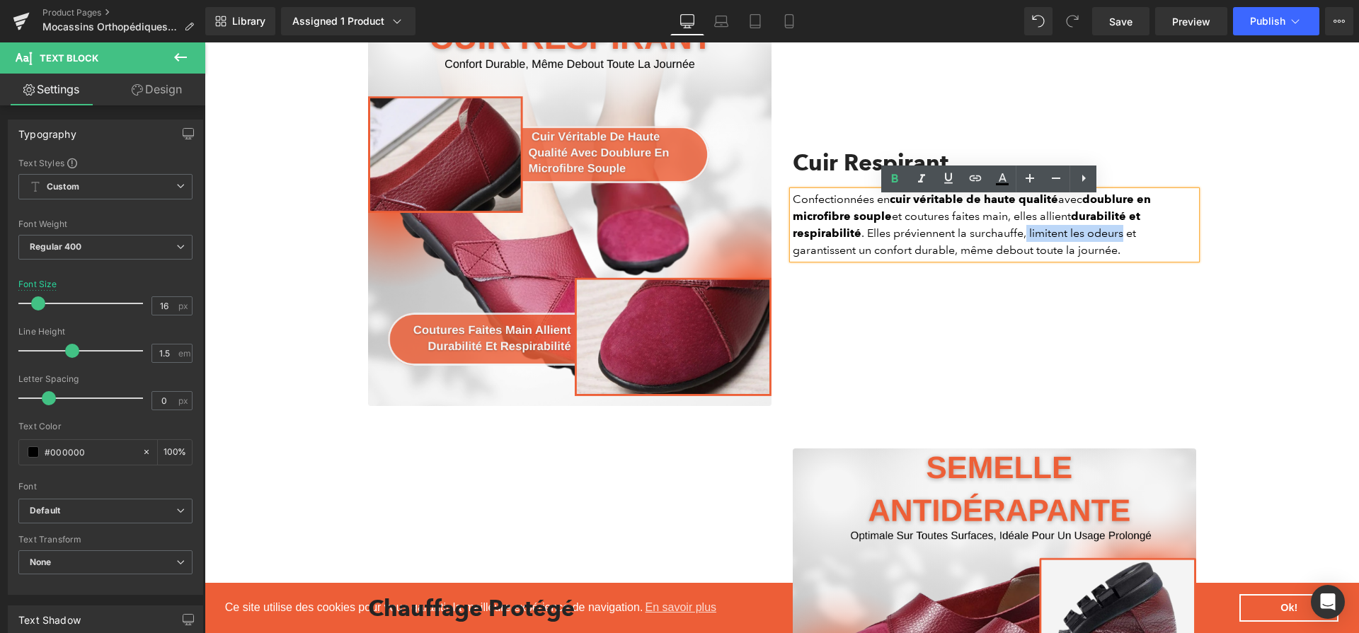
click at [1117, 239] on p "Confectionnées en cuir véritable de haute qualité avec doublure en microfibre s…" at bounding box center [994, 225] width 403 height 68
click at [1072, 257] on p "Confectionnées en cuir véritable de haute qualité avec doublure en microfibre s…" at bounding box center [994, 225] width 403 height 68
drag, startPoint x: 868, startPoint y: 257, endPoint x: 948, endPoint y: 260, distance: 80.0
click at [948, 259] on p "Confectionnées en cuir véritable de haute qualité avec doublure en microfibre s…" at bounding box center [994, 225] width 403 height 68
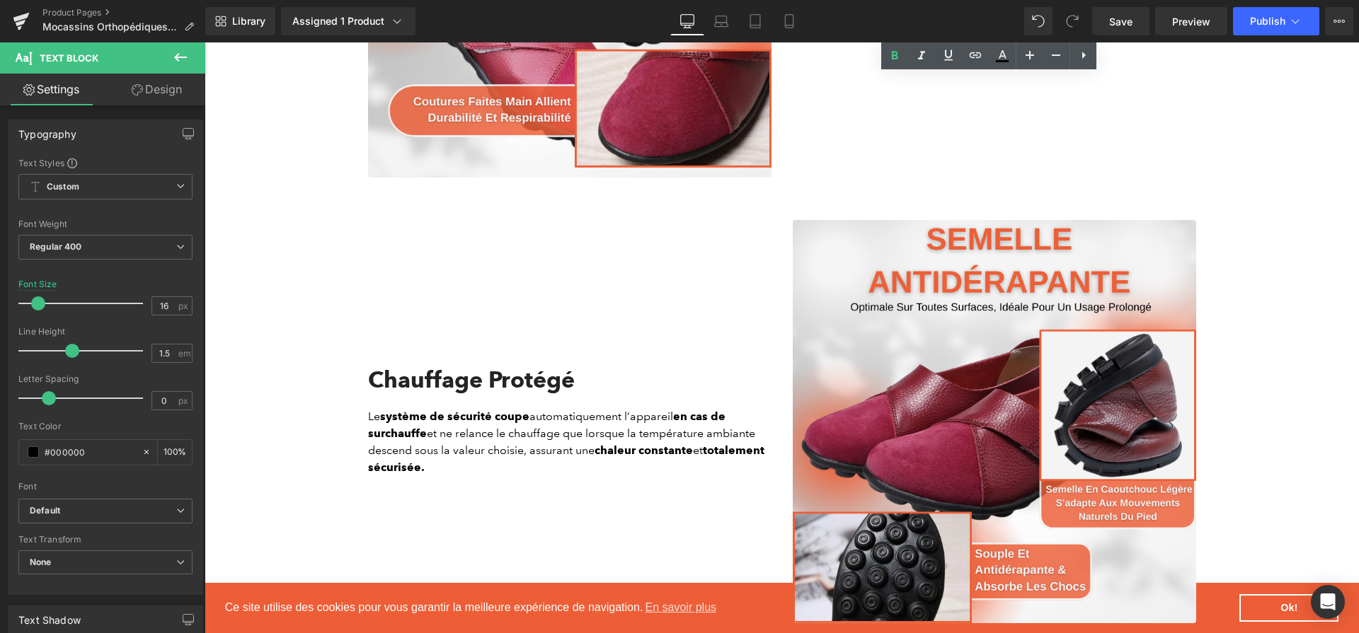
scroll to position [2298, 0]
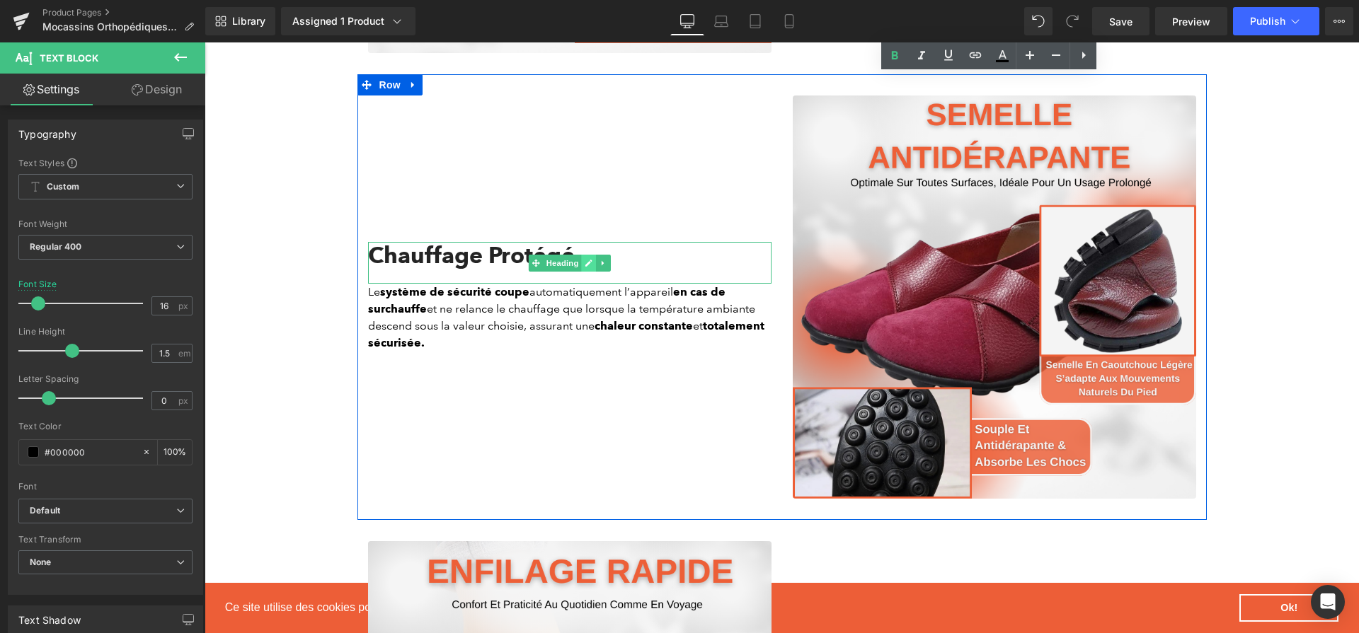
click at [583, 272] on link at bounding box center [588, 263] width 15 height 17
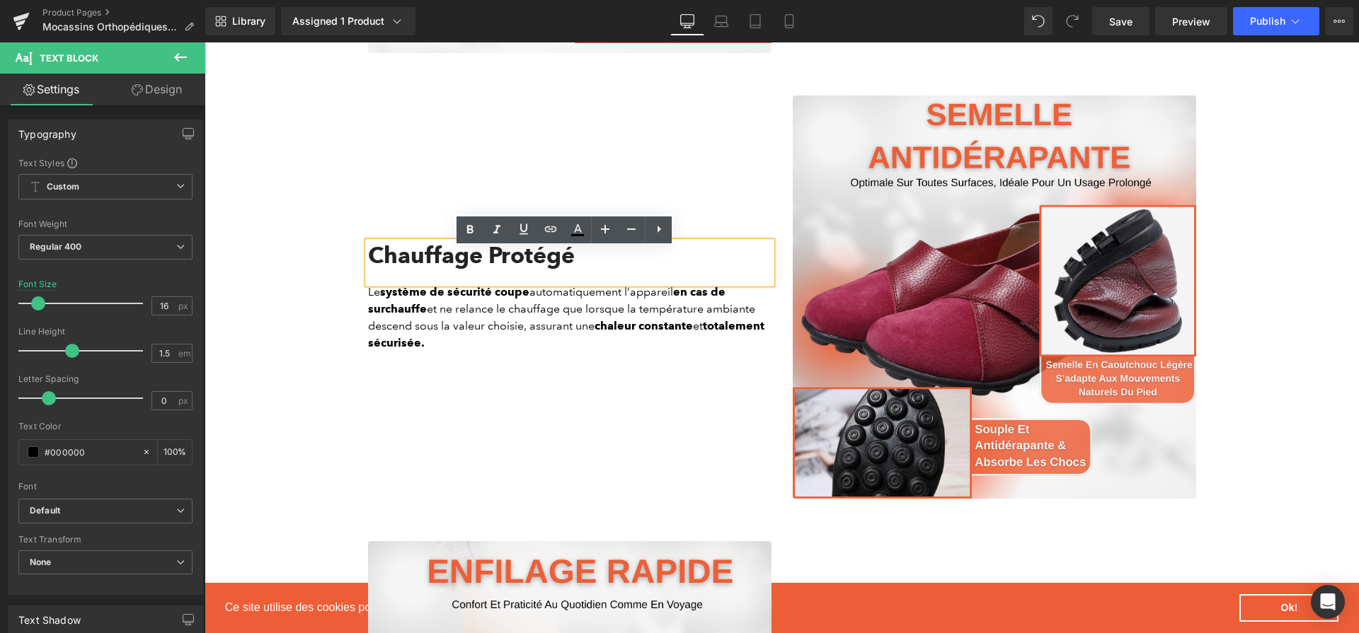
click at [583, 269] on h2 "Chauffage Protégé" at bounding box center [569, 255] width 403 height 27
paste div
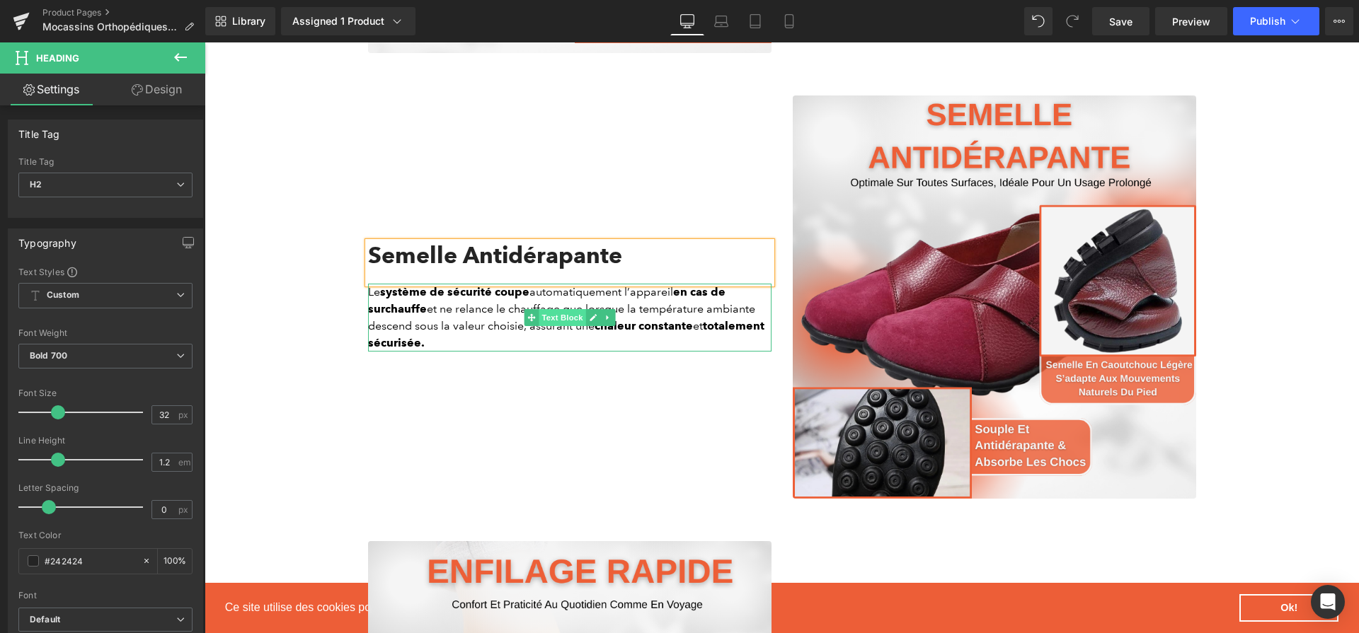
click at [579, 326] on span "Text Block" at bounding box center [562, 317] width 47 height 17
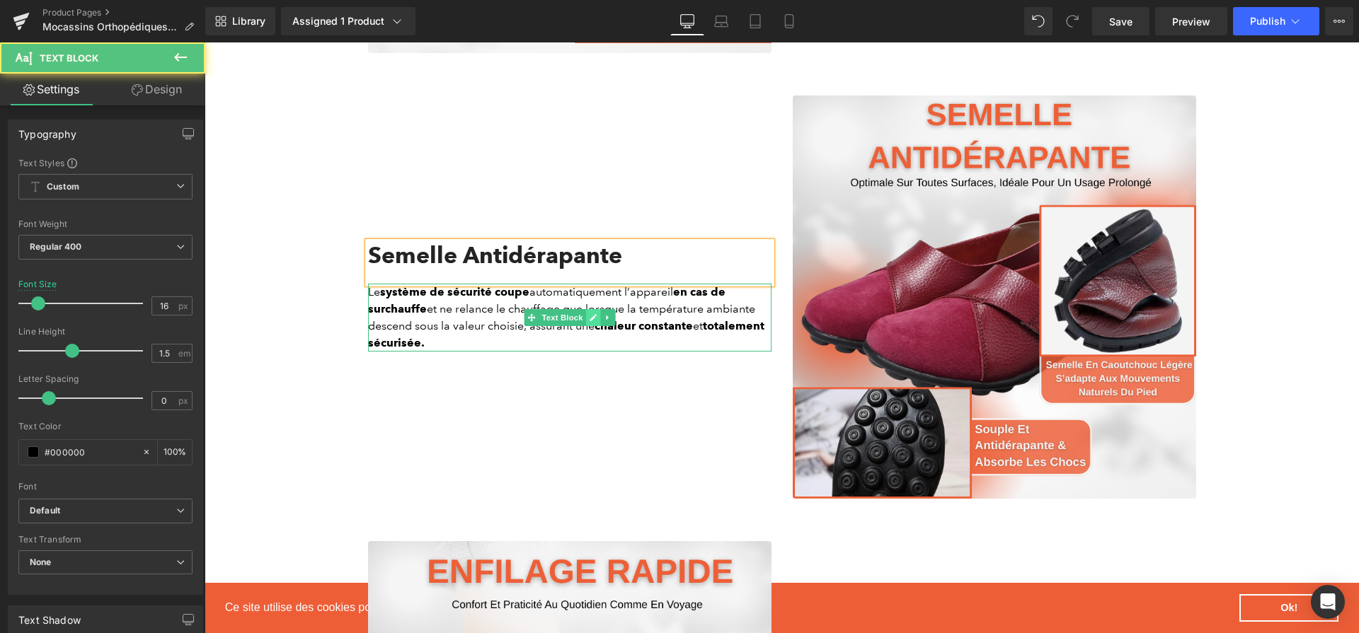
click at [590, 321] on icon at bounding box center [593, 317] width 7 height 7
click at [585, 328] on p "Le système de sécurité coupe automatiquement l’appareil en cas de surchauffe et…" at bounding box center [569, 318] width 403 height 68
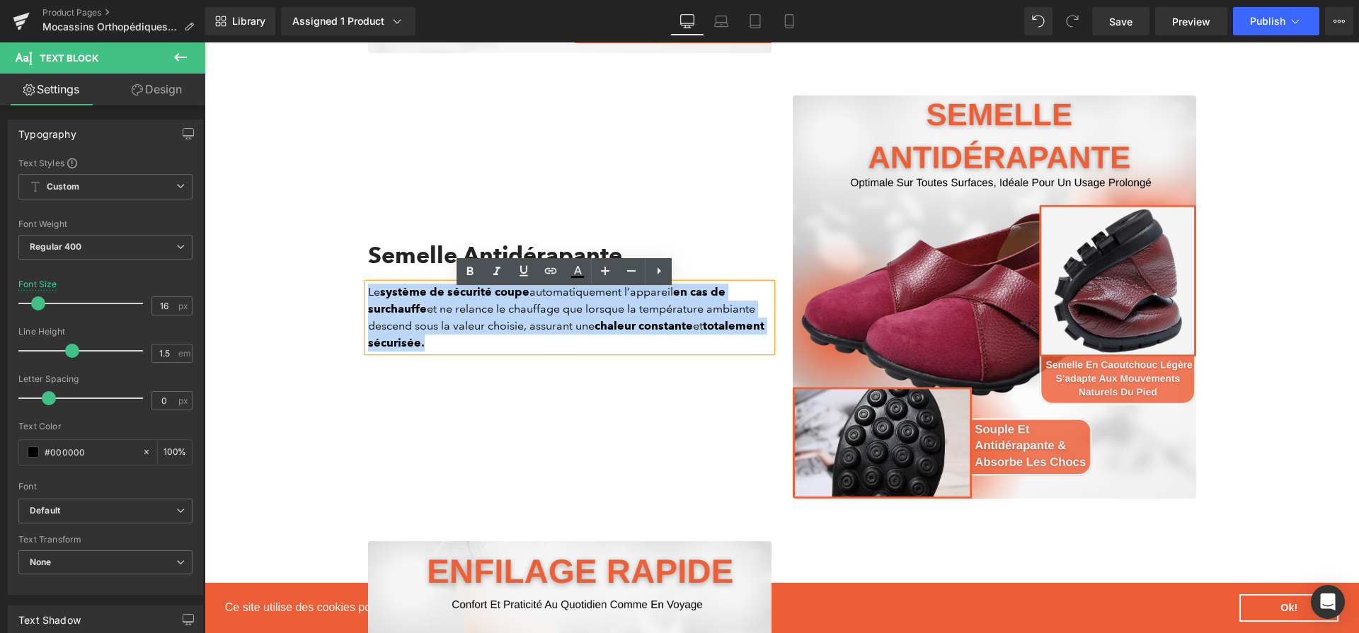
paste div
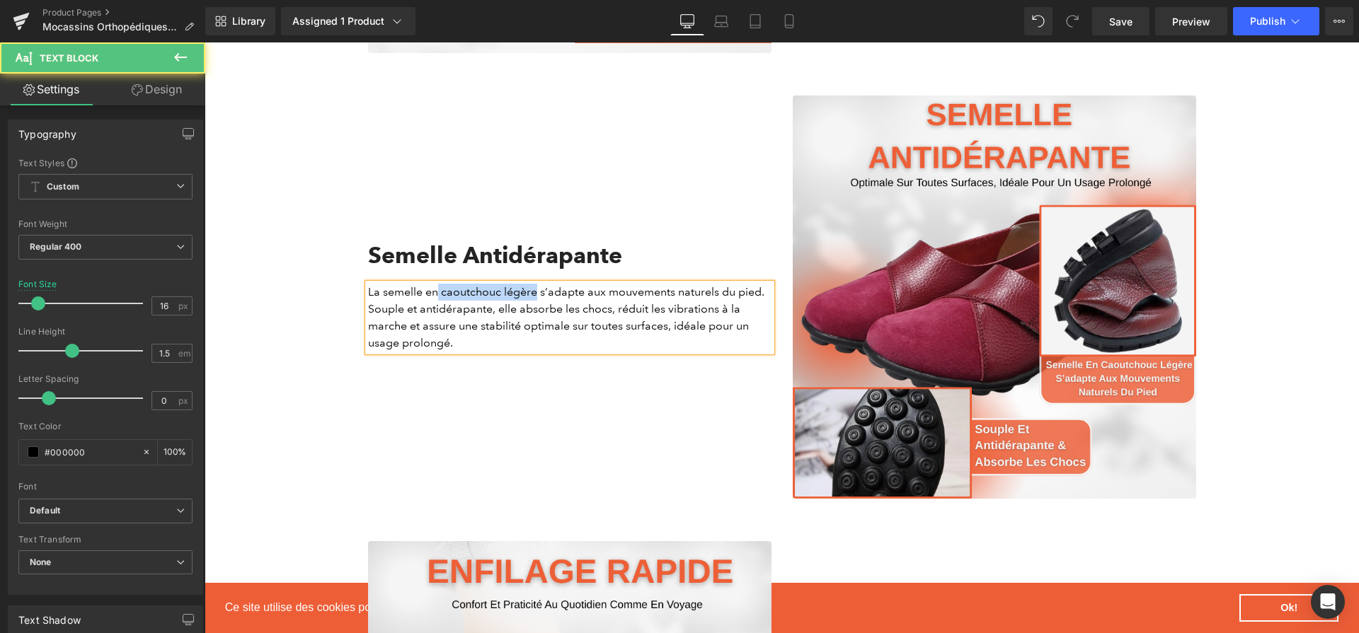
drag, startPoint x: 449, startPoint y: 299, endPoint x: 533, endPoint y: 299, distance: 83.5
click at [533, 299] on p "La semelle en caoutchouc légère s’adapte aux mouvements naturels du pied. Soupl…" at bounding box center [569, 318] width 403 height 68
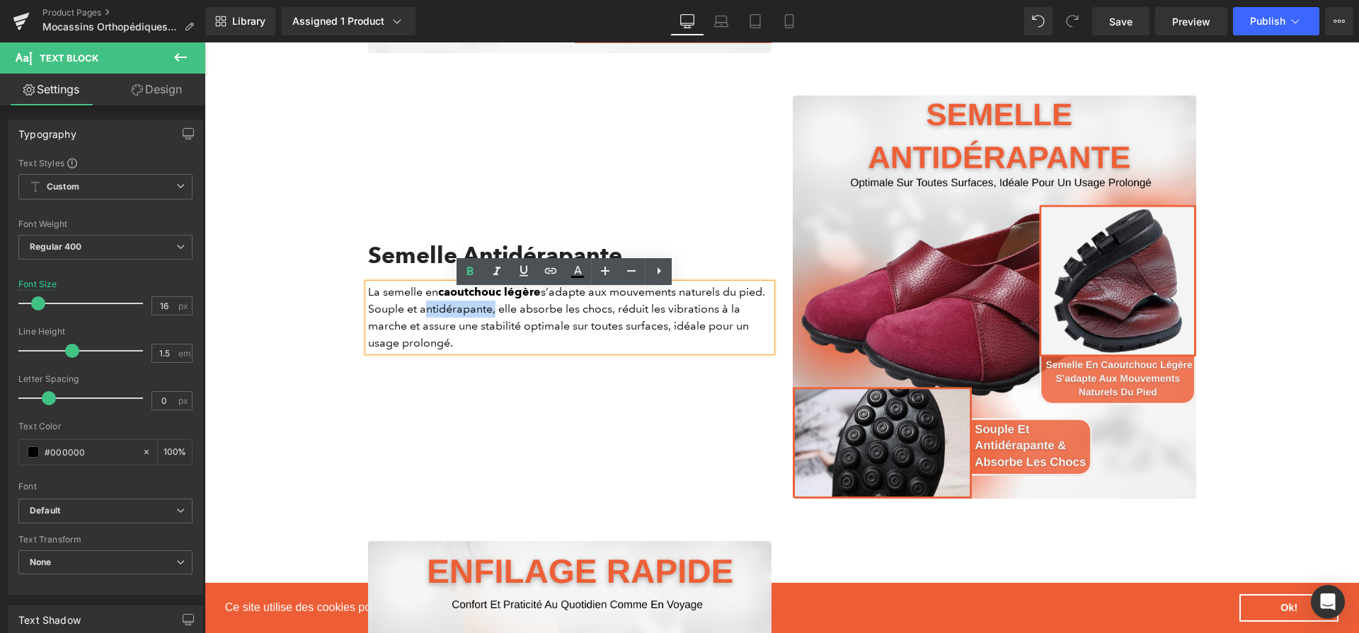
drag, startPoint x: 415, startPoint y: 316, endPoint x: 486, endPoint y: 319, distance: 71.6
click at [486, 319] on p "La semelle en caoutchouc légère s’adapte aux mouvements naturels du pied. Soupl…" at bounding box center [569, 318] width 403 height 68
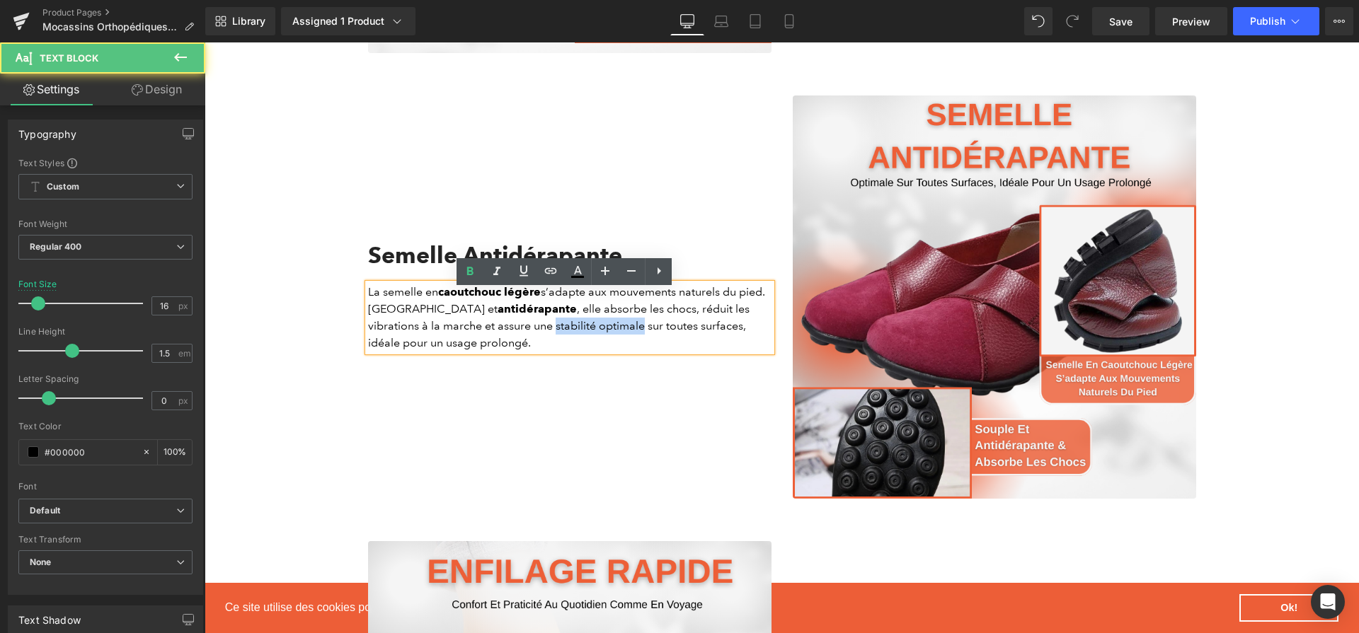
drag, startPoint x: 476, startPoint y: 330, endPoint x: 563, endPoint y: 333, distance: 87.8
click at [563, 333] on p "La semelle en caoutchouc légère s’adapte aux mouvements naturels du pied. Soupl…" at bounding box center [569, 318] width 403 height 68
drag, startPoint x: 403, startPoint y: 352, endPoint x: 360, endPoint y: 350, distance: 43.2
click at [368, 350] on div "La semelle en caoutchouc légère s’adapte aux mouvements naturels du pied. Soupl…" at bounding box center [569, 318] width 403 height 68
click at [368, 351] on p "La semelle en caoutchouc légère s’adapte aux mouvements naturels du pied. Soupl…" at bounding box center [569, 318] width 403 height 68
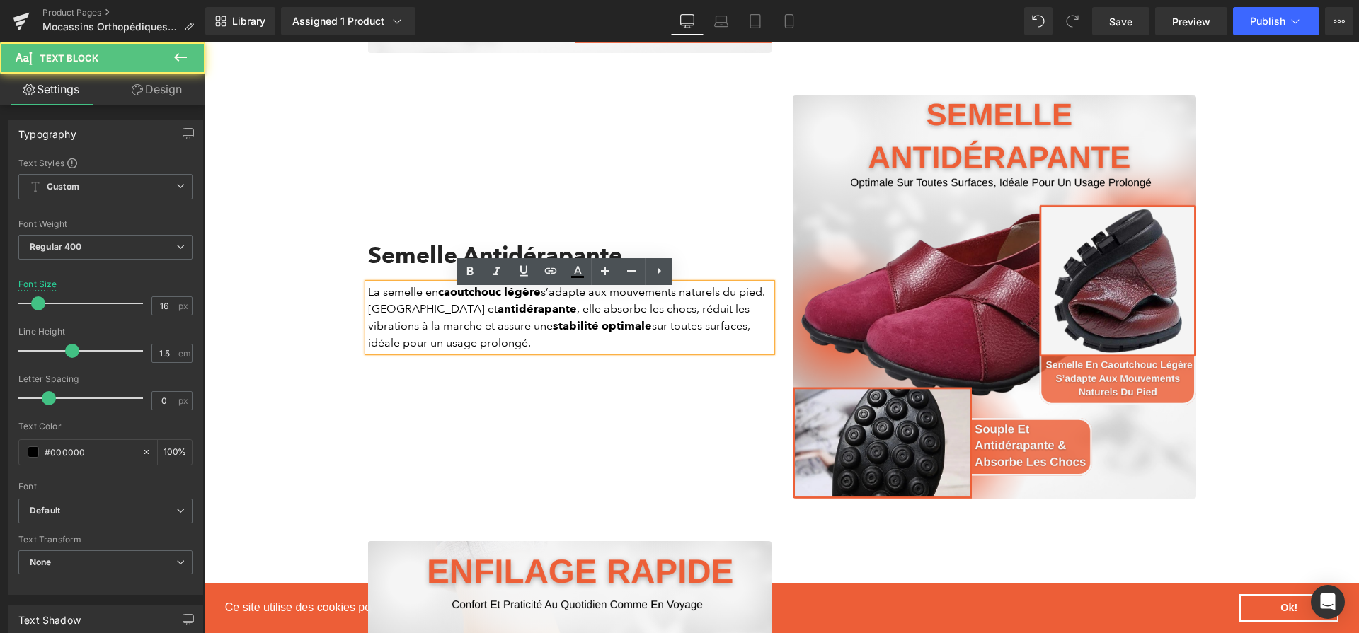
click at [368, 351] on p "La semelle en caoutchouc légère s’adapte aux mouvements naturels du pied. Soupl…" at bounding box center [569, 318] width 403 height 68
click at [465, 352] on p "La semelle en caoutchouc légère s’adapte aux mouvements naturels du pied. Soupl…" at bounding box center [569, 318] width 403 height 68
drag, startPoint x: 465, startPoint y: 352, endPoint x: 365, endPoint y: 352, distance: 99.8
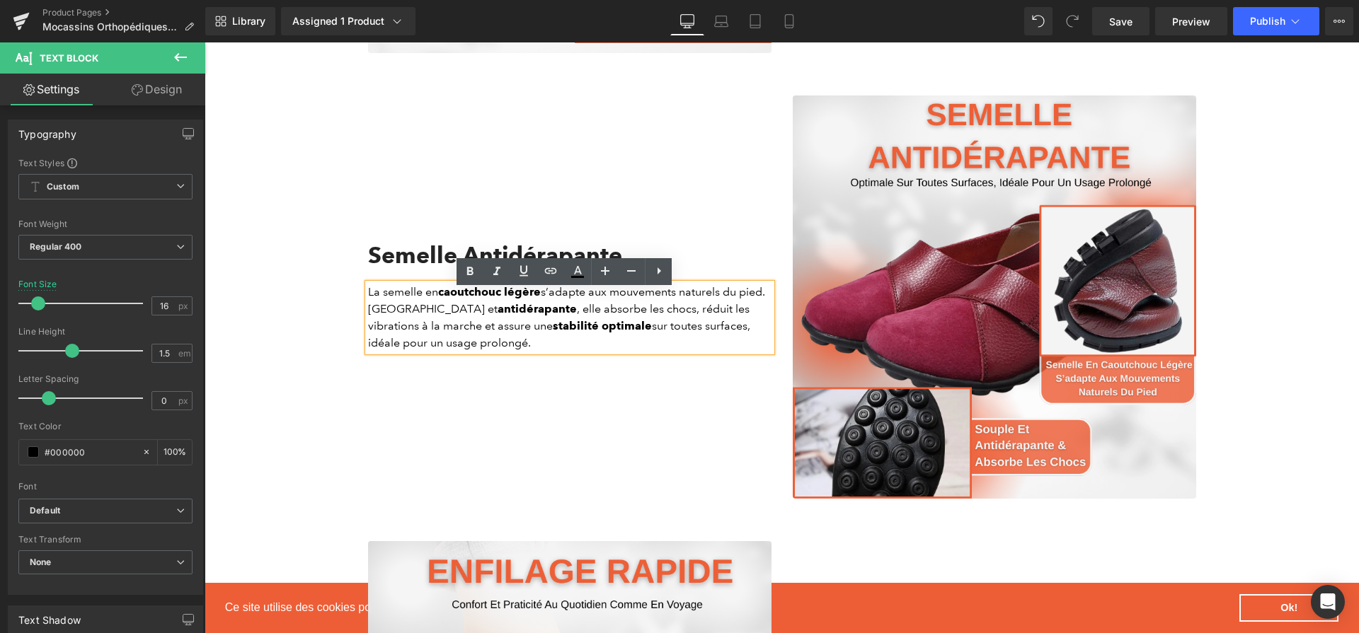
click at [368, 352] on p "La semelle en caoutchouc légère s’adapte aux mouvements naturels du pied. Soupl…" at bounding box center [569, 318] width 403 height 68
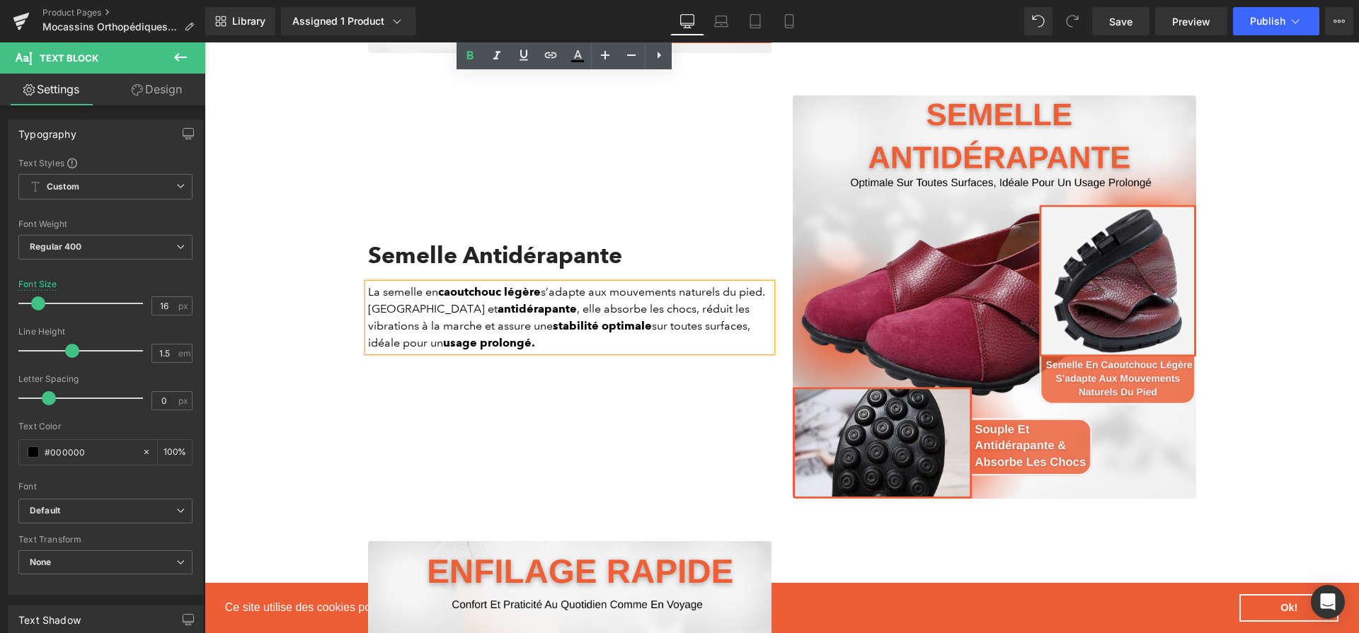
scroll to position [2912, 0]
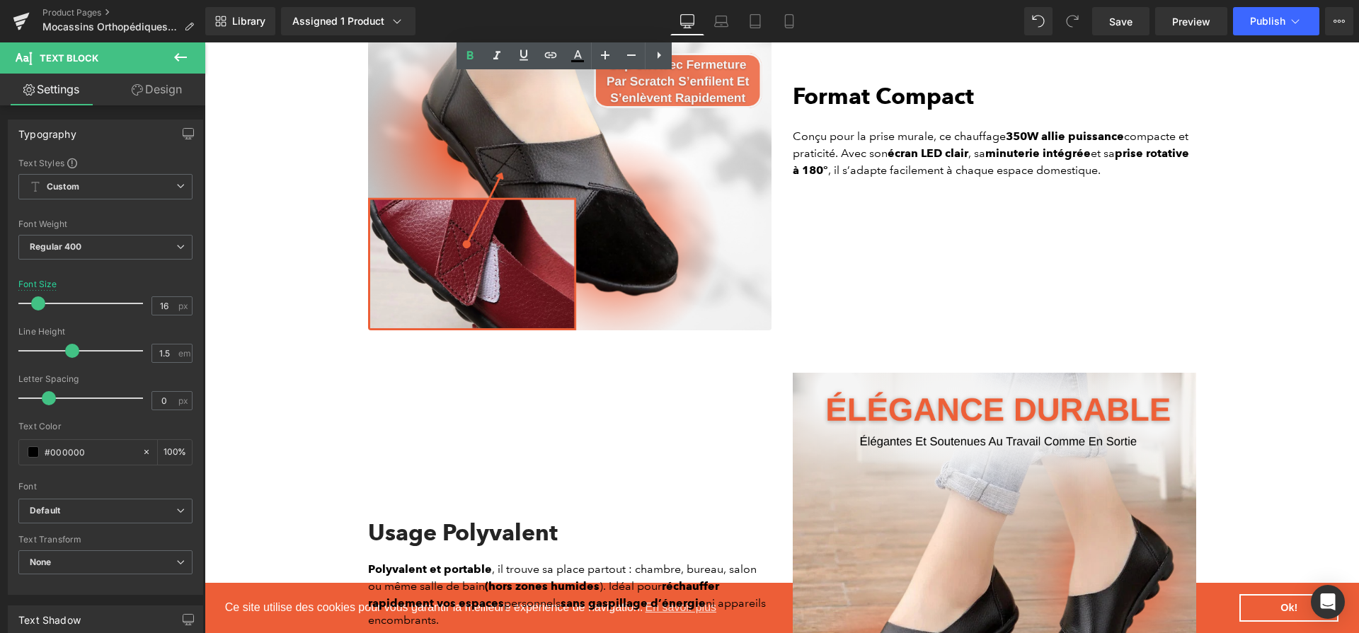
click at [908, 103] on b "Format Compact" at bounding box center [883, 96] width 181 height 28
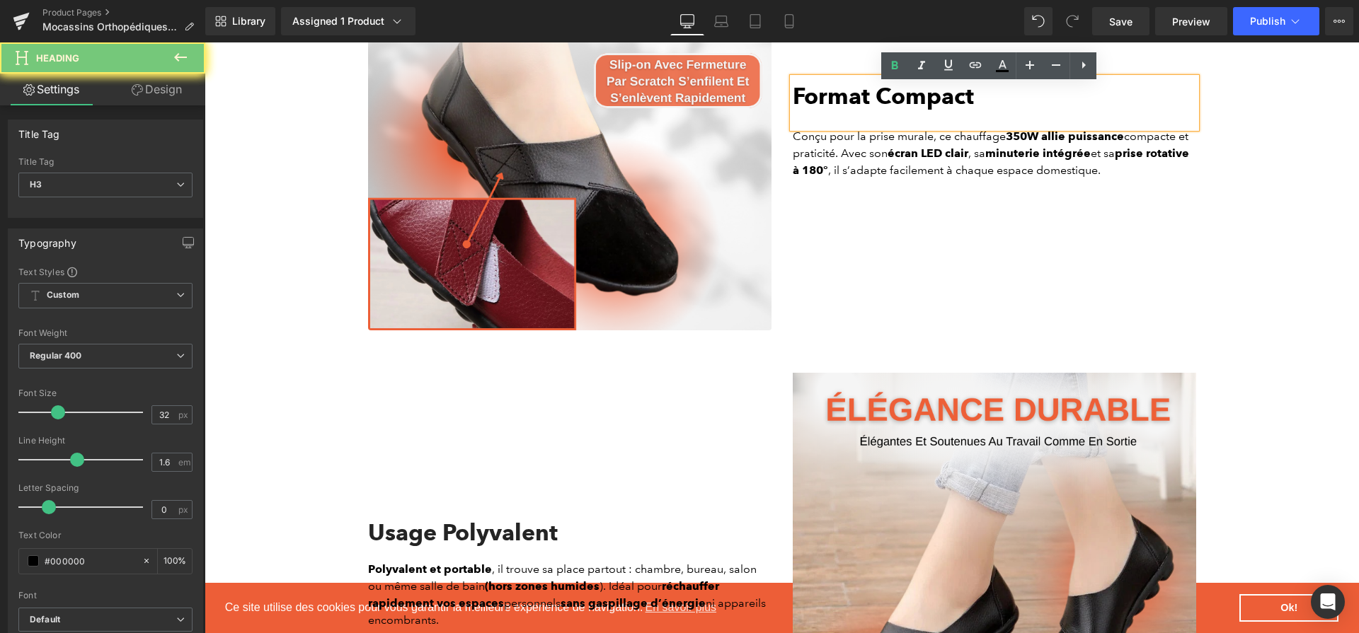
paste div
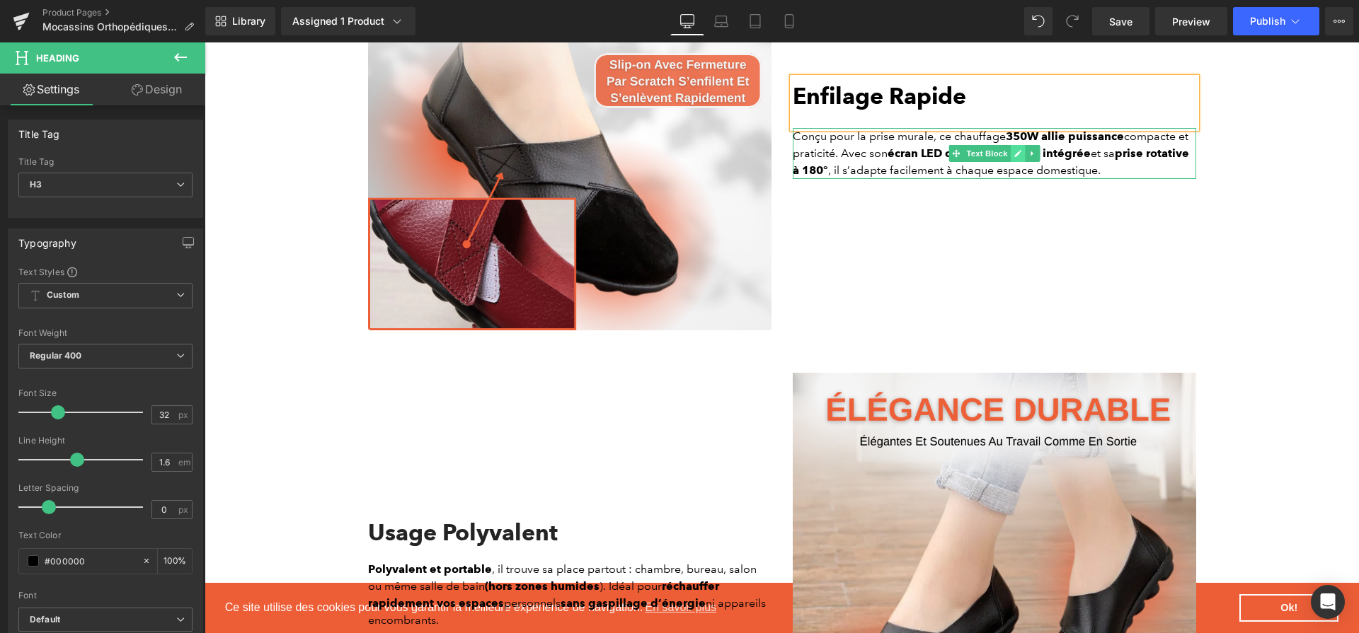
click at [1010, 159] on link at bounding box center [1017, 153] width 15 height 17
click at [1007, 159] on strong "minuterie intégrée" at bounding box center [1037, 153] width 105 height 13
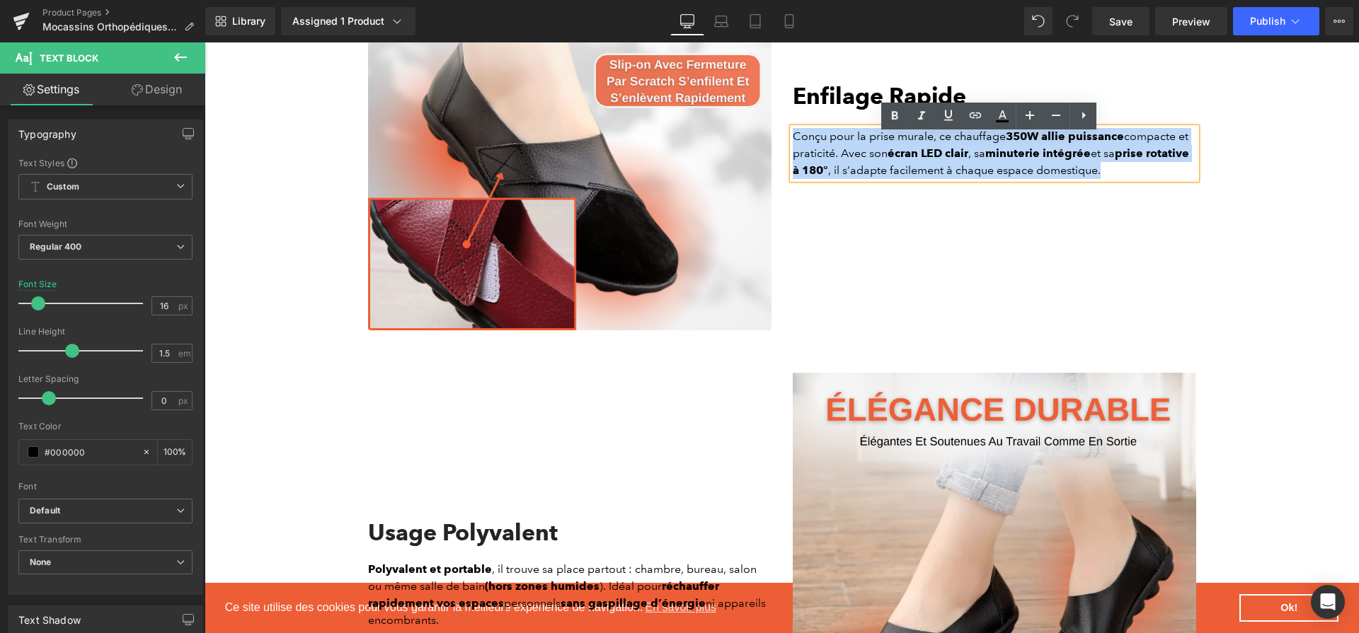
paste div
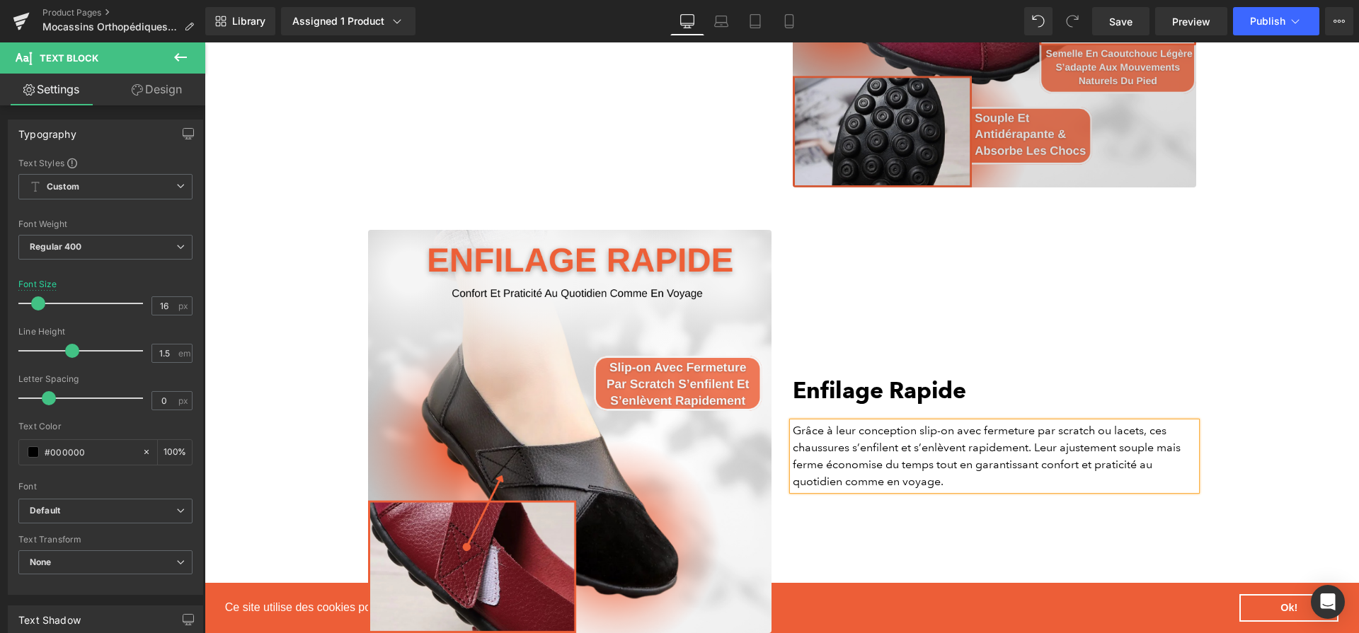
scroll to position [2305, 0]
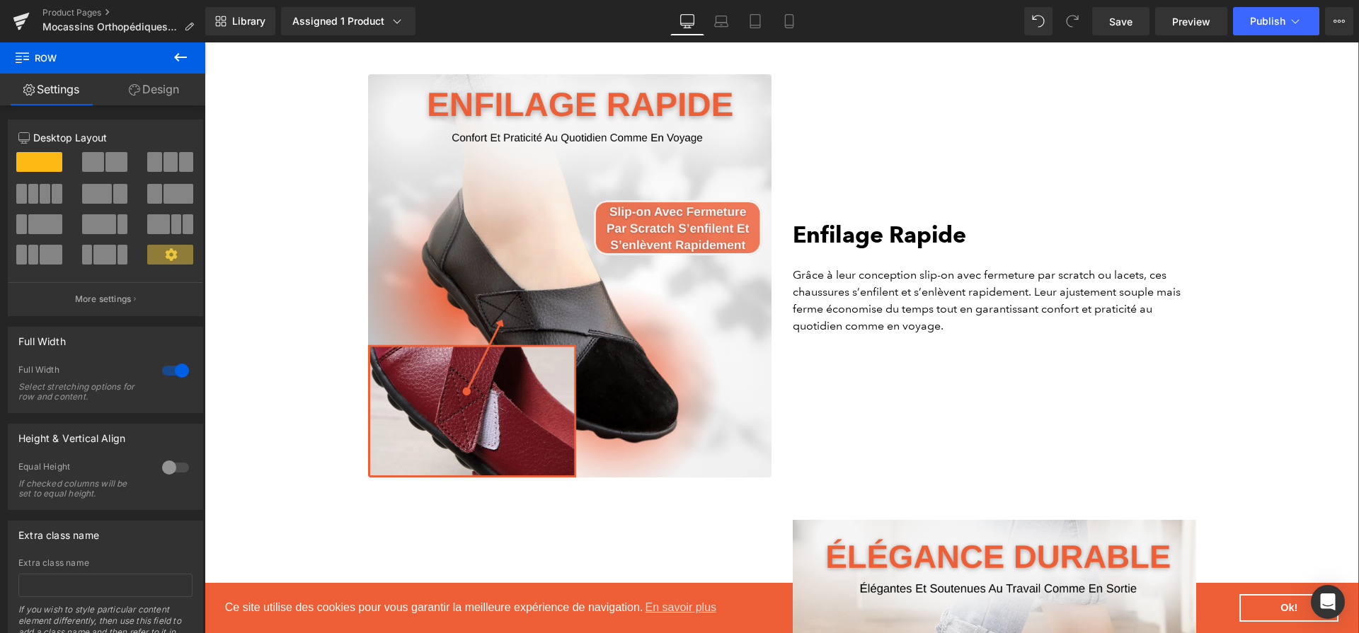
scroll to position [2766, 0]
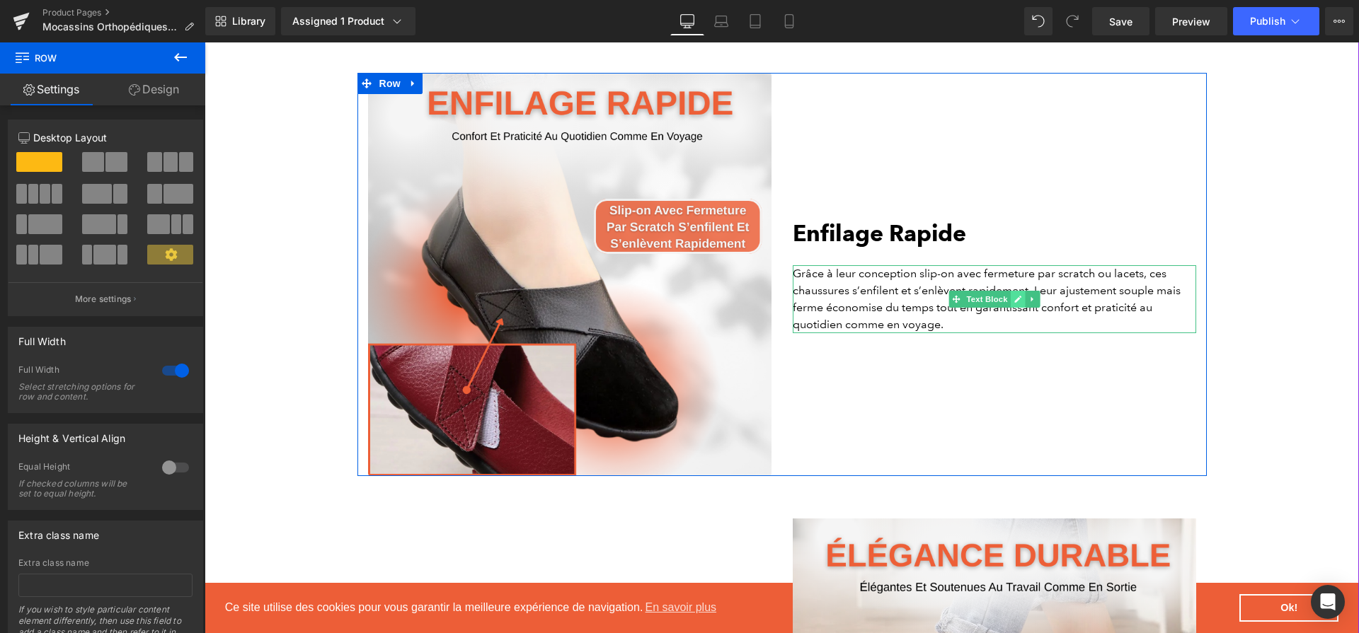
click at [1010, 308] on link at bounding box center [1017, 299] width 15 height 17
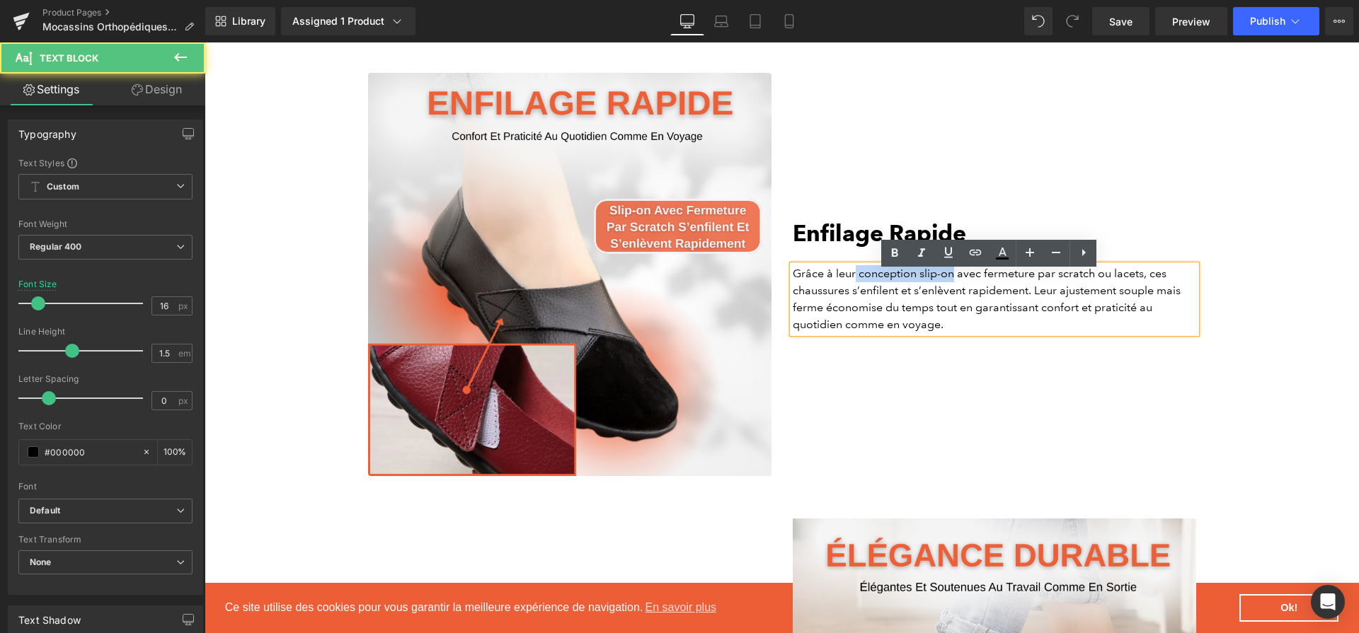
drag, startPoint x: 850, startPoint y: 284, endPoint x: 949, endPoint y: 283, distance: 99.1
click at [949, 283] on p "Grâce à leur conception slip-on avec fermeture par scratch ou lacets, ces chaus…" at bounding box center [994, 299] width 403 height 68
drag, startPoint x: 982, startPoint y: 280, endPoint x: 1095, endPoint y: 286, distance: 112.7
click at [1095, 286] on p "Grâce à leur conception slip-on avec fermeture par scratch ou lacets, ces chaus…" at bounding box center [994, 299] width 403 height 68
drag, startPoint x: 1054, startPoint y: 299, endPoint x: 1152, endPoint y: 299, distance: 98.4
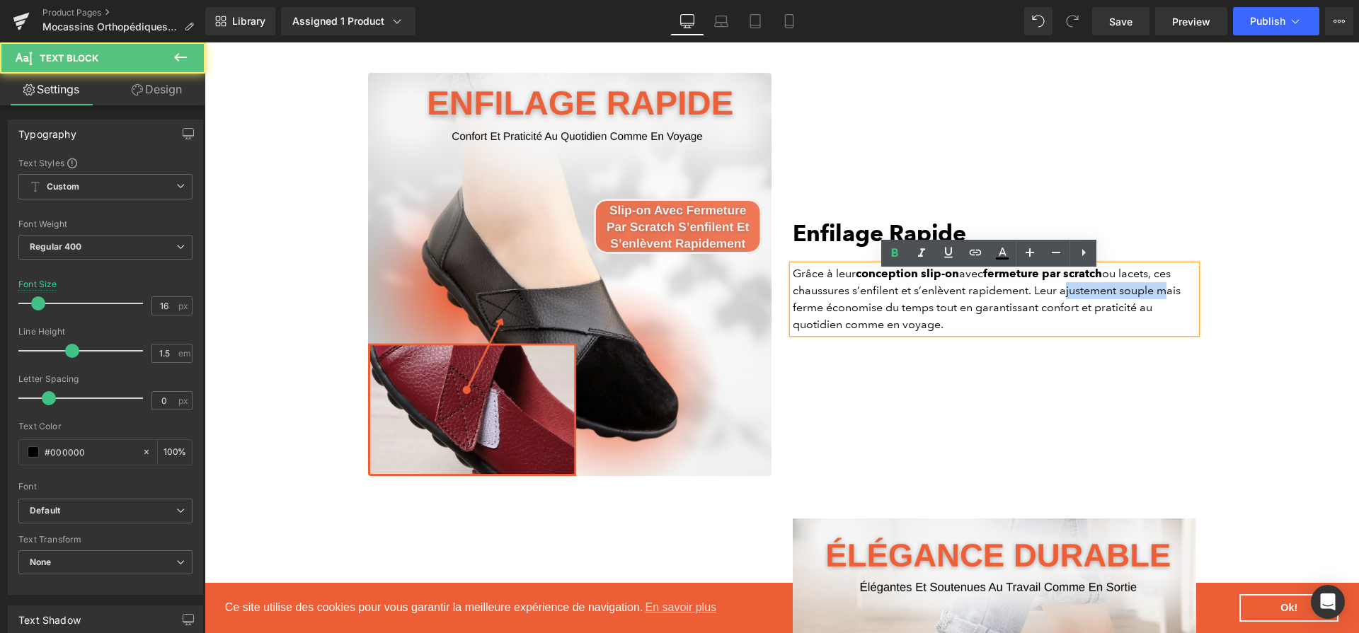
click at [1152, 299] on p "Grâce à leur conception slip-on avec fermeture par scratch ou lacets, ces chaus…" at bounding box center [994, 299] width 403 height 68
click at [1089, 321] on p "Grâce à leur conception slip-on avec fermeture par scratch ou lacets, ces chaus…" at bounding box center [994, 299] width 403 height 68
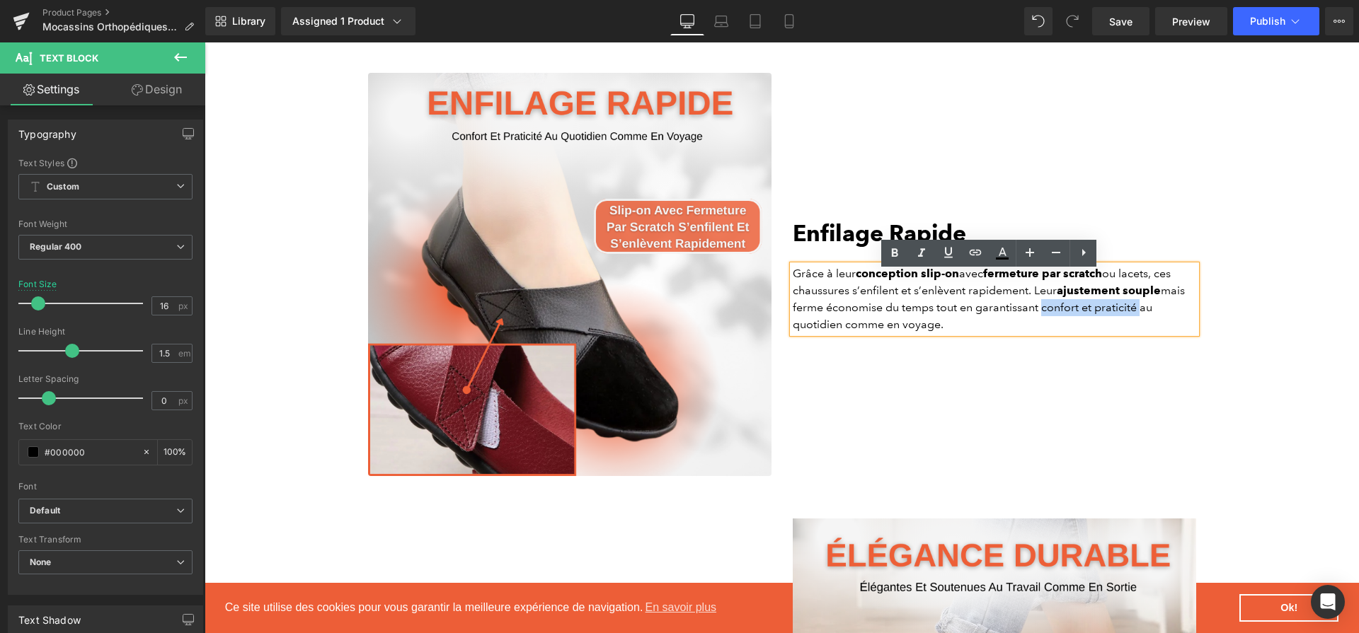
drag, startPoint x: 1036, startPoint y: 314, endPoint x: 1133, endPoint y: 321, distance: 97.2
click at [1133, 321] on p "Grâce à leur conception slip-on avec fermeture par scratch ou lacets, ces chaus…" at bounding box center [994, 299] width 403 height 68
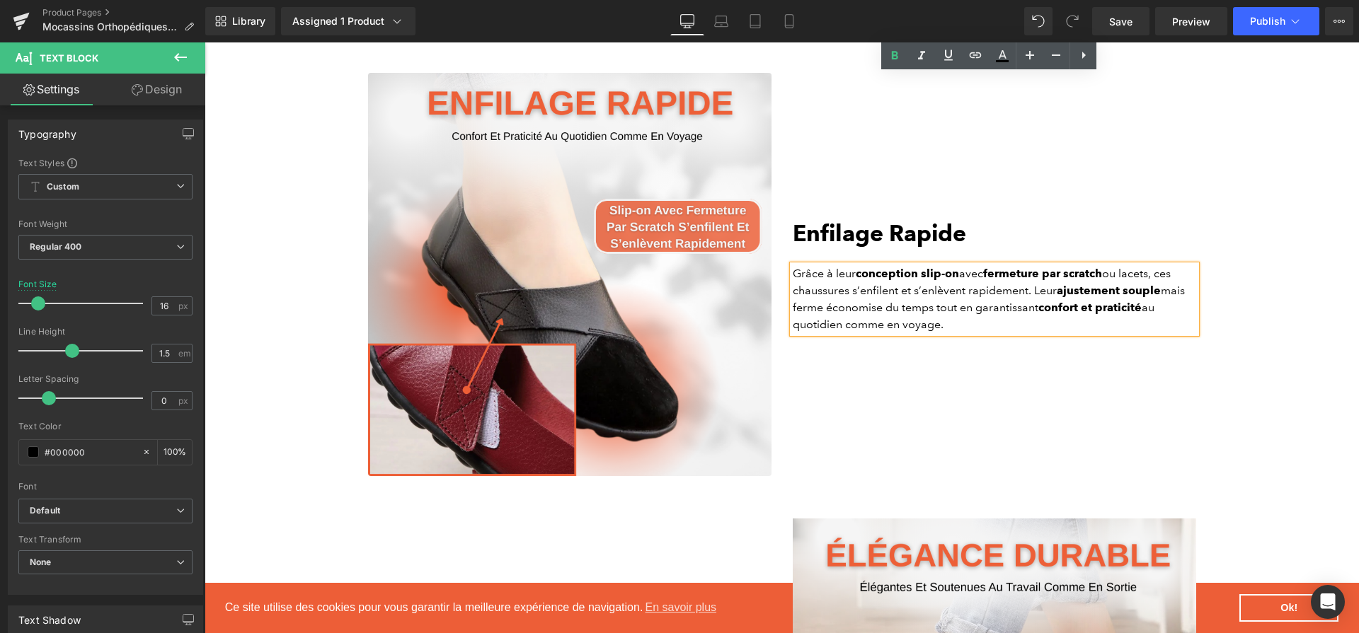
scroll to position [3223, 0]
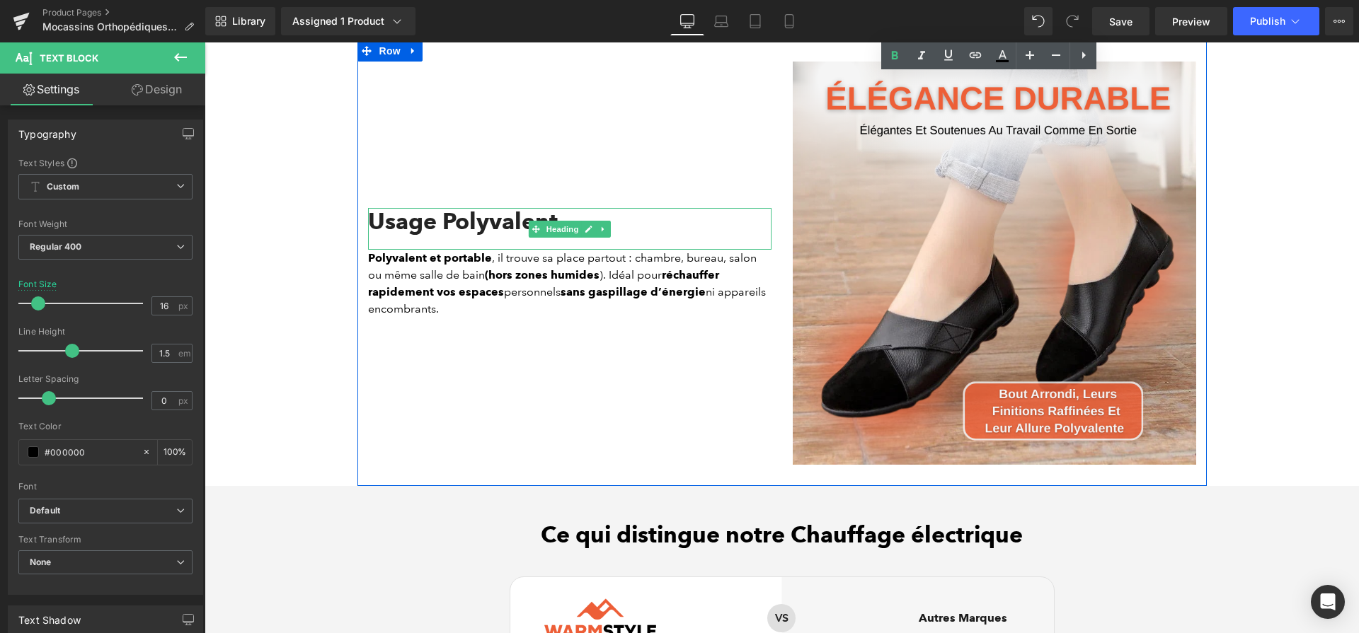
click at [491, 235] on h2 "Usage Polyvalent" at bounding box center [569, 221] width 403 height 27
paste div
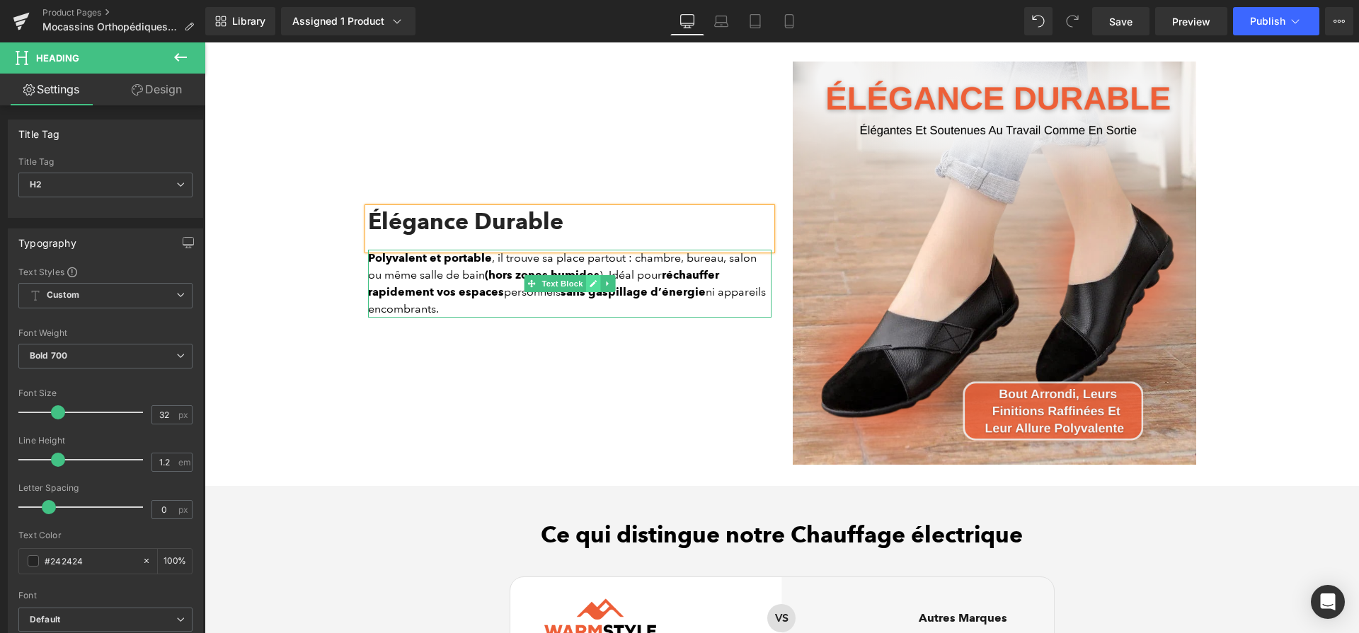
click at [587, 292] on link at bounding box center [592, 283] width 15 height 17
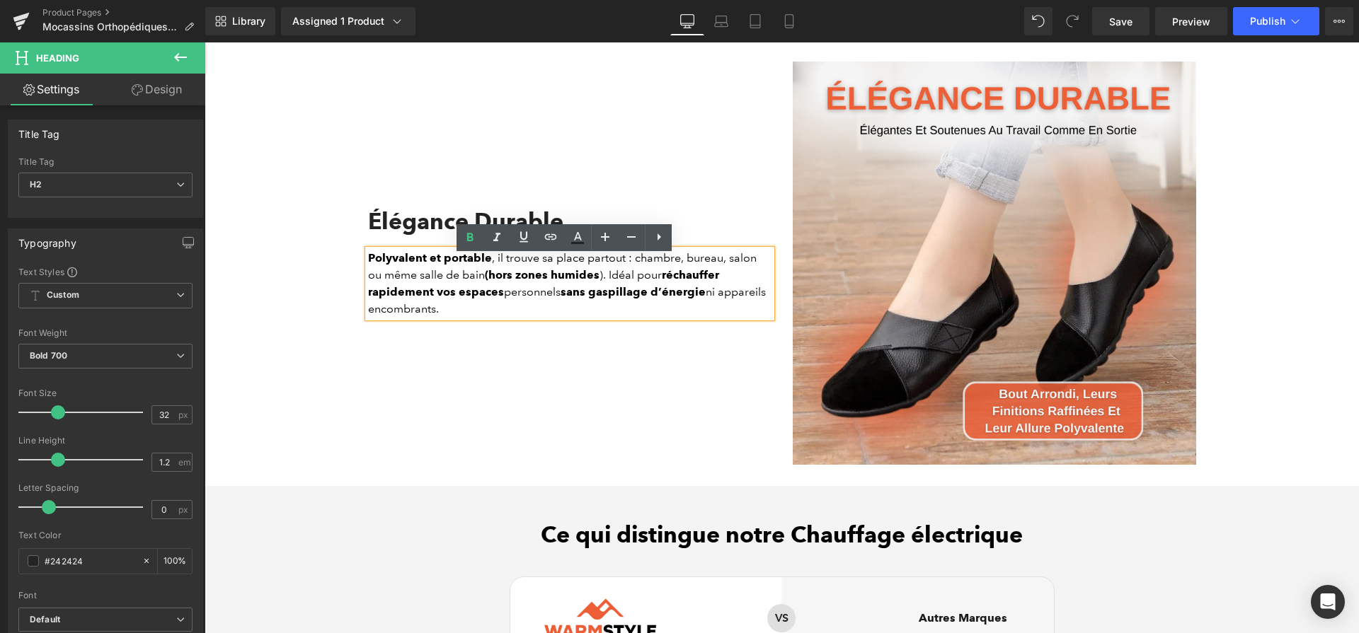
click at [587, 297] on strong "sans gaspillage d’énergie" at bounding box center [633, 291] width 145 height 13
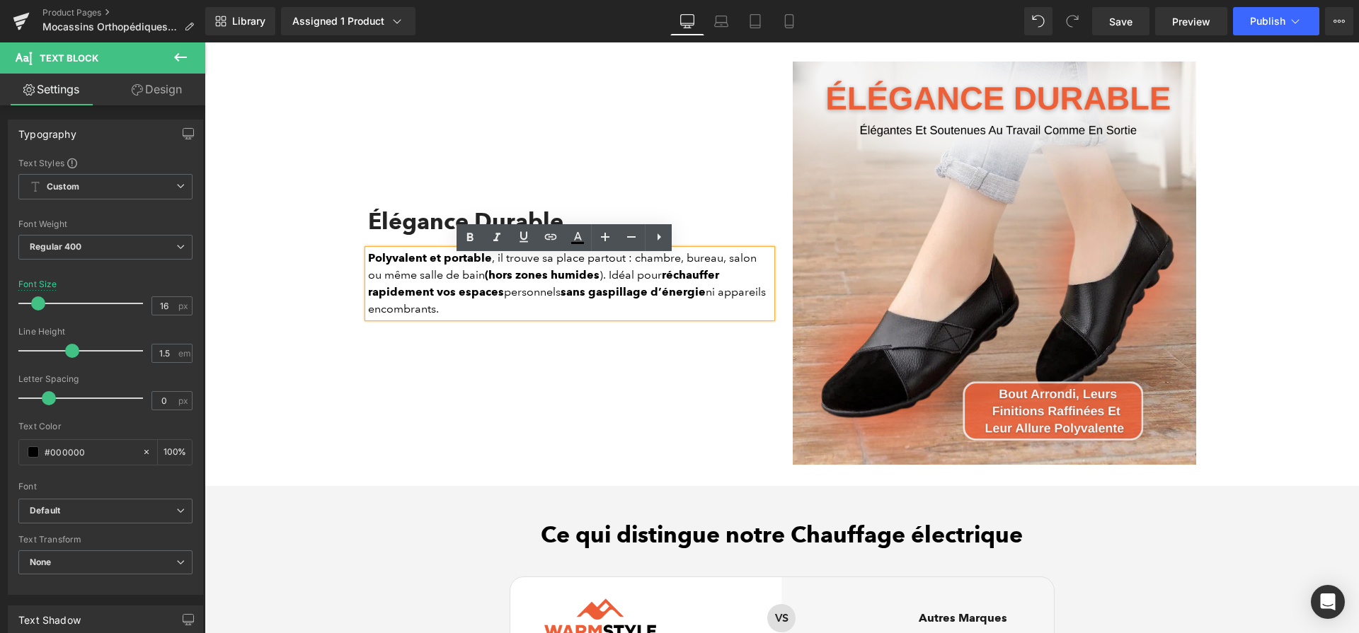
paste div
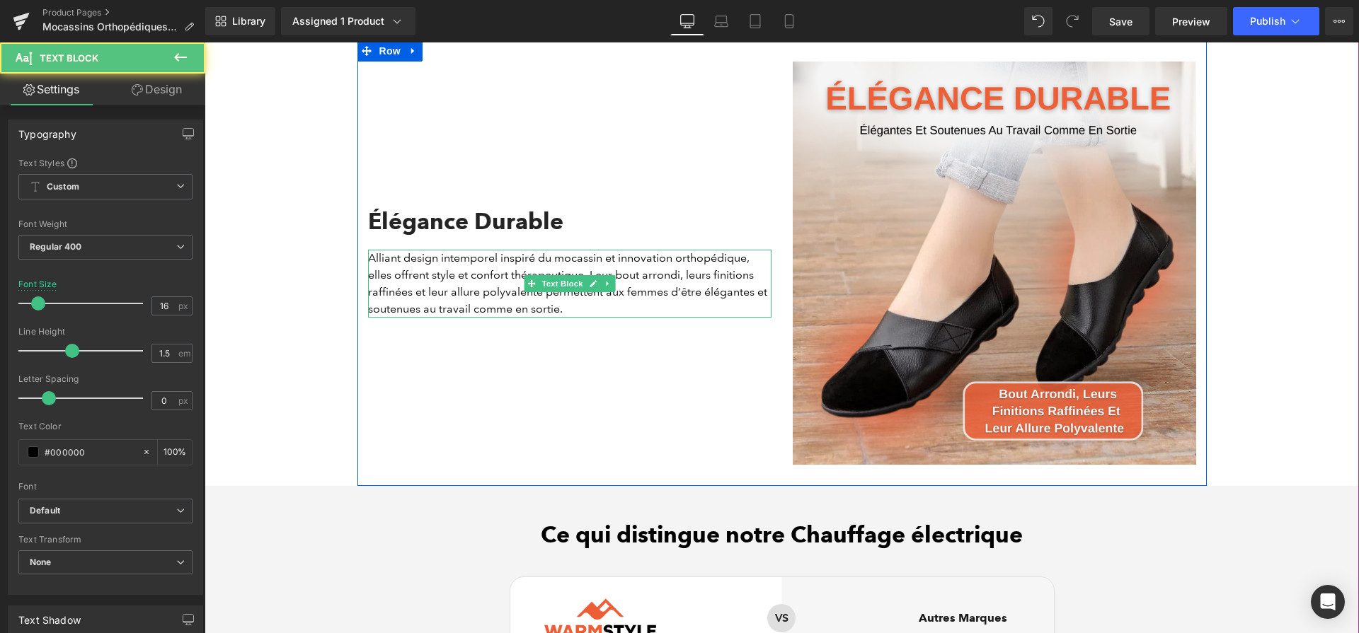
drag, startPoint x: 401, startPoint y: 261, endPoint x: 523, endPoint y: 271, distance: 122.1
click at [488, 267] on p "Alliant design intemporel inspiré du mocassin et innovation orthopédique, elles…" at bounding box center [569, 284] width 403 height 68
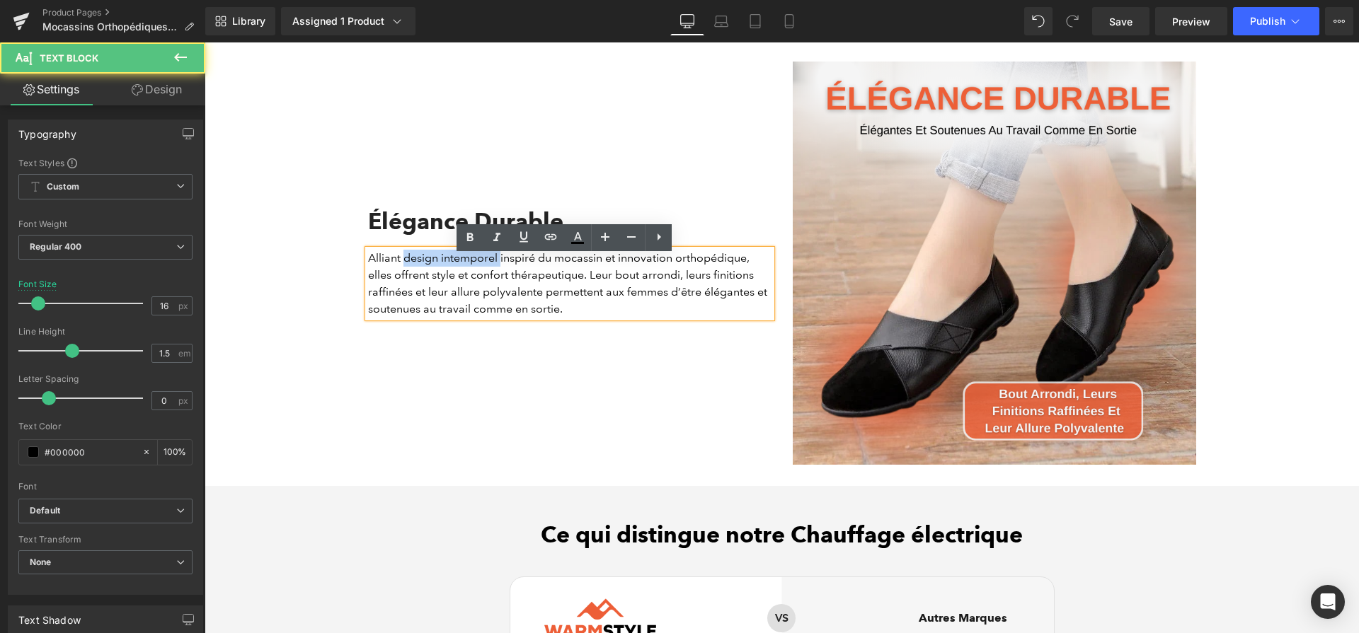
drag, startPoint x: 495, startPoint y: 263, endPoint x: 398, endPoint y: 269, distance: 97.1
click at [398, 269] on p "Alliant design intemporel inspiré du mocassin et innovation orthopédique, elles…" at bounding box center [569, 284] width 403 height 68
drag, startPoint x: 617, startPoint y: 261, endPoint x: 758, endPoint y: 270, distance: 141.1
click at [758, 270] on p "Alliant design intemporel inspiré du mocassin et innovation orthopédique, elles…" at bounding box center [569, 284] width 403 height 68
drag, startPoint x: 424, startPoint y: 283, endPoint x: 581, endPoint y: 282, distance: 157.1
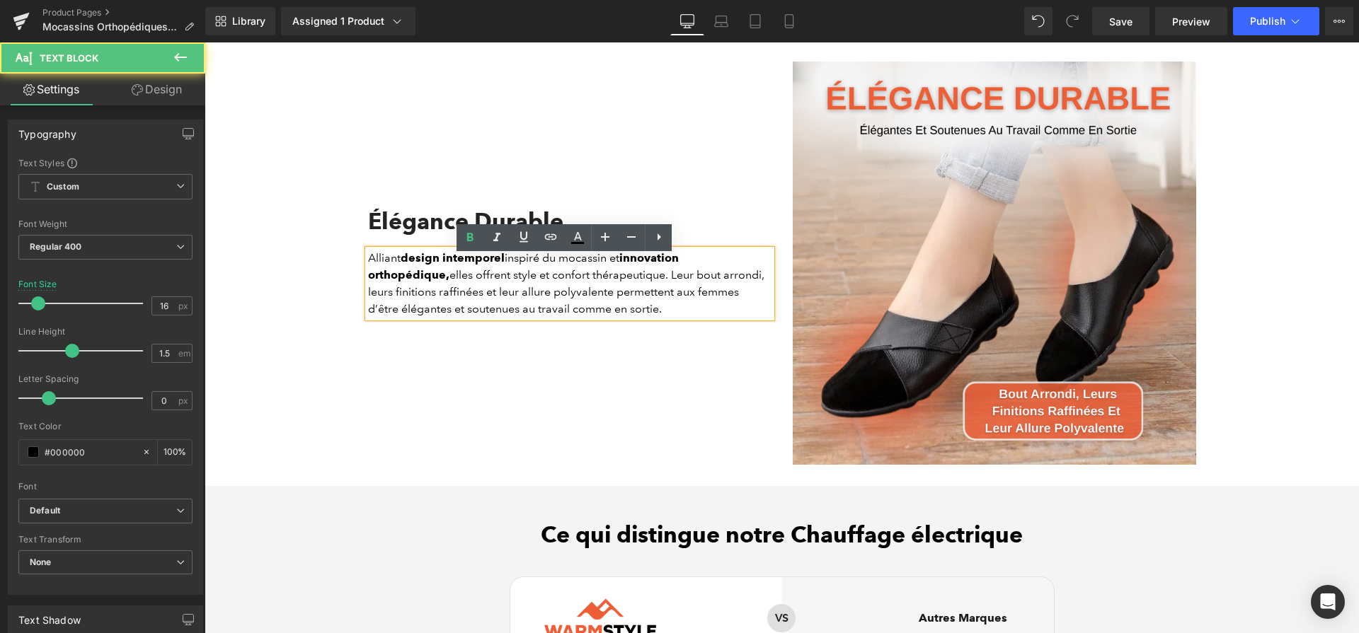
click at [581, 282] on p "Alliant design intemporel inspiré du mocassin et innovation orthopédique, elles…" at bounding box center [569, 284] width 403 height 68
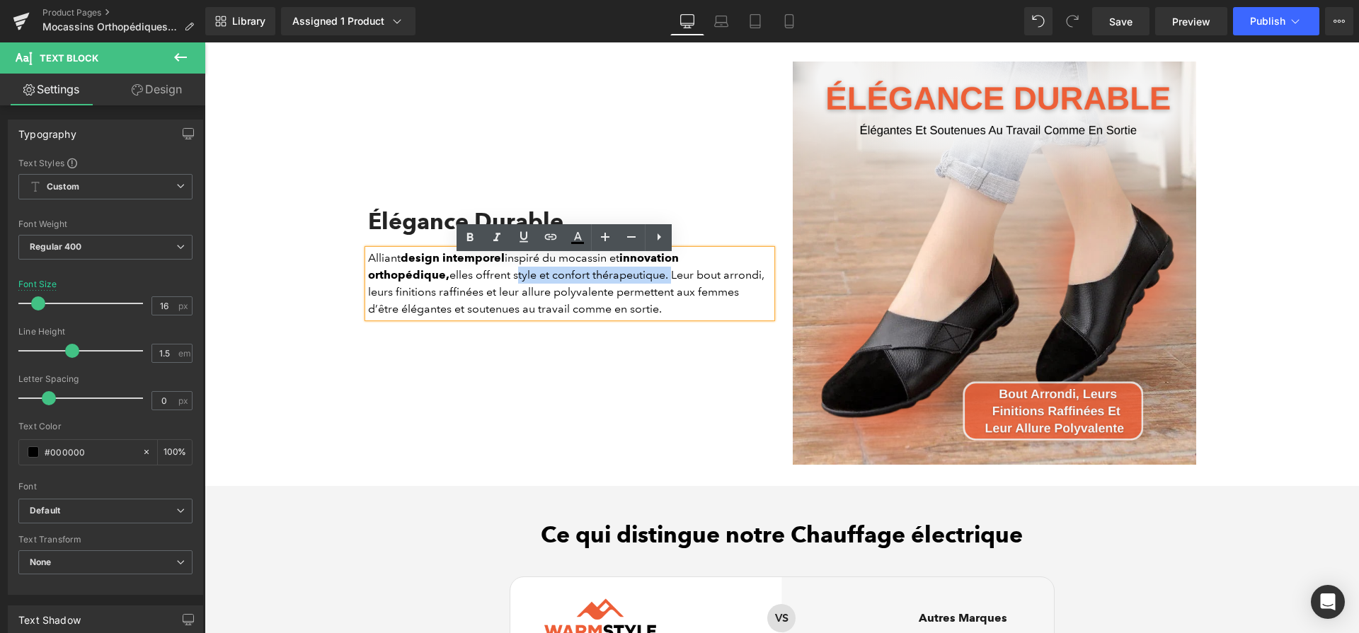
drag, startPoint x: 581, startPoint y: 282, endPoint x: 426, endPoint y: 280, distance: 155.0
click at [426, 280] on p "Alliant design intemporel inspiré du mocassin et innovation orthopédique, elles…" at bounding box center [569, 284] width 403 height 68
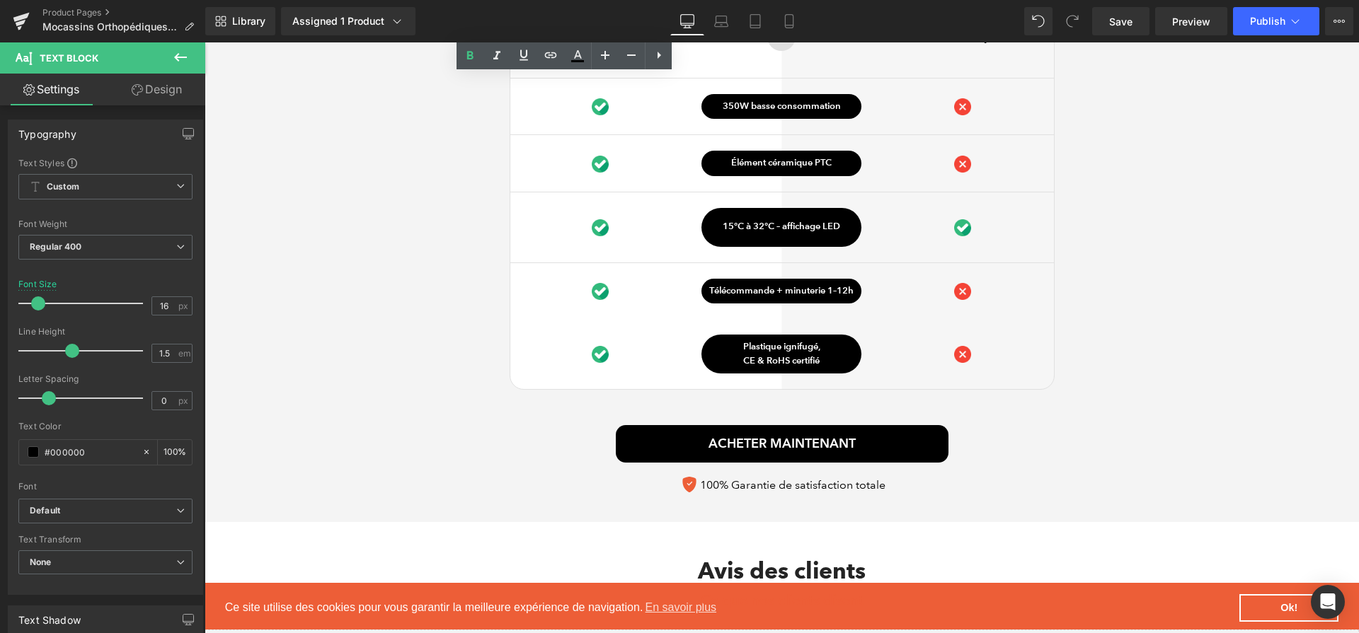
scroll to position [3594, 0]
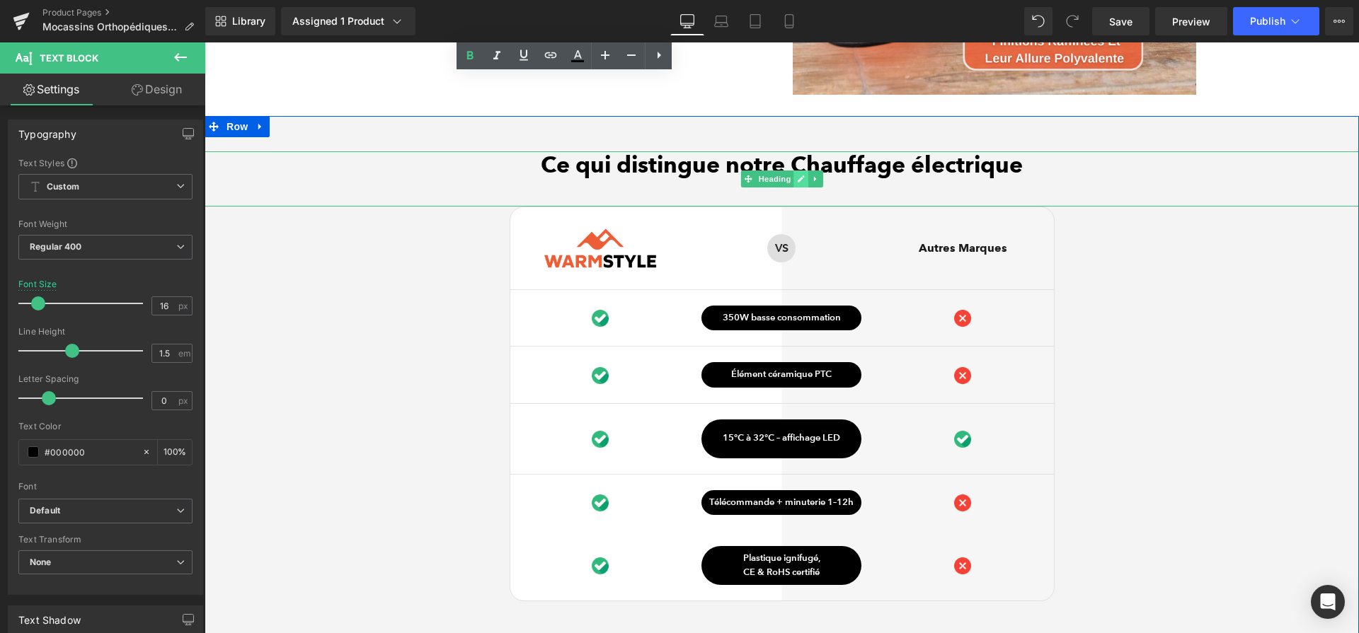
click at [799, 183] on icon at bounding box center [801, 179] width 8 height 8
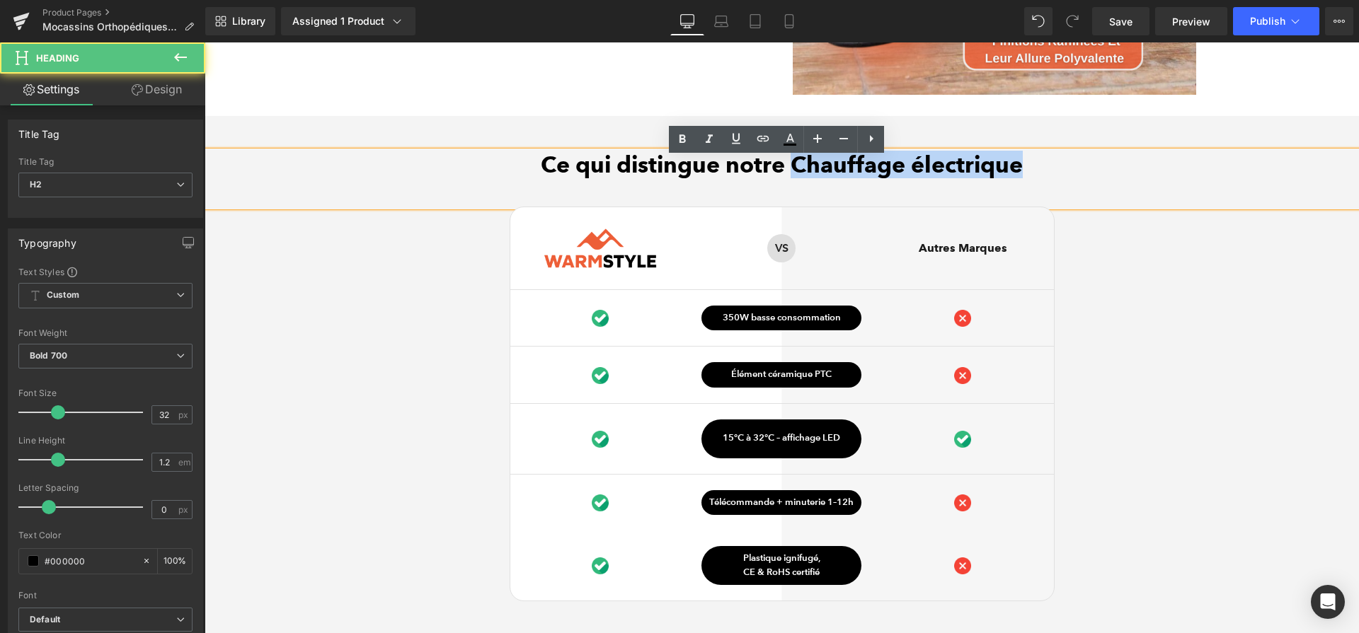
drag, startPoint x: 792, startPoint y: 173, endPoint x: 1030, endPoint y: 188, distance: 238.3
click at [1030, 188] on div "Ce qui distingue notre Chauffage électrique" at bounding box center [782, 178] width 1154 height 55
paste div
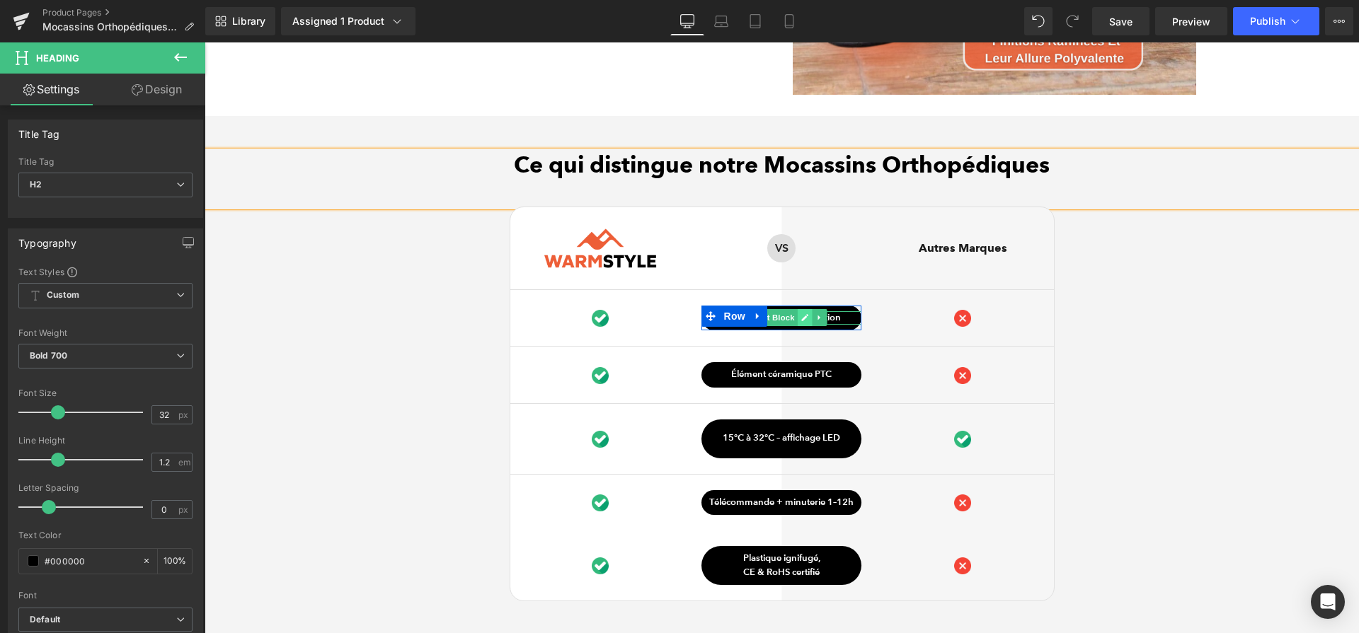
click at [801, 322] on icon at bounding box center [805, 318] width 8 height 8
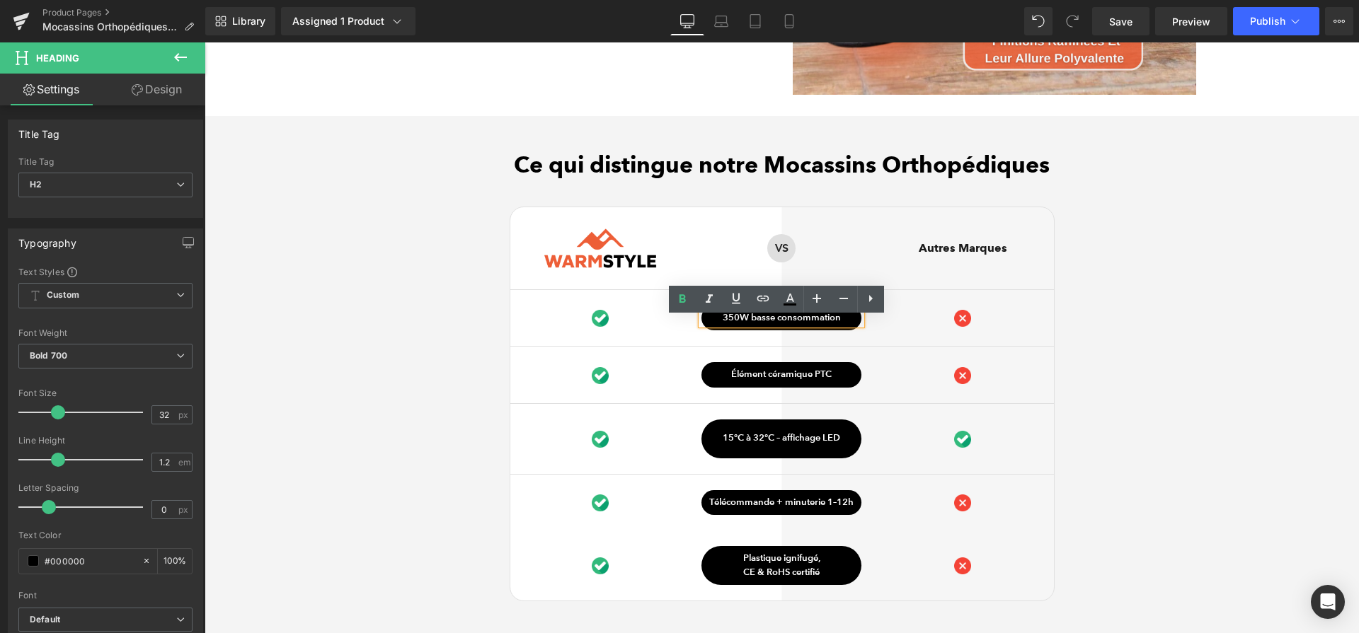
click at [762, 321] on p "350W basse consommation" at bounding box center [781, 318] width 160 height 14
paste div
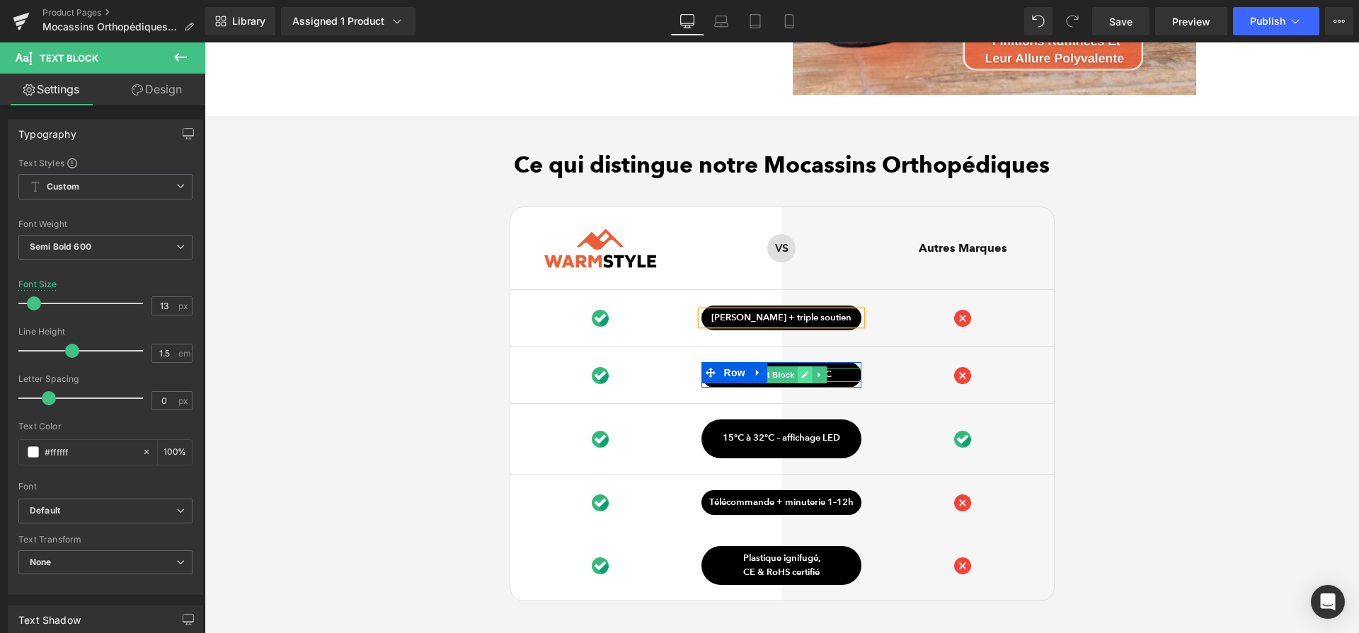
click at [801, 379] on icon at bounding box center [805, 375] width 8 height 8
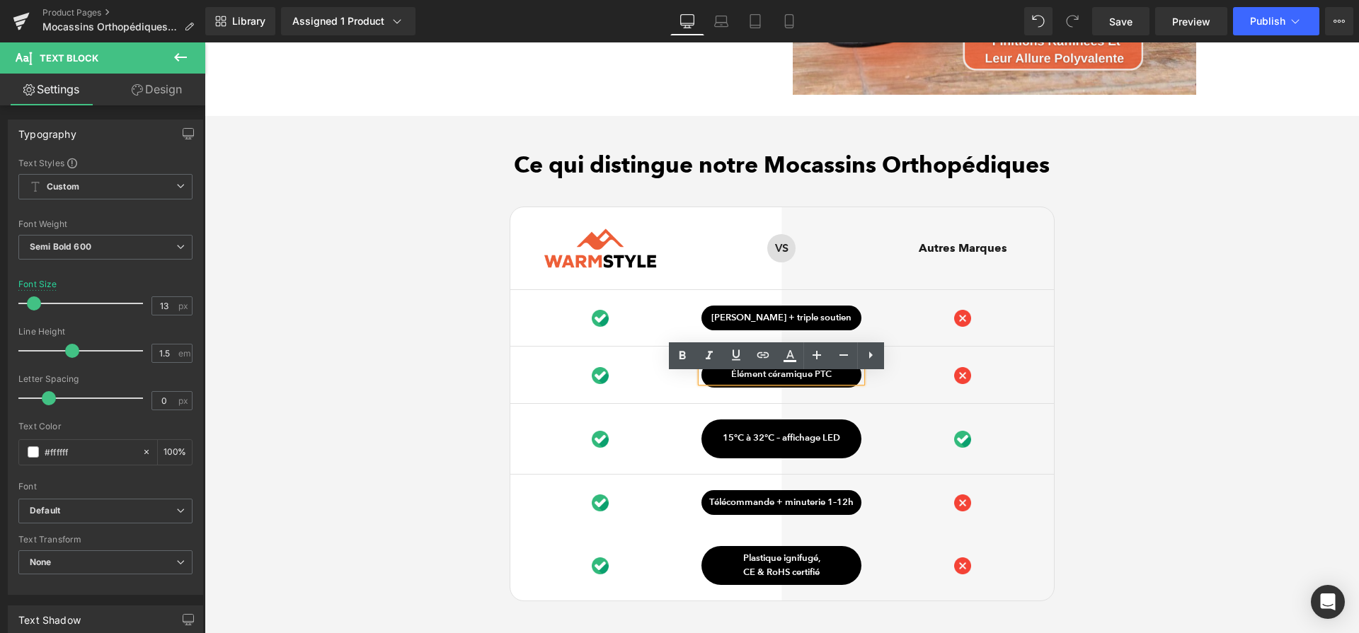
click at [796, 382] on p "Élément céramique PTC" at bounding box center [781, 375] width 160 height 14
paste div
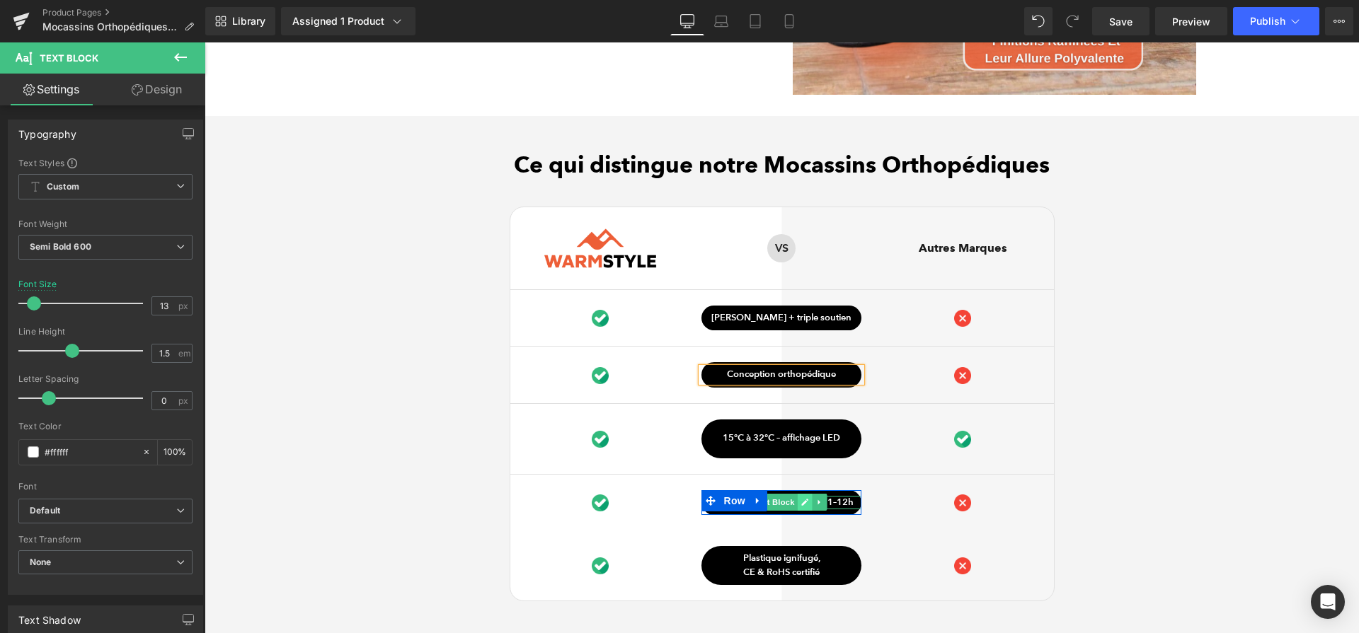
click at [802, 507] on icon at bounding box center [805, 503] width 7 height 7
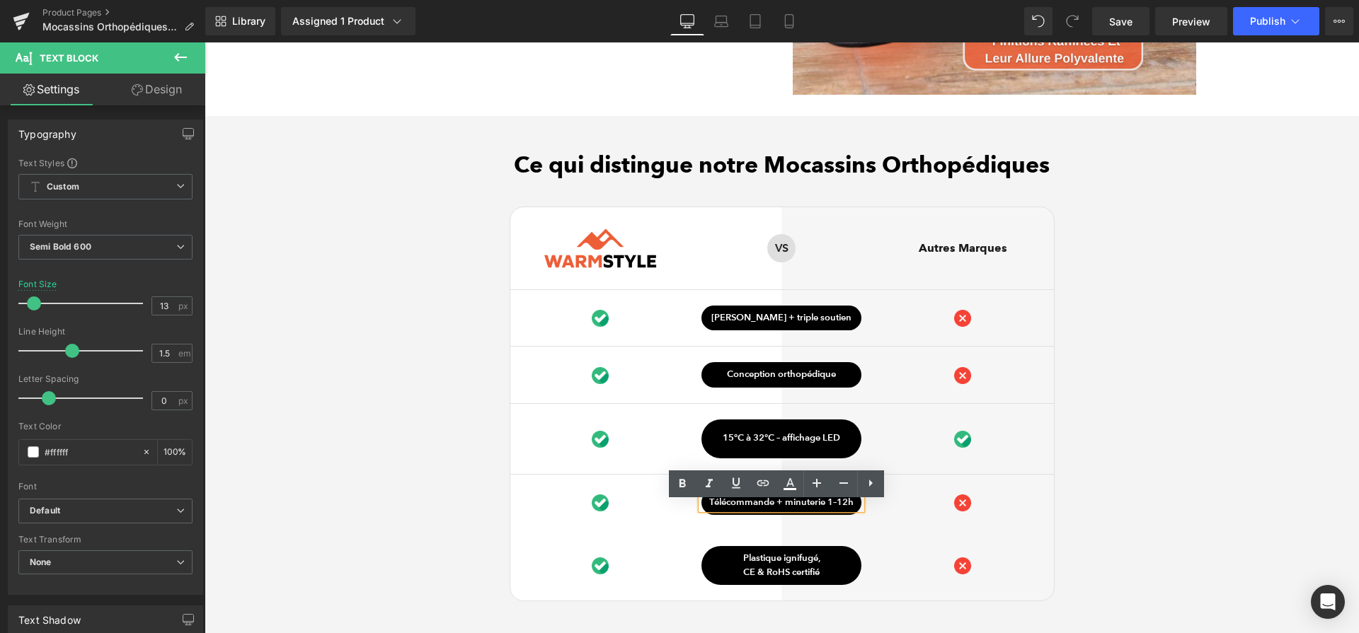
click at [801, 508] on p "Télécommande + minuterie 1–12h" at bounding box center [781, 503] width 160 height 14
paste div
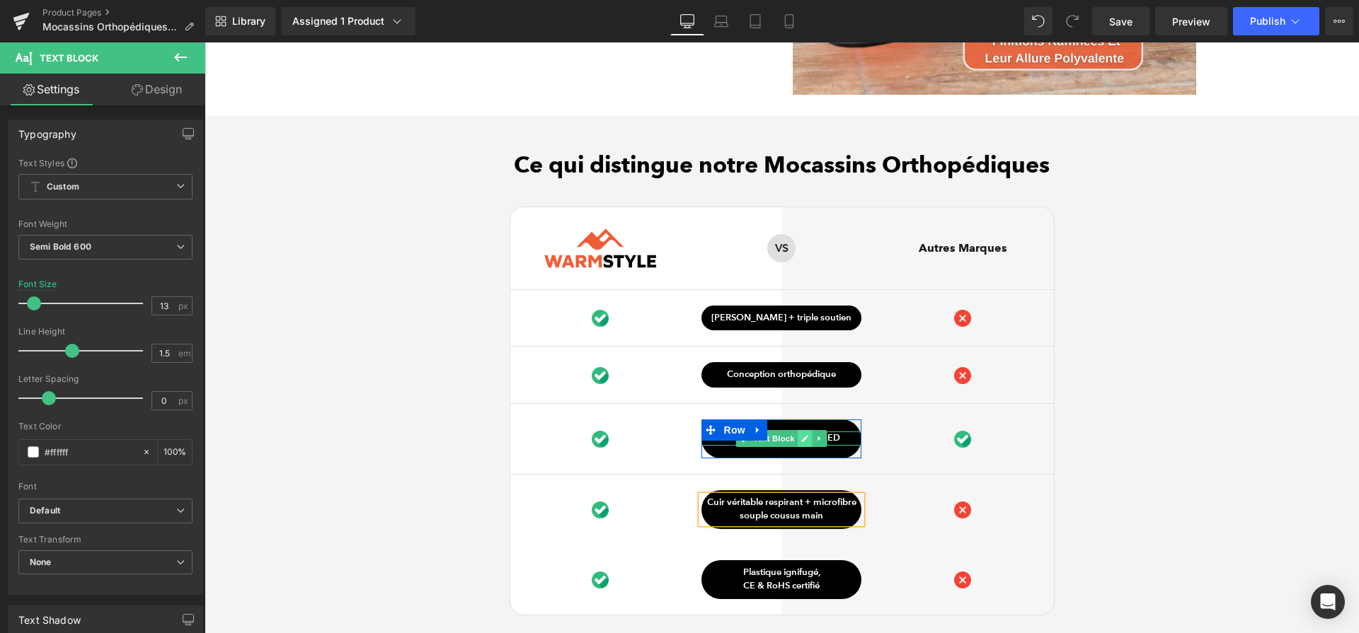
click at [802, 442] on icon at bounding box center [805, 438] width 7 height 7
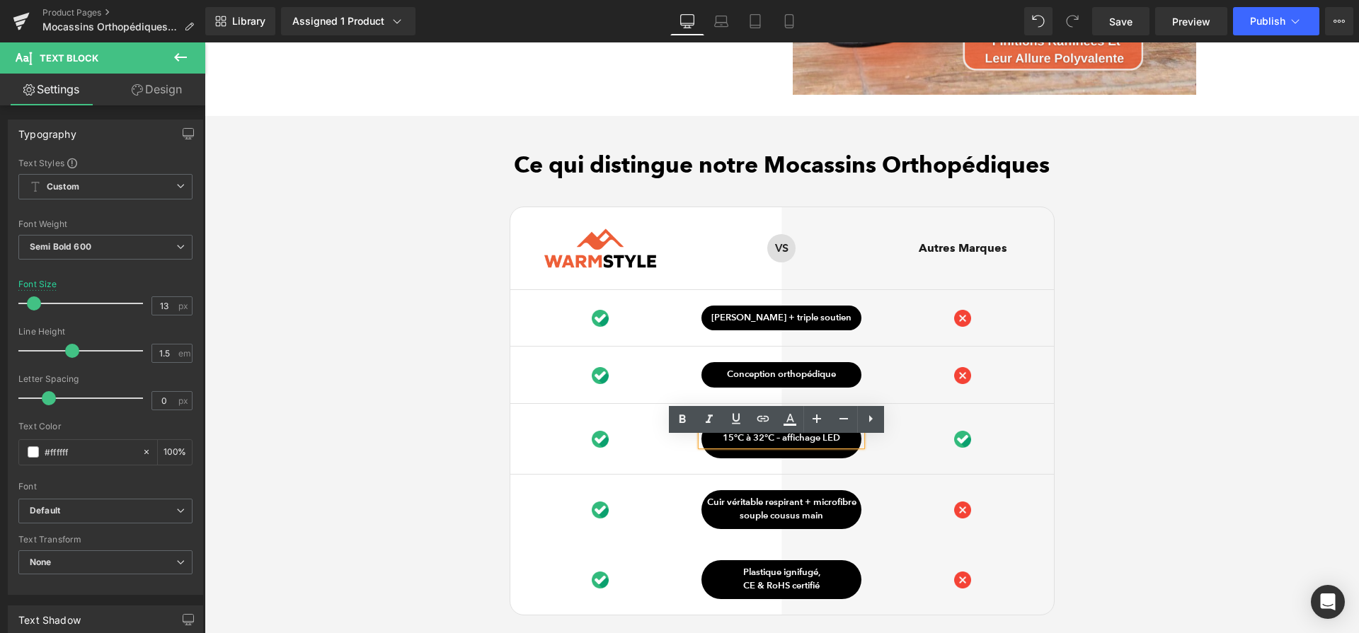
click at [798, 446] on p "15°C à 32°C – affichage LED" at bounding box center [781, 439] width 160 height 14
paste div
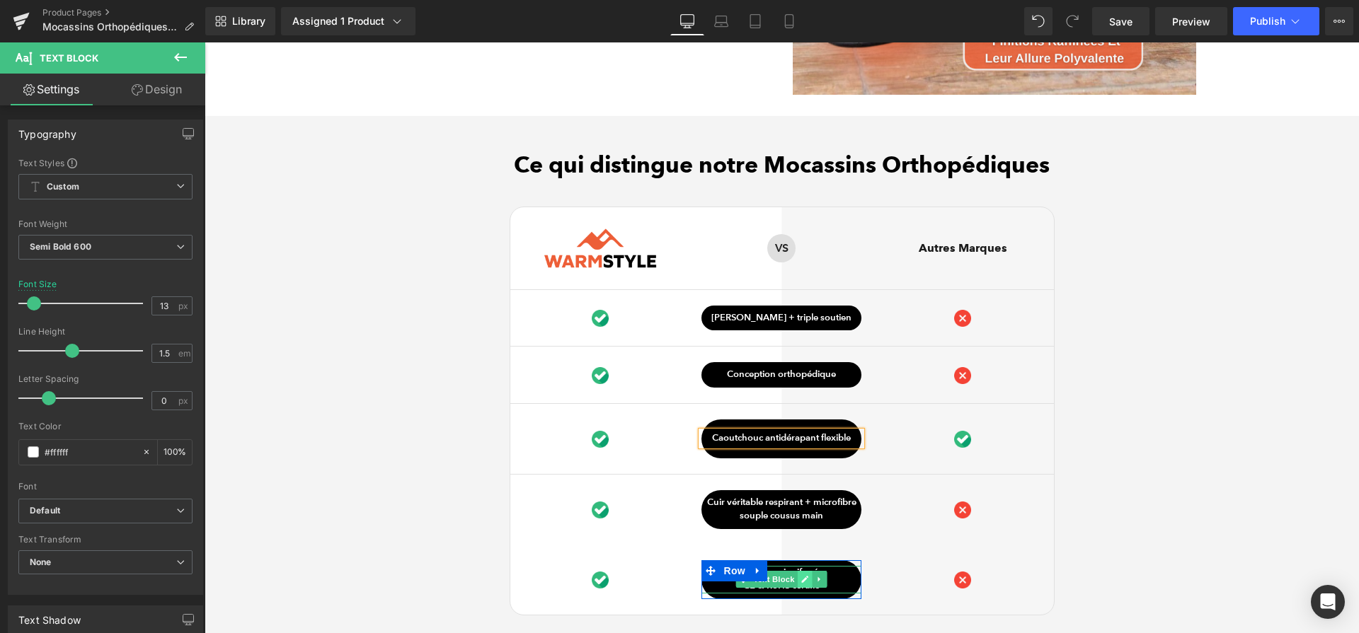
click at [801, 584] on icon at bounding box center [805, 579] width 8 height 8
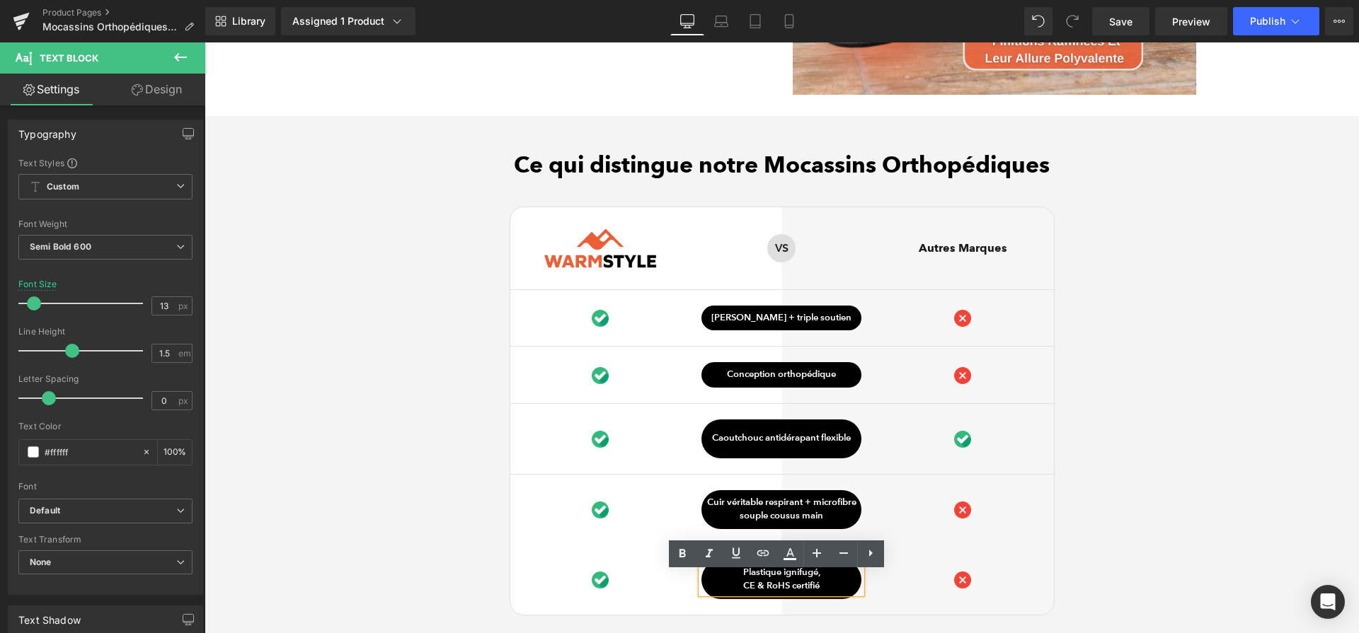
click at [795, 587] on p "CE & RoHS certifié" at bounding box center [781, 587] width 160 height 14
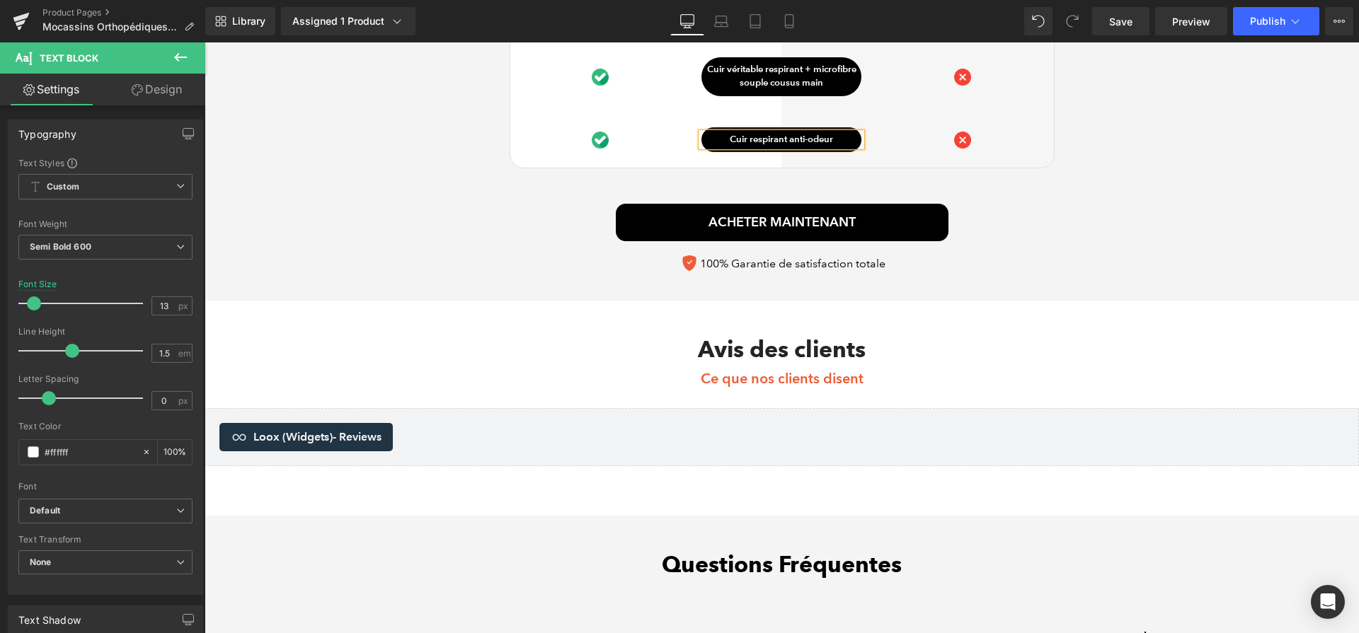
scroll to position [4320, 0]
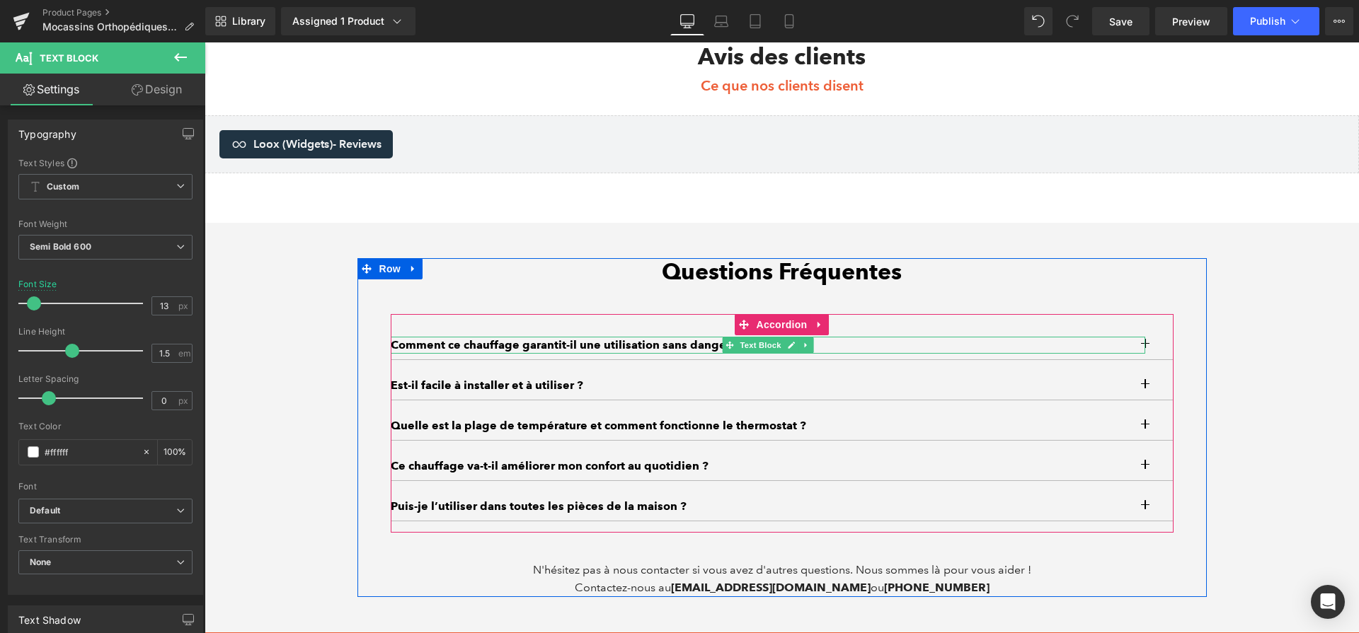
click at [695, 354] on p "Comment ce chauffage garantit-il une utilisation sans danger ?" at bounding box center [768, 345] width 755 height 17
click at [650, 352] on p "Comment ce chauffage garantit-il une utilisation sans danger ?" at bounding box center [768, 345] width 755 height 17
paste div
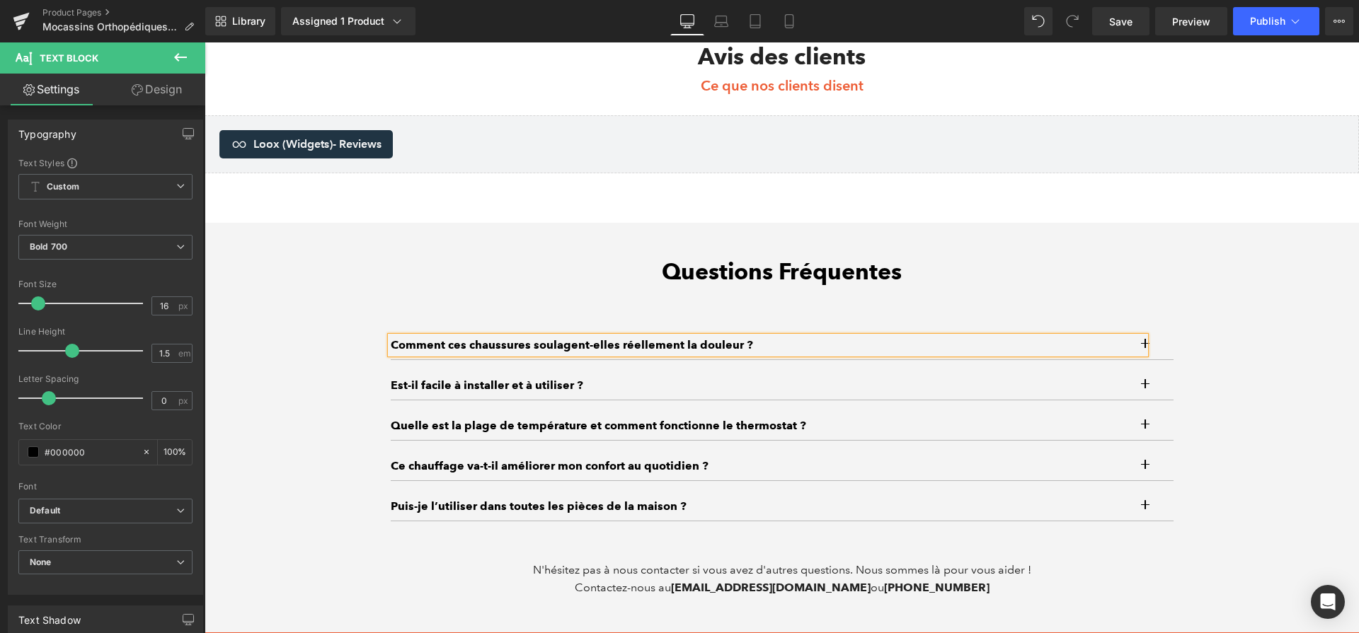
click at [1169, 350] on div "Questions Fréquentes Heading Comment ces chaussures soulagent-elles réellement …" at bounding box center [782, 427] width 804 height 339
click at [1163, 347] on button "button" at bounding box center [1159, 345] width 28 height 28
click at [1155, 347] on button "button" at bounding box center [1159, 345] width 28 height 28
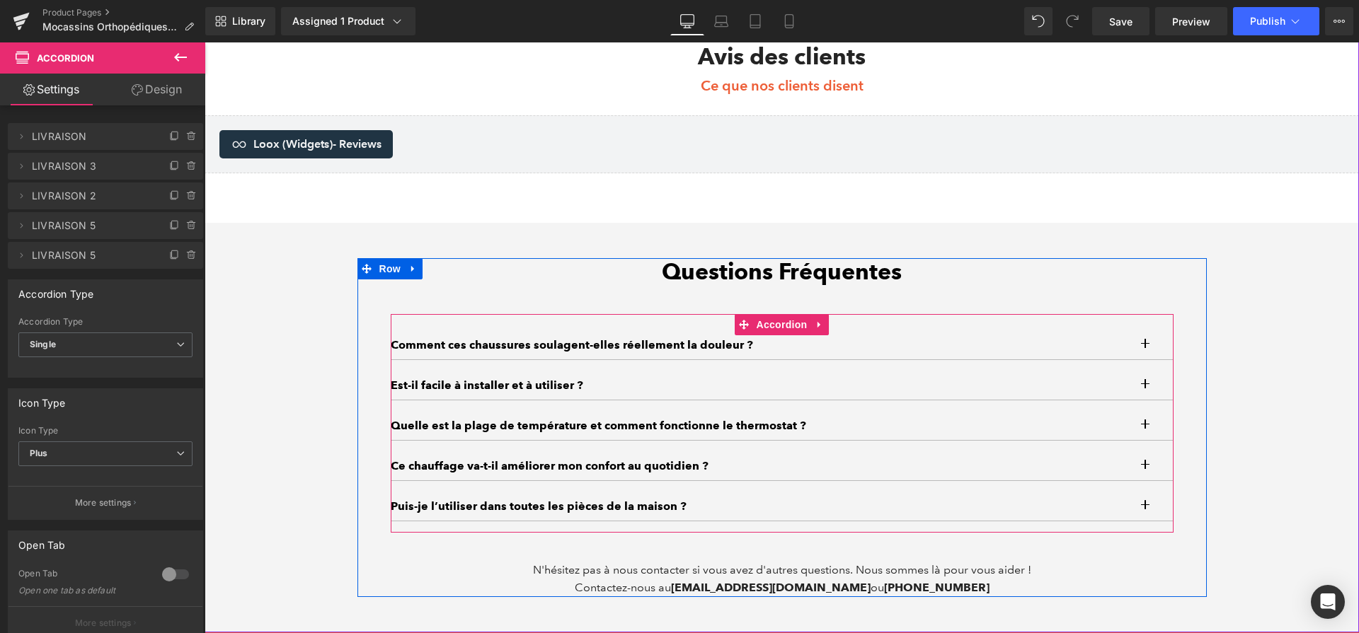
click at [1135, 352] on p "Comment ces chaussures soulagent-elles réellement la douleur ?" at bounding box center [768, 345] width 755 height 17
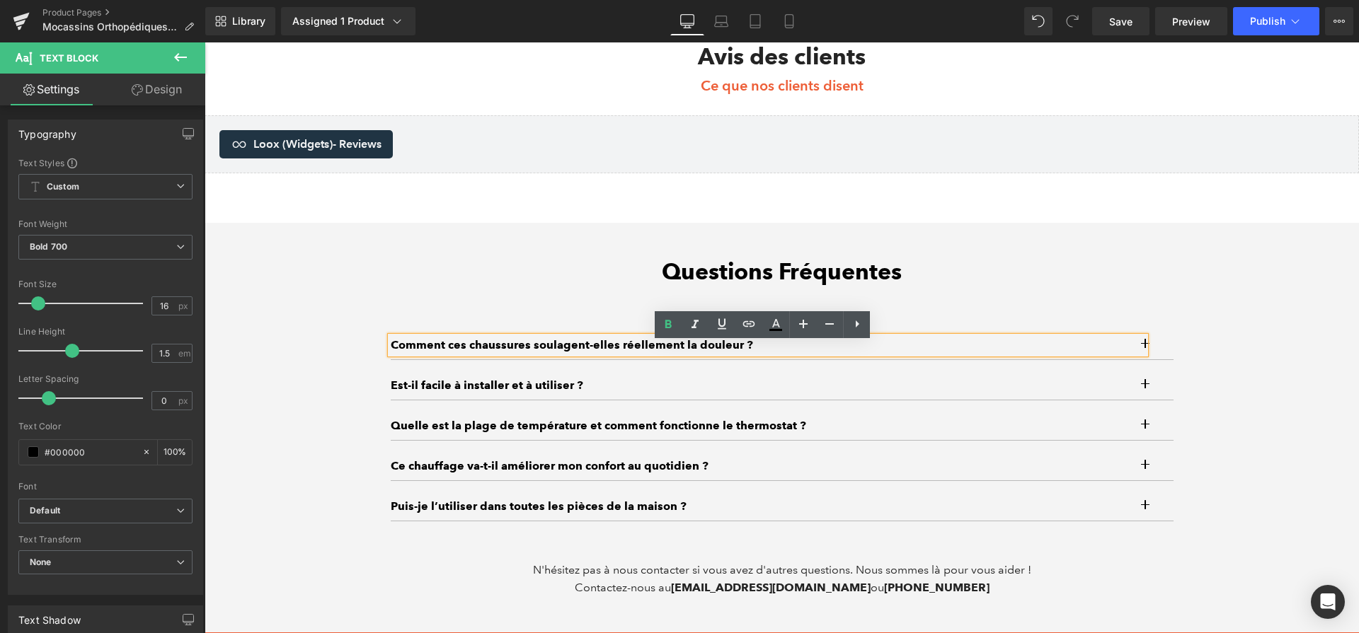
click at [1158, 354] on button "button" at bounding box center [1159, 345] width 28 height 28
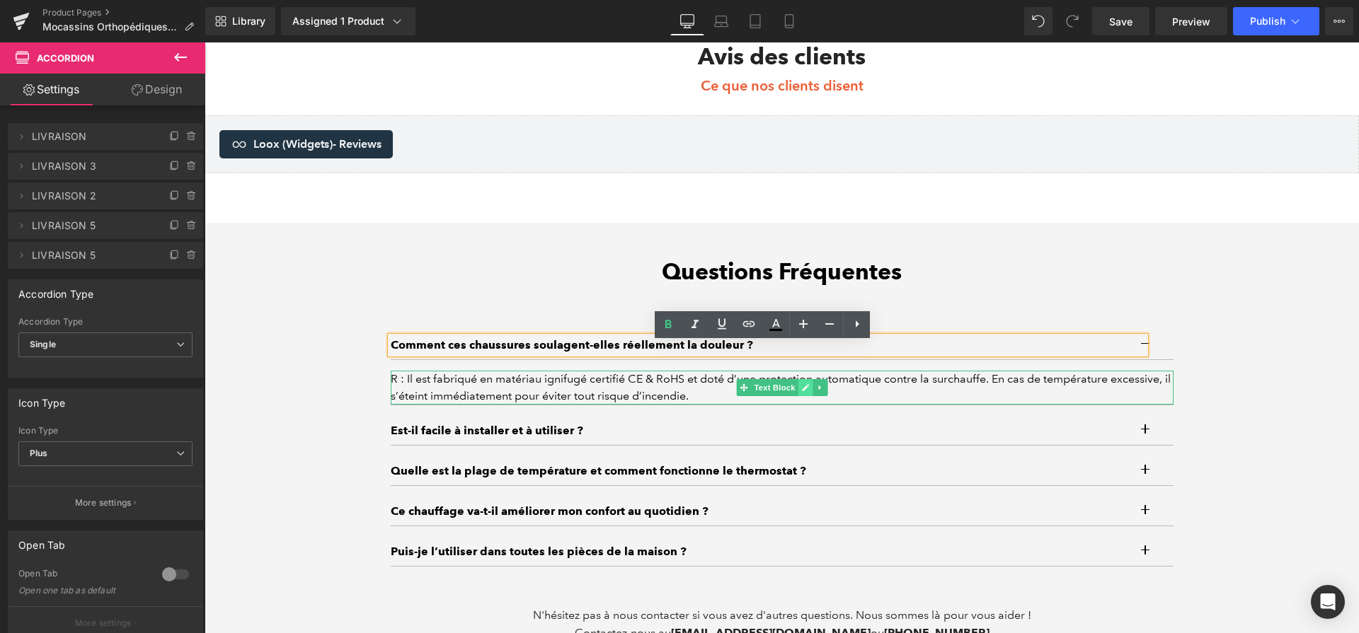
click at [803, 395] on link at bounding box center [805, 387] width 15 height 17
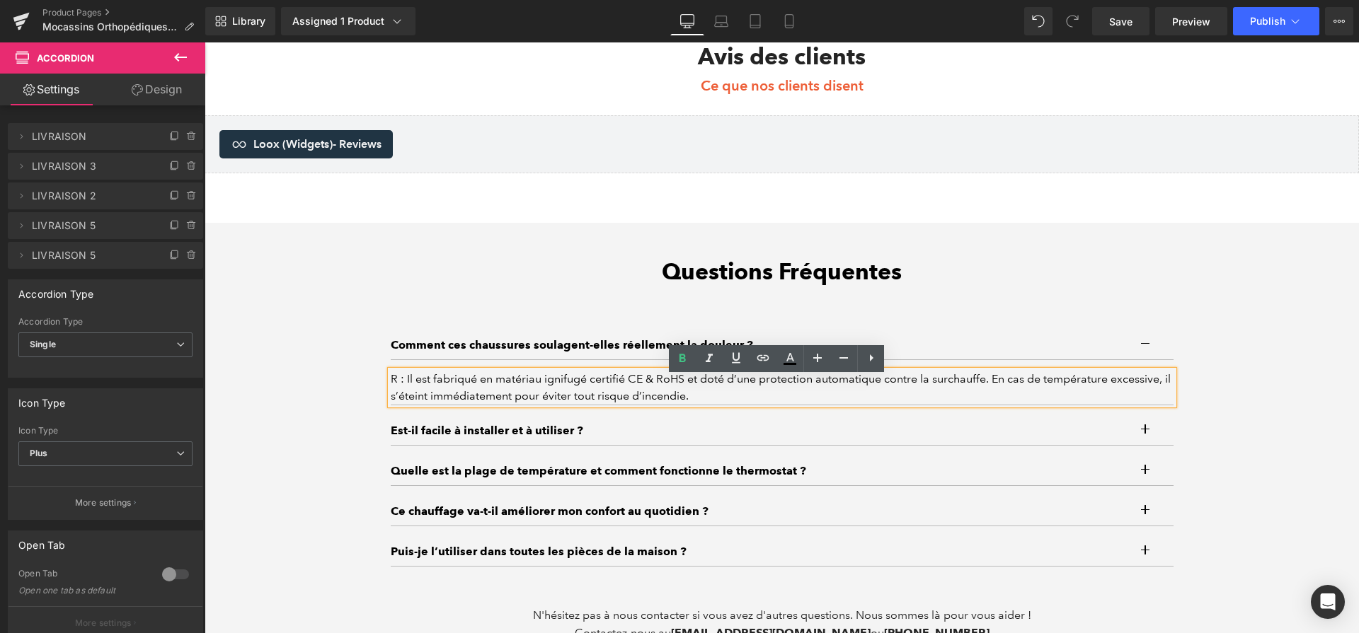
click at [803, 395] on div "R : Il est fabriqué en matériau ignifugé certifié CE & RoHS et doté d’une prote…" at bounding box center [782, 388] width 783 height 34
paste div
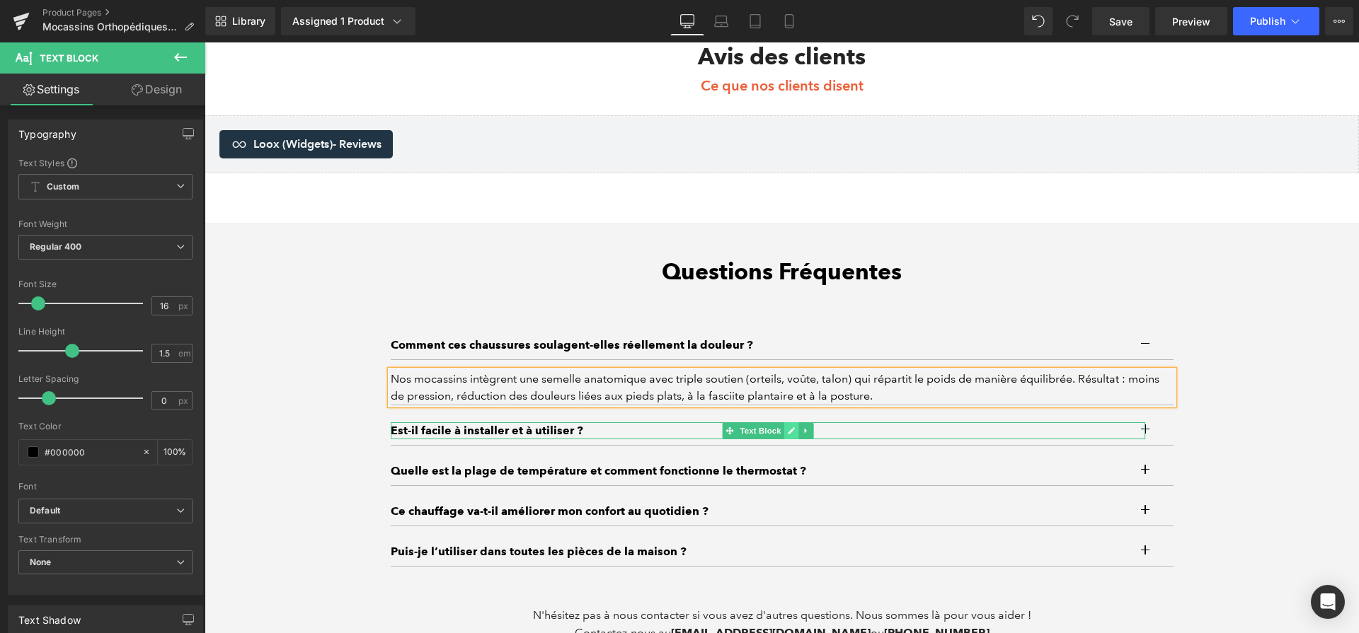
click at [791, 438] on link at bounding box center [791, 431] width 15 height 17
click at [786, 437] on p "Est-il facile à installer et à utiliser ?" at bounding box center [768, 431] width 754 height 17
paste div
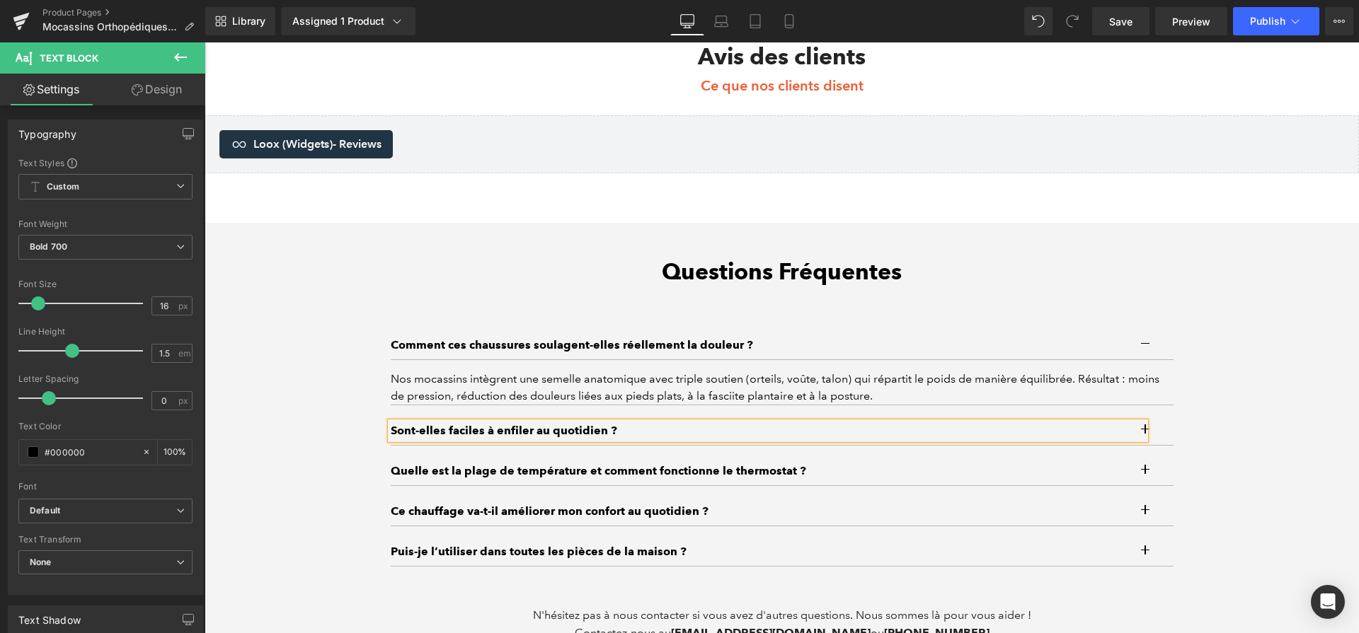
click at [1154, 434] on button "button" at bounding box center [1159, 431] width 28 height 28
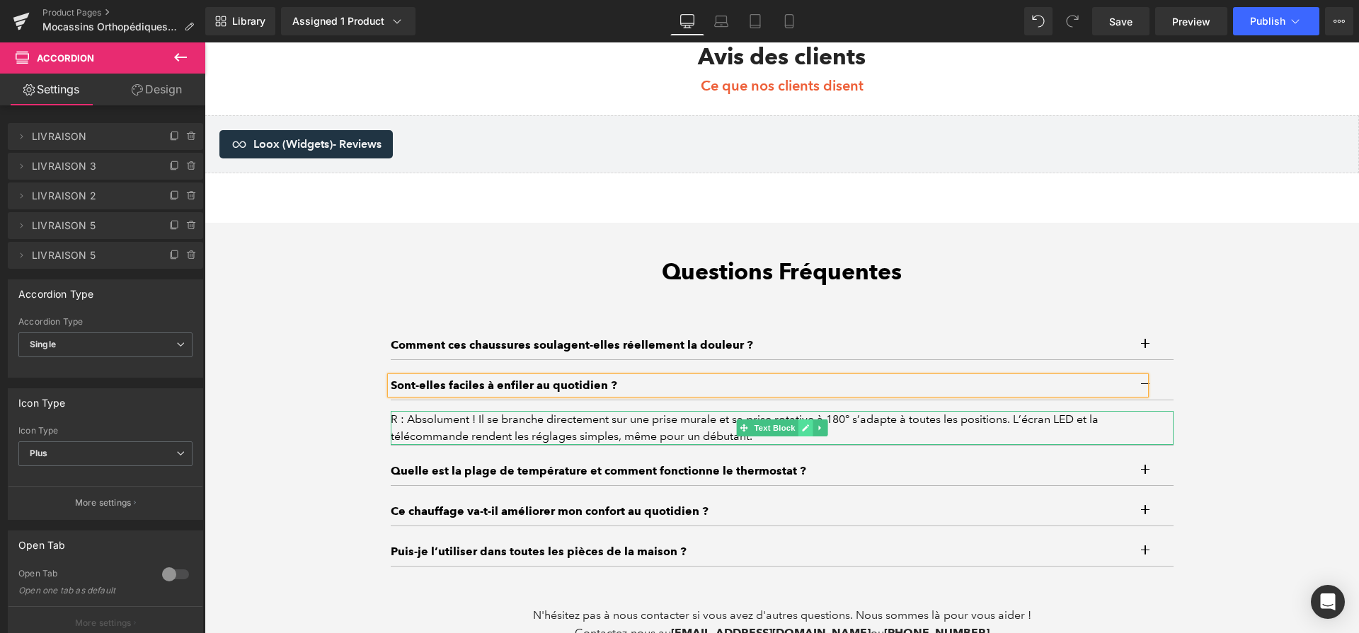
click at [798, 437] on link at bounding box center [805, 428] width 15 height 17
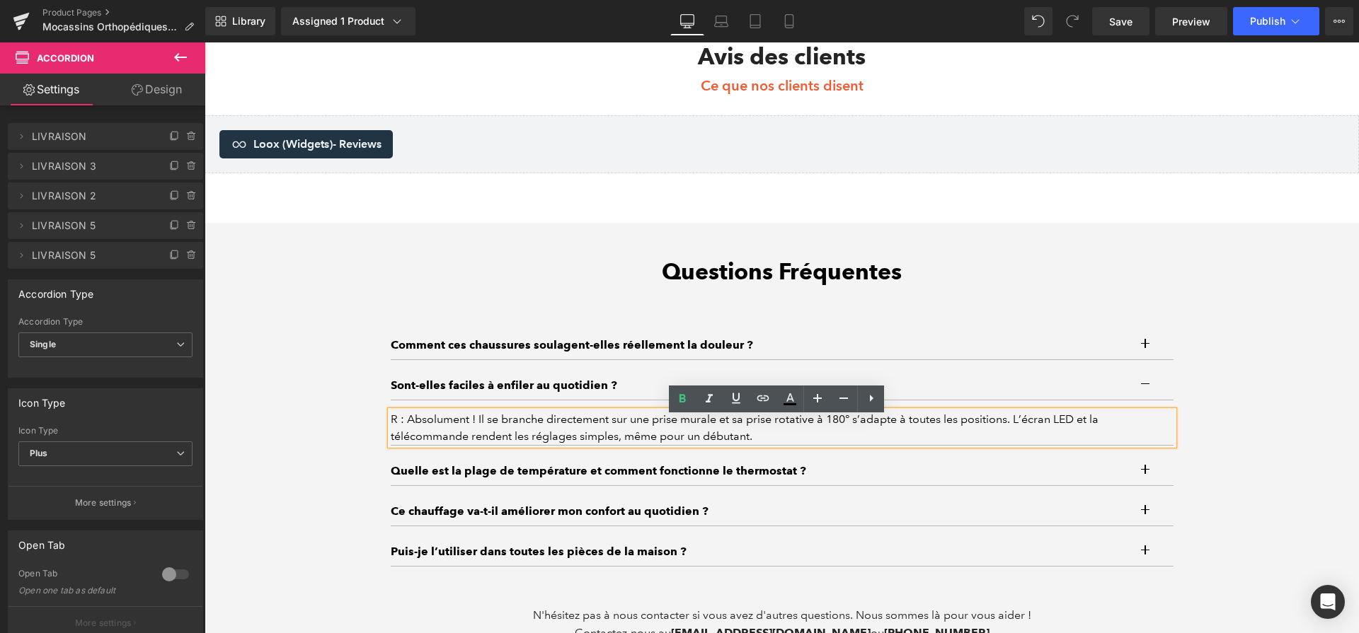
click at [727, 424] on div "R : Absolument ! Il se branche directement sur une prise murale et sa prise rot…" at bounding box center [782, 428] width 783 height 34
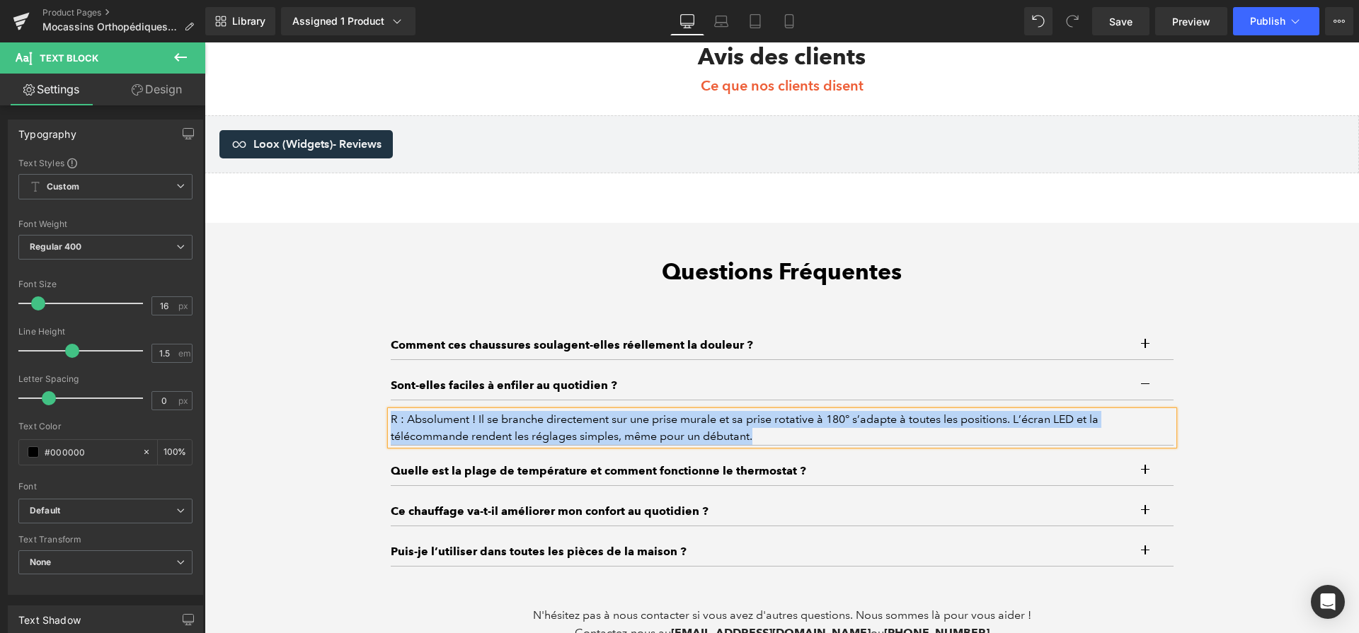
paste div
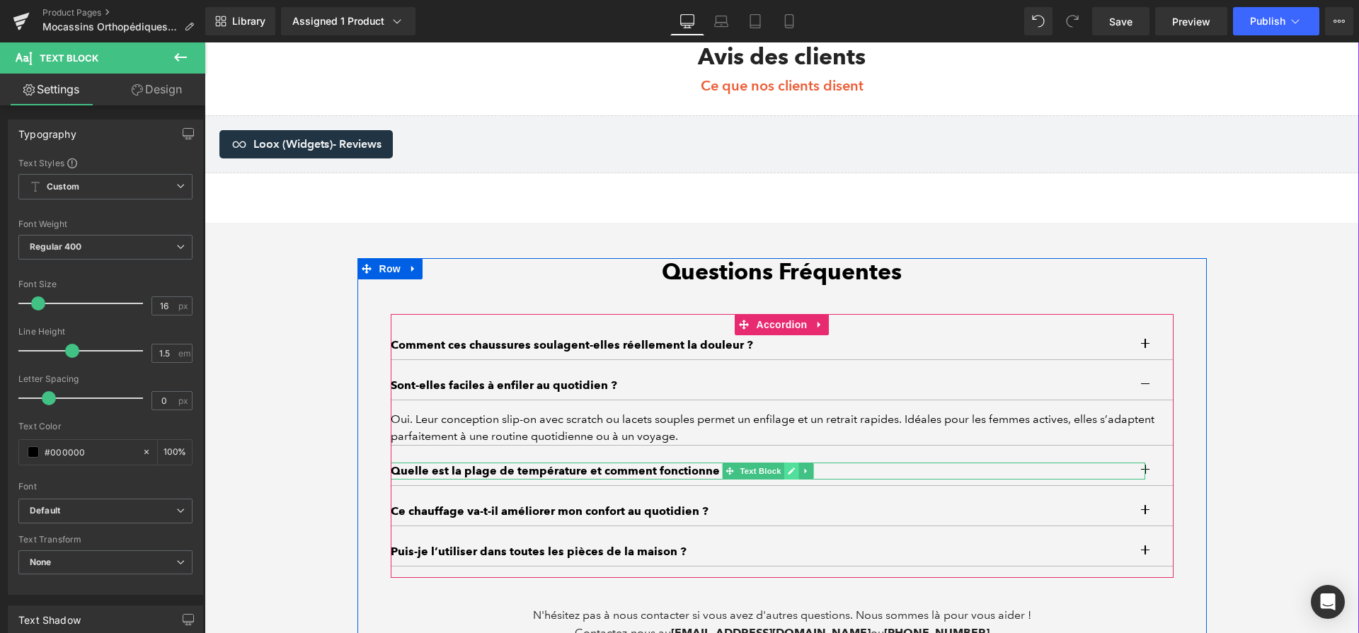
click at [787, 475] on icon at bounding box center [791, 471] width 8 height 8
click at [784, 475] on p "Quelle est la plage de température et comment fonctionne le thermostat ?" at bounding box center [768, 471] width 755 height 17
paste div
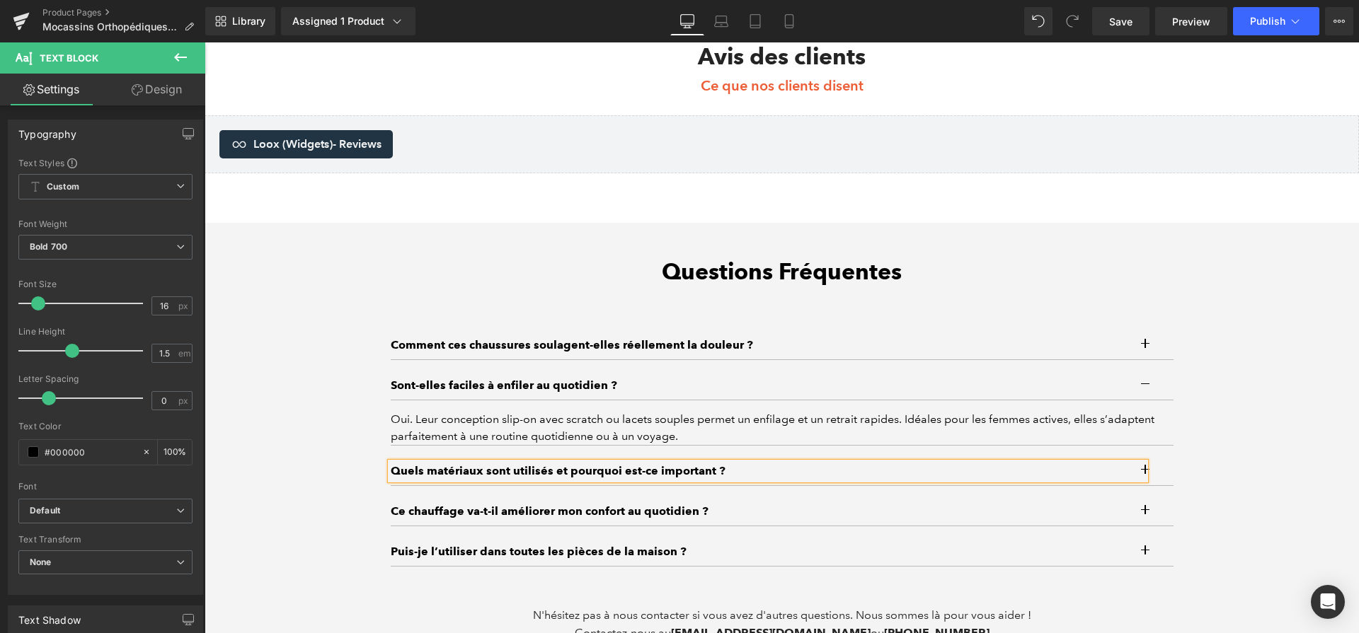
click at [1147, 470] on button "button" at bounding box center [1159, 471] width 28 height 28
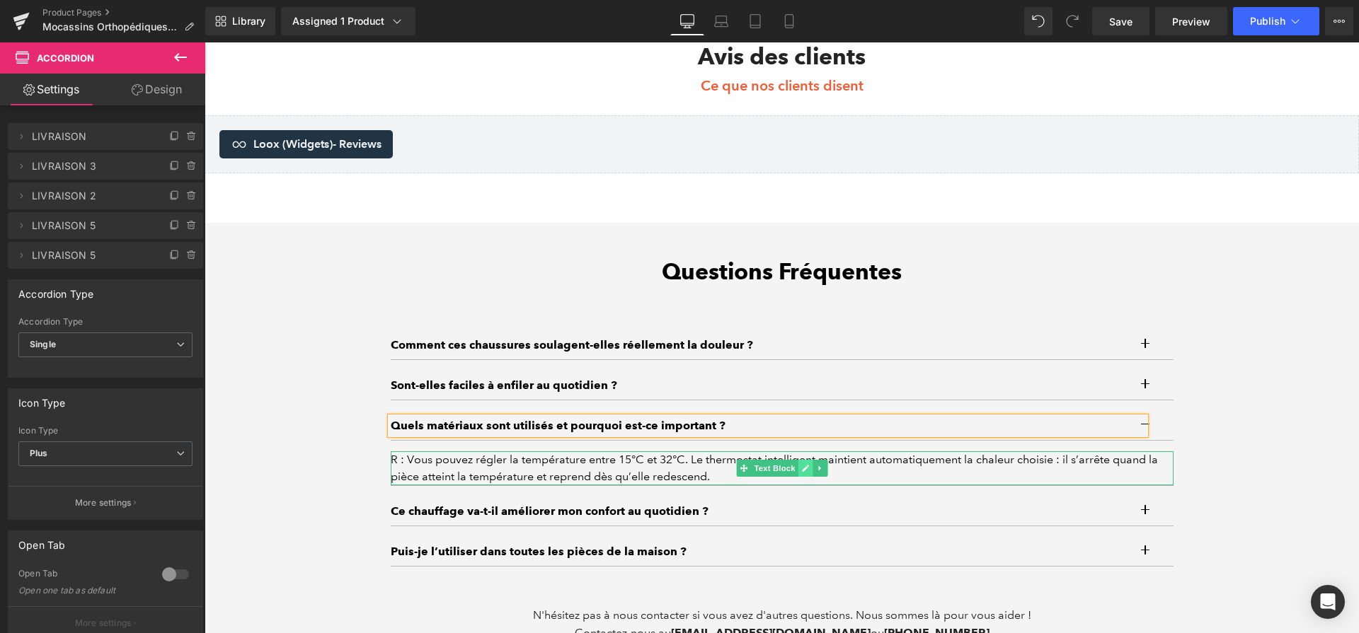
click at [803, 473] on icon at bounding box center [805, 468] width 8 height 8
click at [803, 478] on div "R : Vous pouvez régler la température entre 15°C et 32°C. Le thermostat intelli…" at bounding box center [782, 469] width 783 height 34
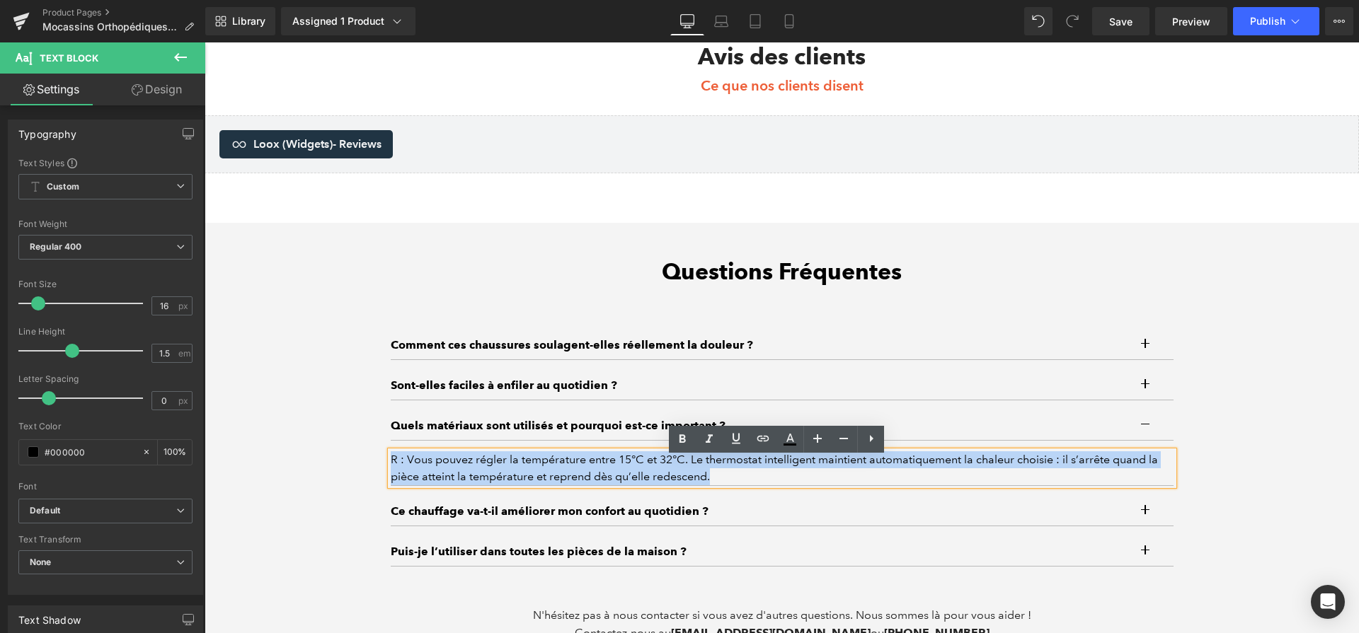
paste div
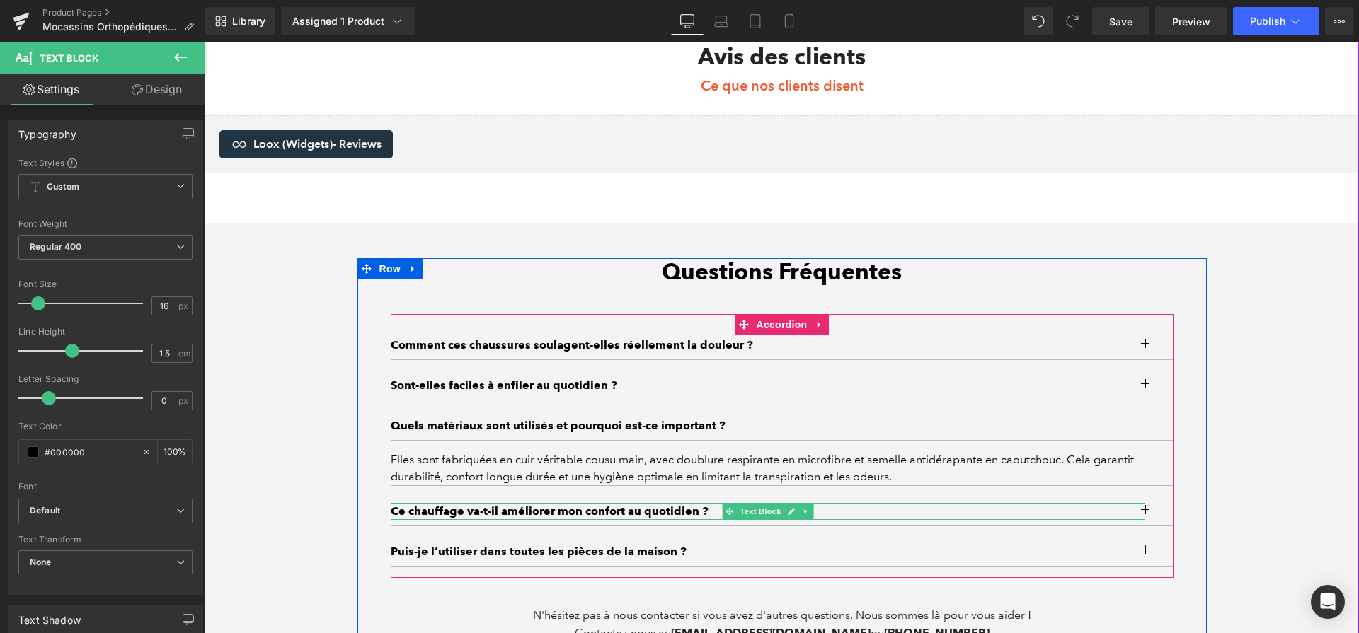
click at [789, 516] on icon at bounding box center [791, 512] width 8 height 8
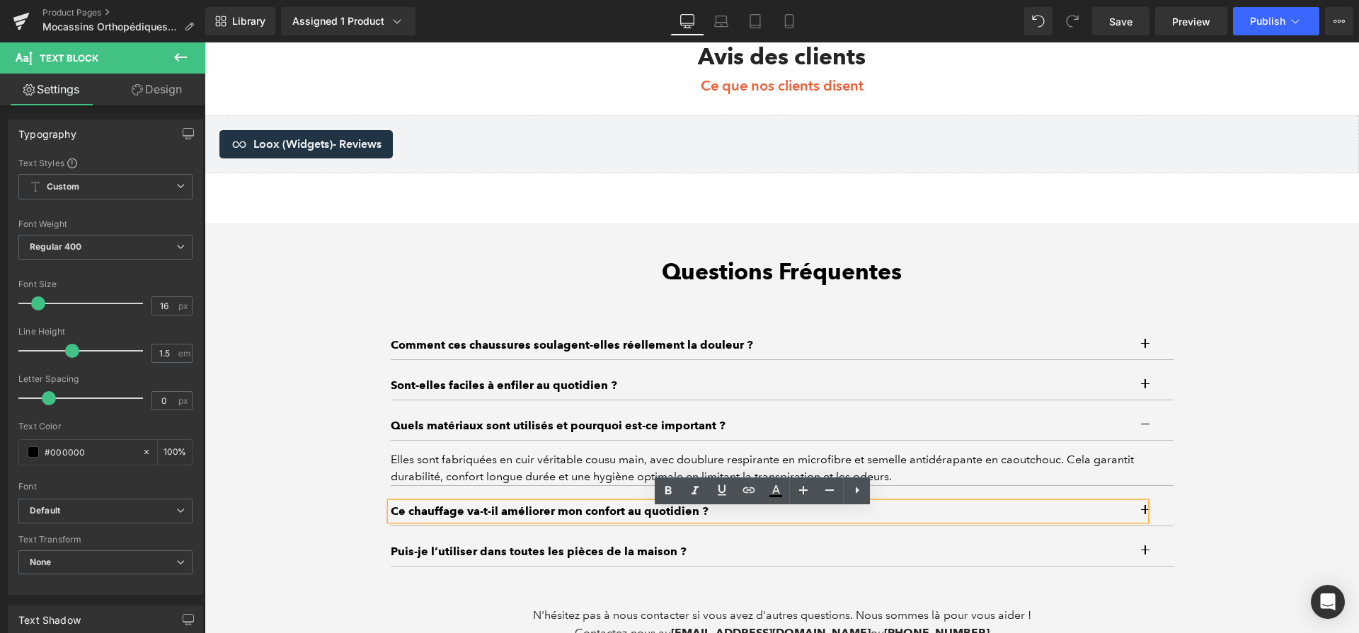
click at [788, 517] on p "Ce chauffage va-t-il améliorer mon confort au quotidien ?" at bounding box center [768, 511] width 755 height 17
paste div
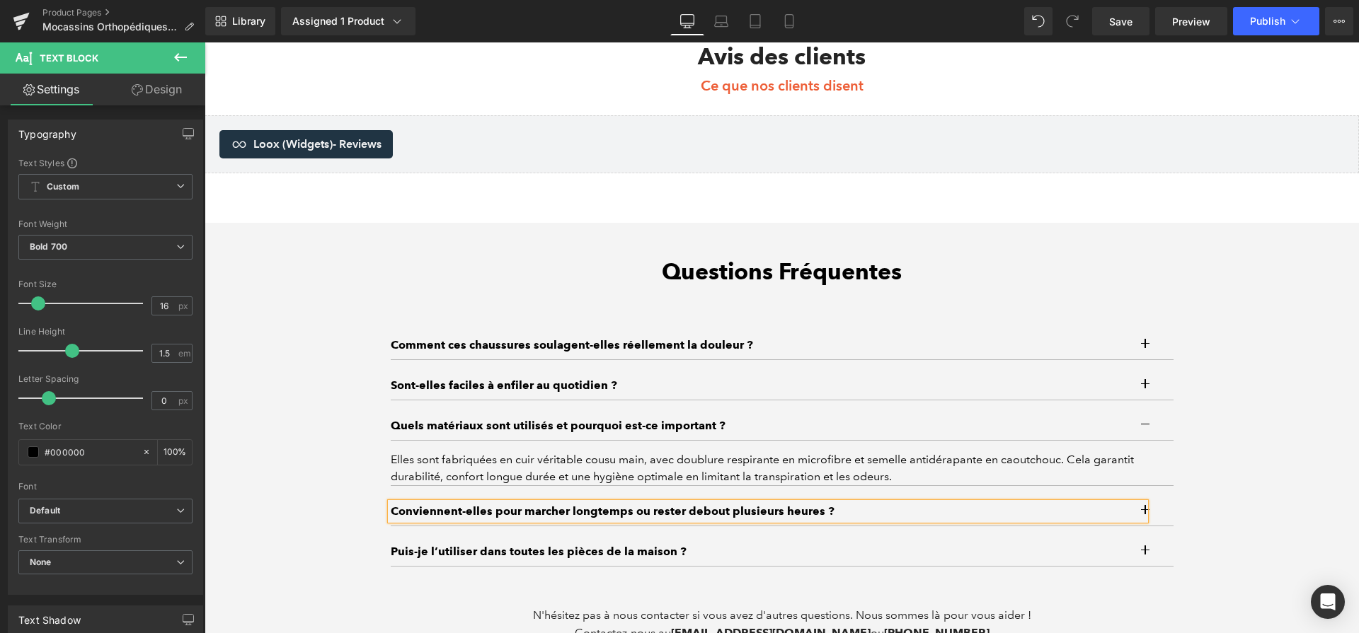
click at [1155, 517] on button "button" at bounding box center [1159, 512] width 28 height 28
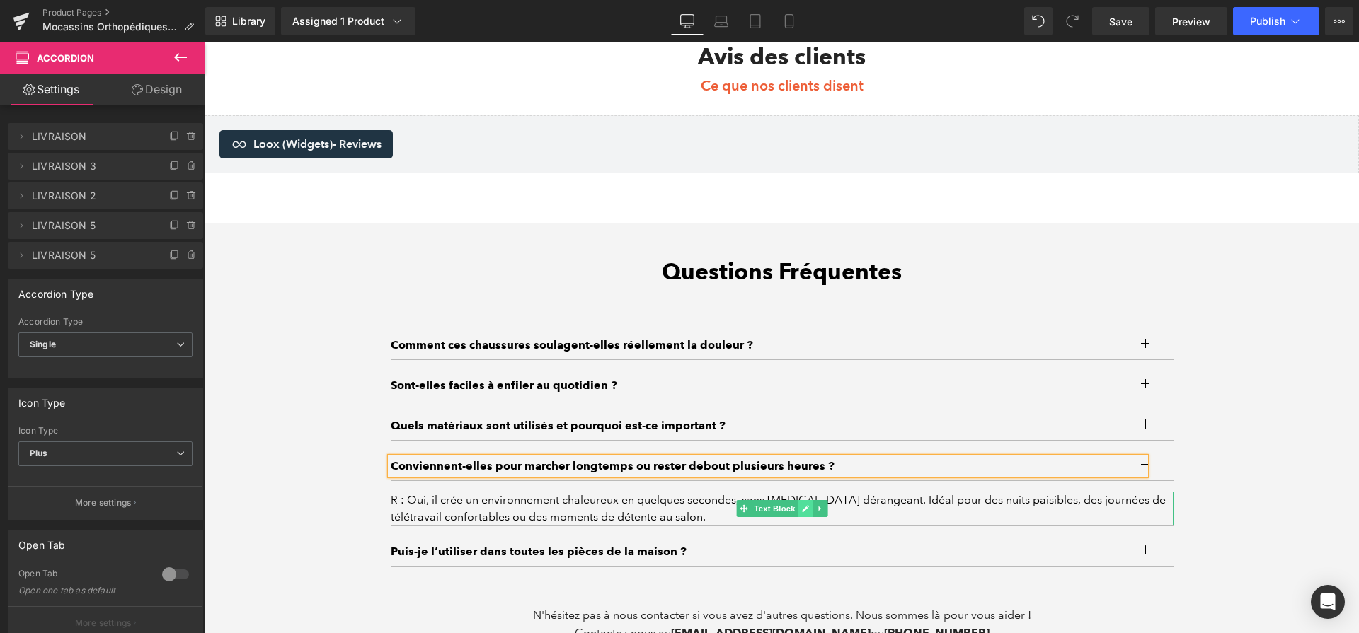
click at [802, 512] on icon at bounding box center [805, 508] width 7 height 7
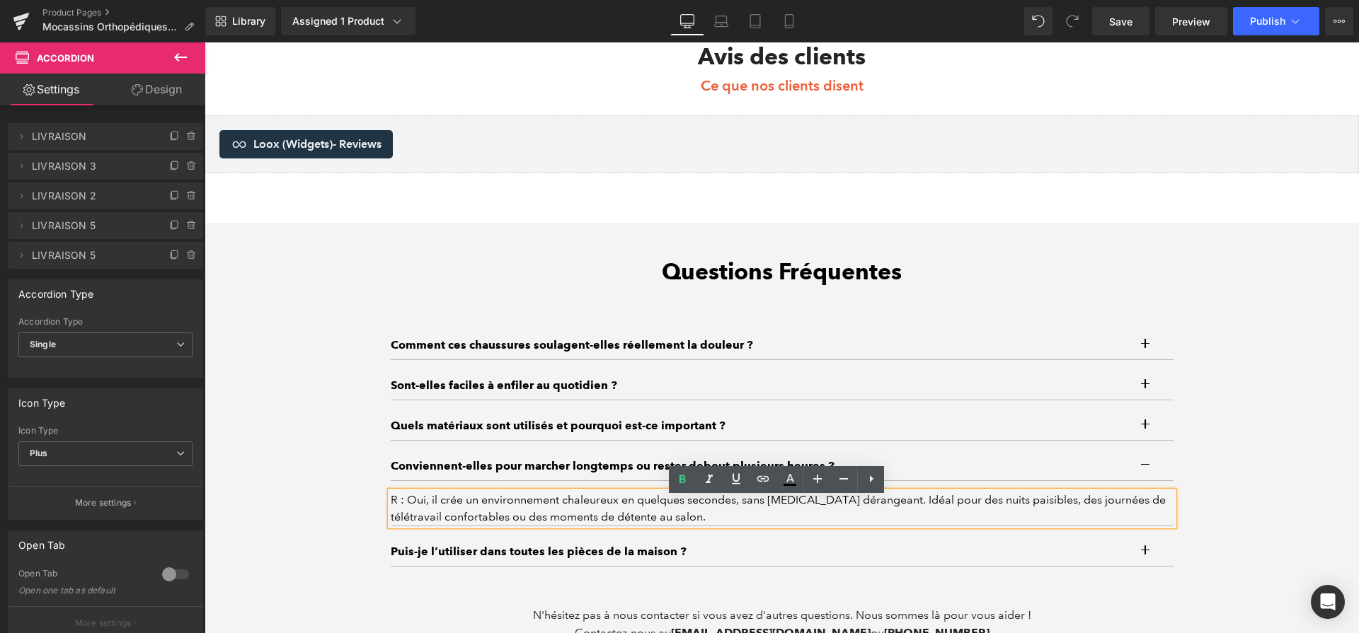
click at [799, 506] on div "R : Oui, il crée un environnement chaleureux en quelques secondes, sans [MEDICA…" at bounding box center [782, 509] width 783 height 34
paste div
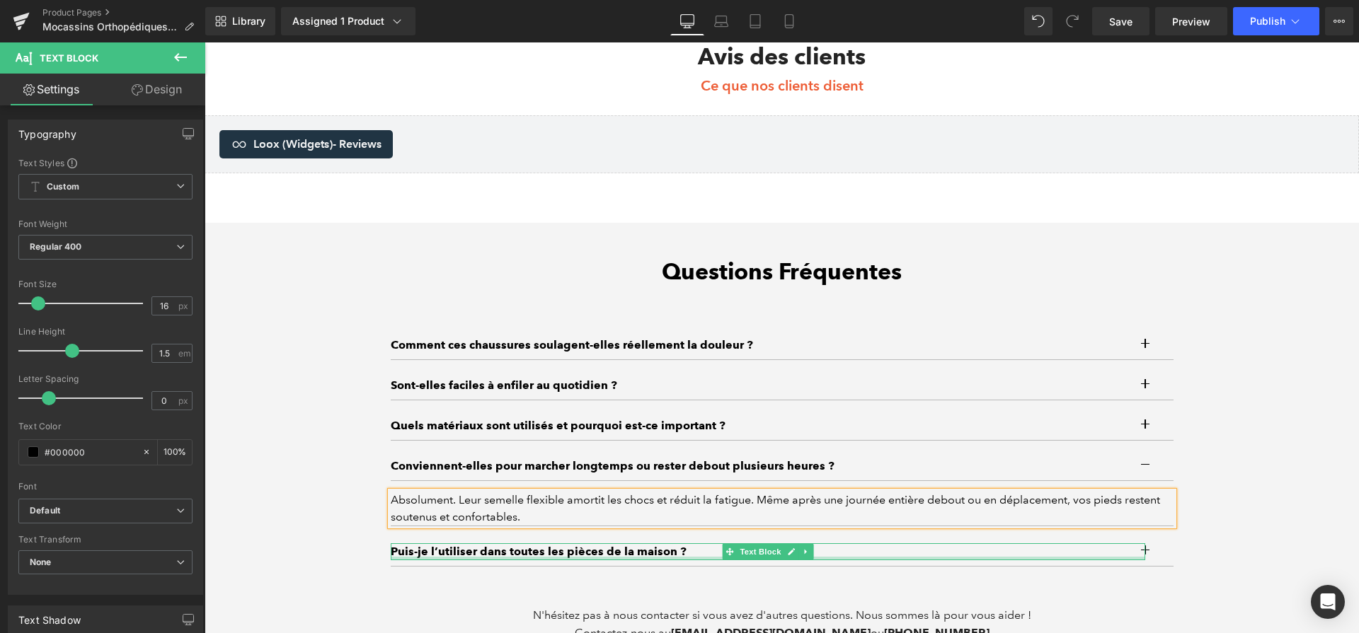
click at [613, 561] on p "Puis-je l’utiliser dans toutes les pièces de la maison ?" at bounding box center [768, 552] width 755 height 17
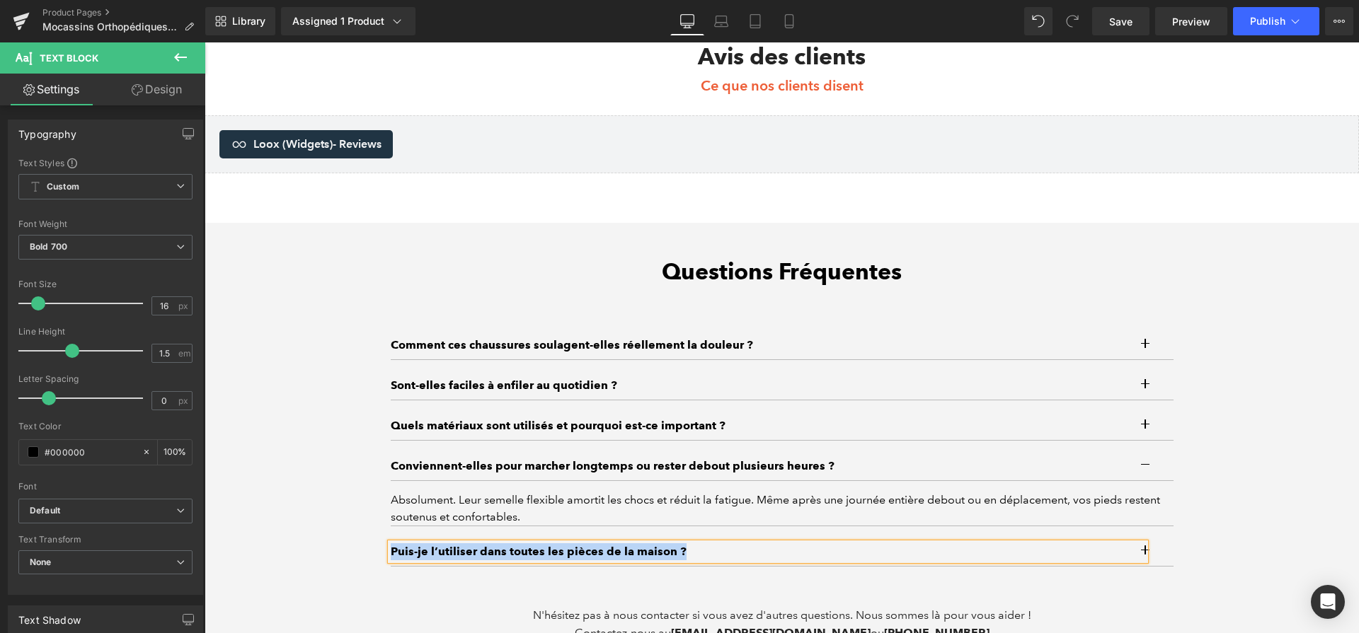
paste div
click at [1169, 563] on div "Questions Fréquentes Heading Comment ces chaussures soulagent-elles réellement …" at bounding box center [782, 450] width 804 height 384
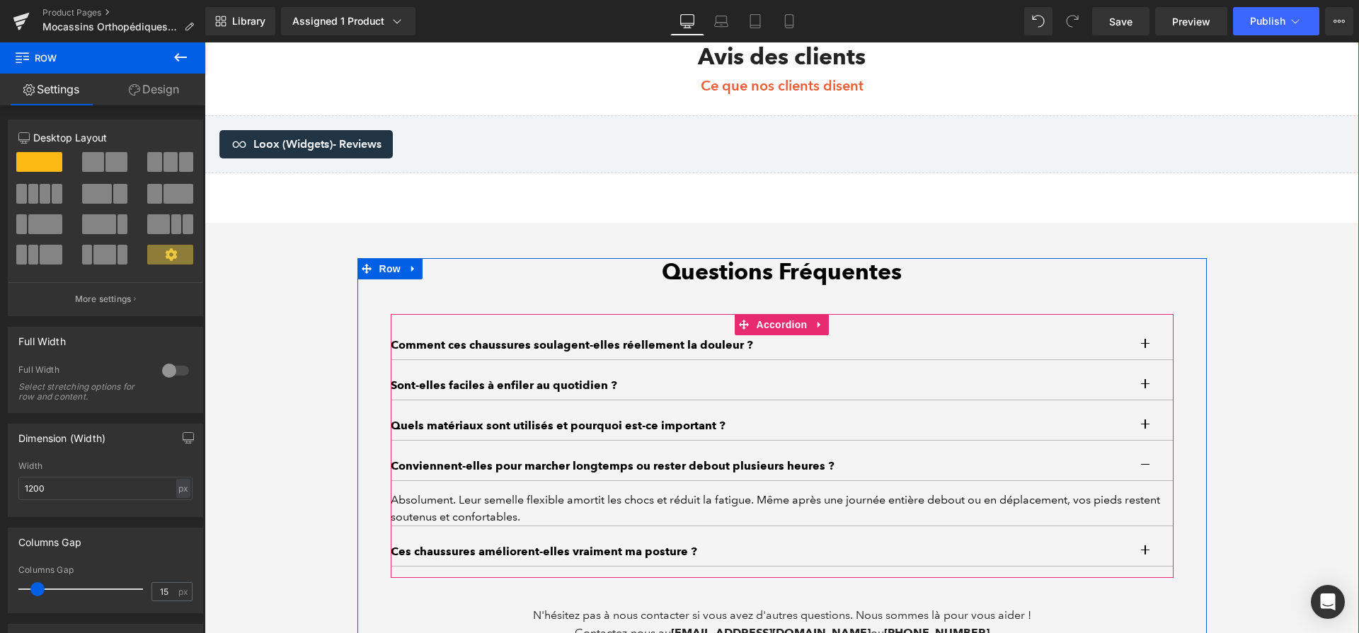
click at [1155, 559] on button "button" at bounding box center [1159, 552] width 28 height 28
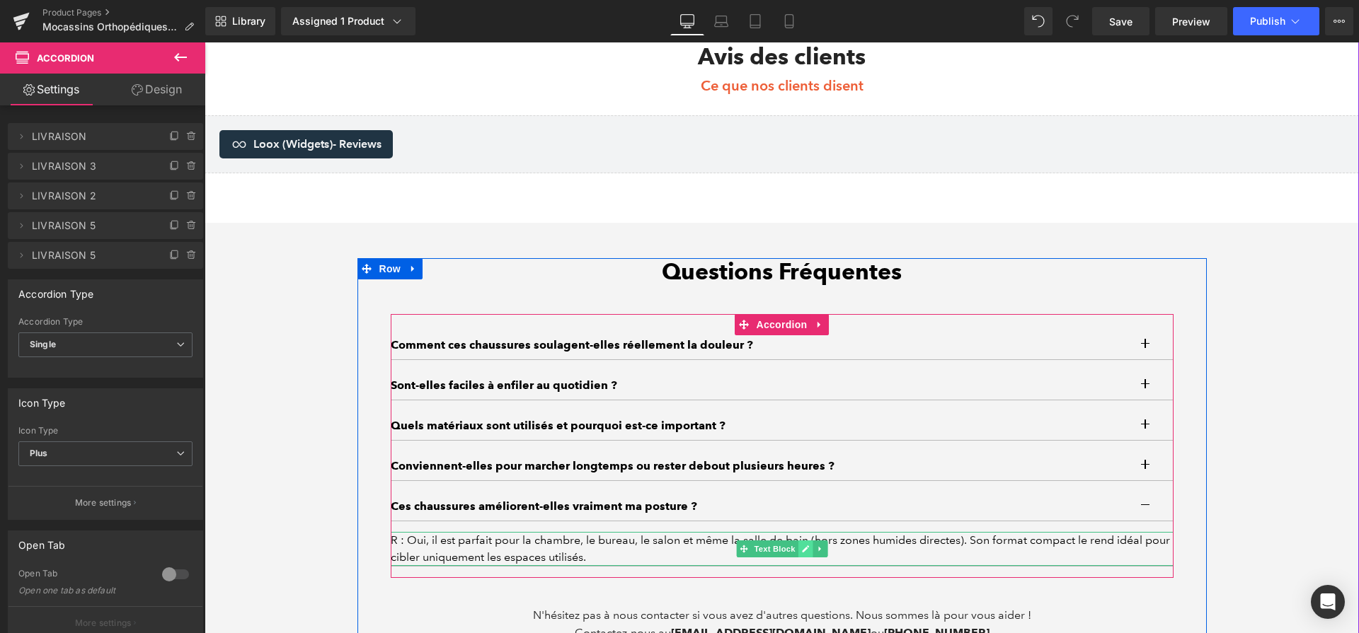
click at [801, 558] on link at bounding box center [805, 549] width 15 height 17
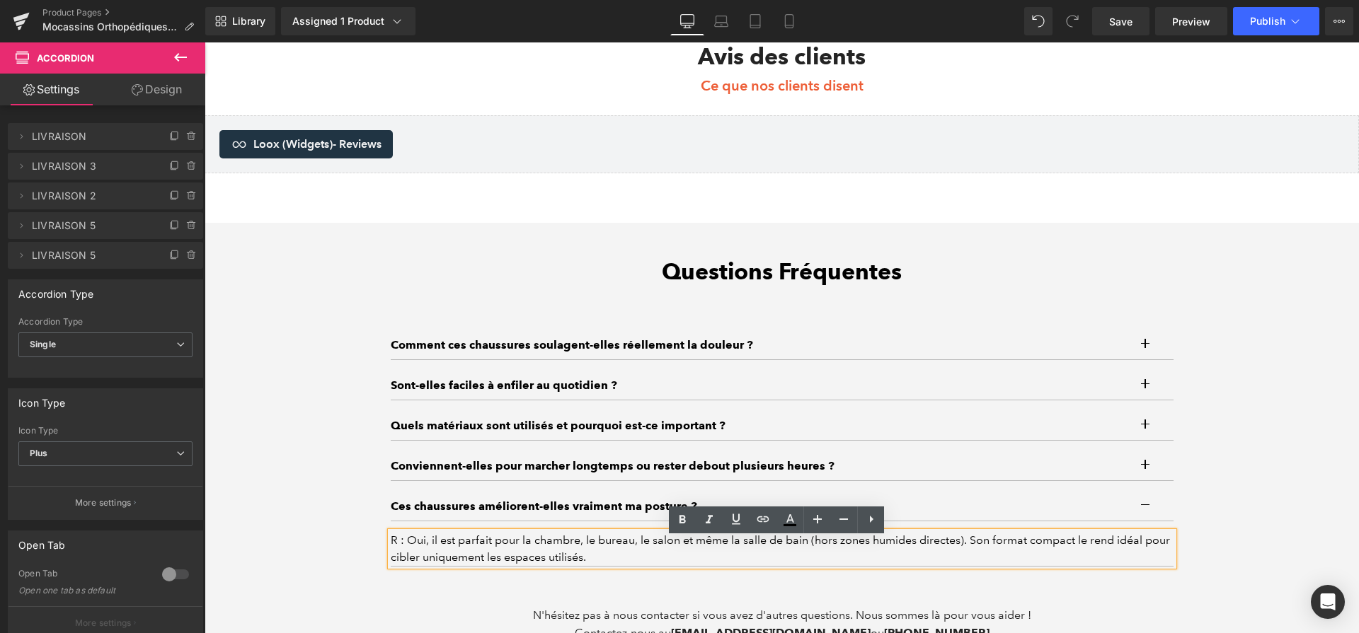
click at [801, 555] on div "R : Oui, il est parfait pour la chambre, le bureau, le salon et même la salle d…" at bounding box center [782, 549] width 783 height 34
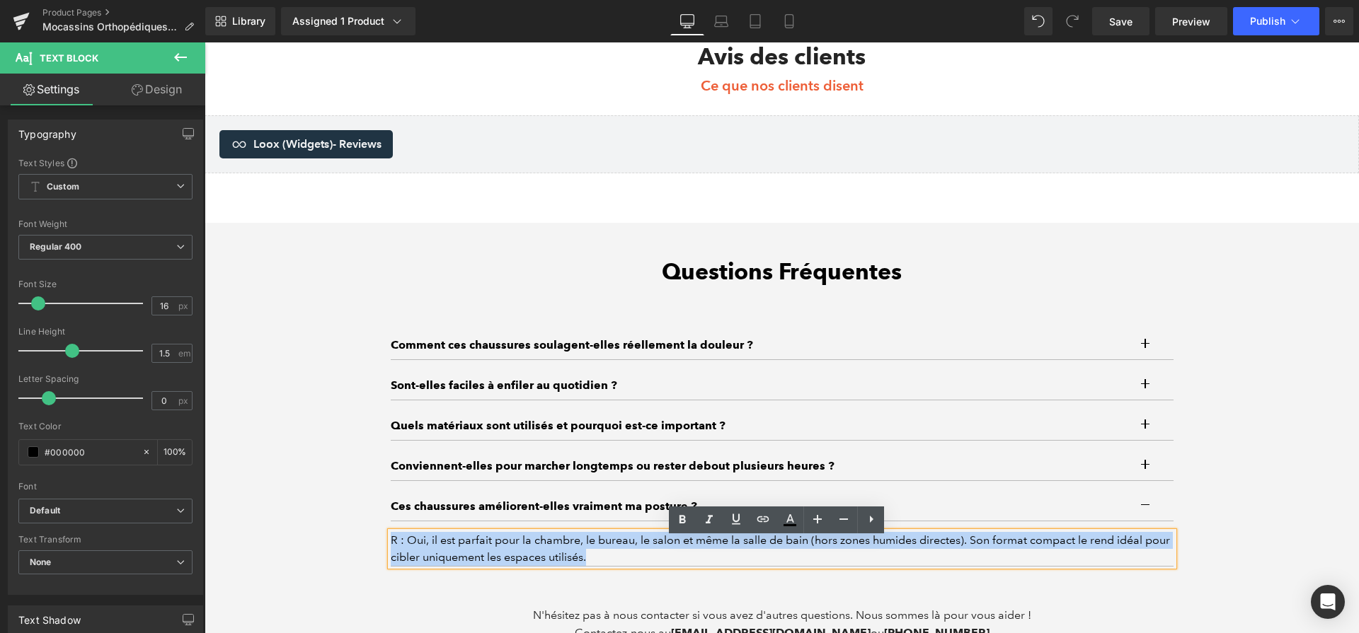
paste div
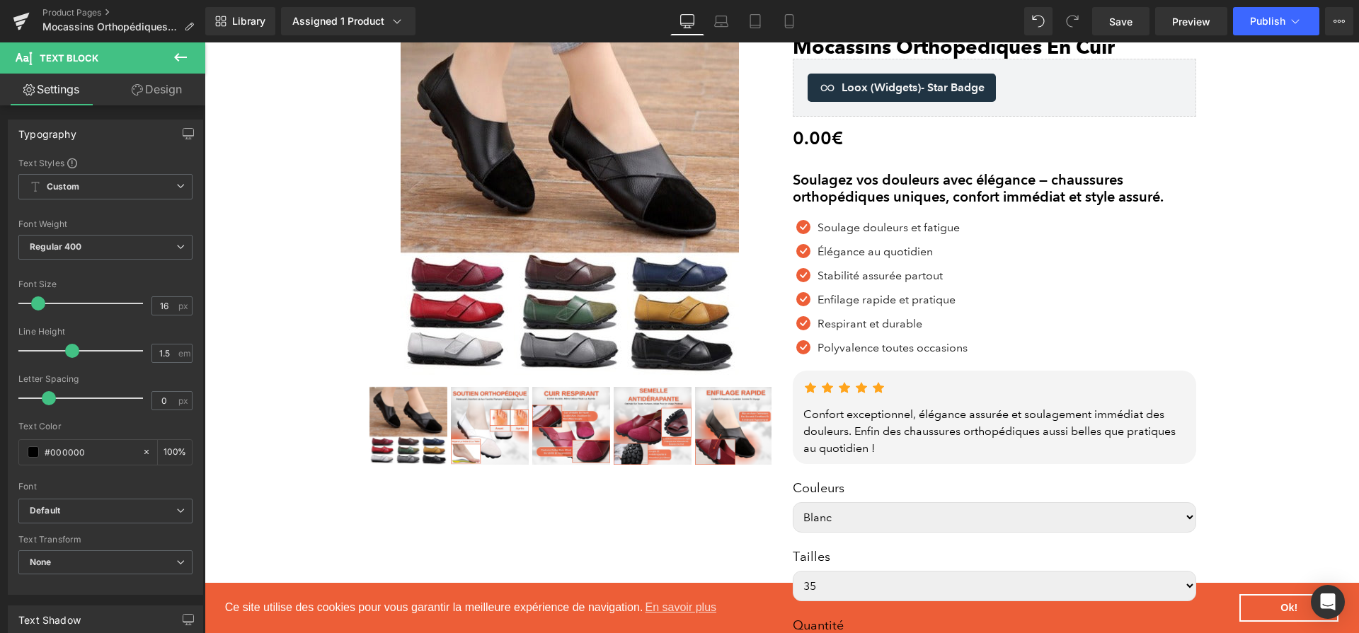
scroll to position [0, 0]
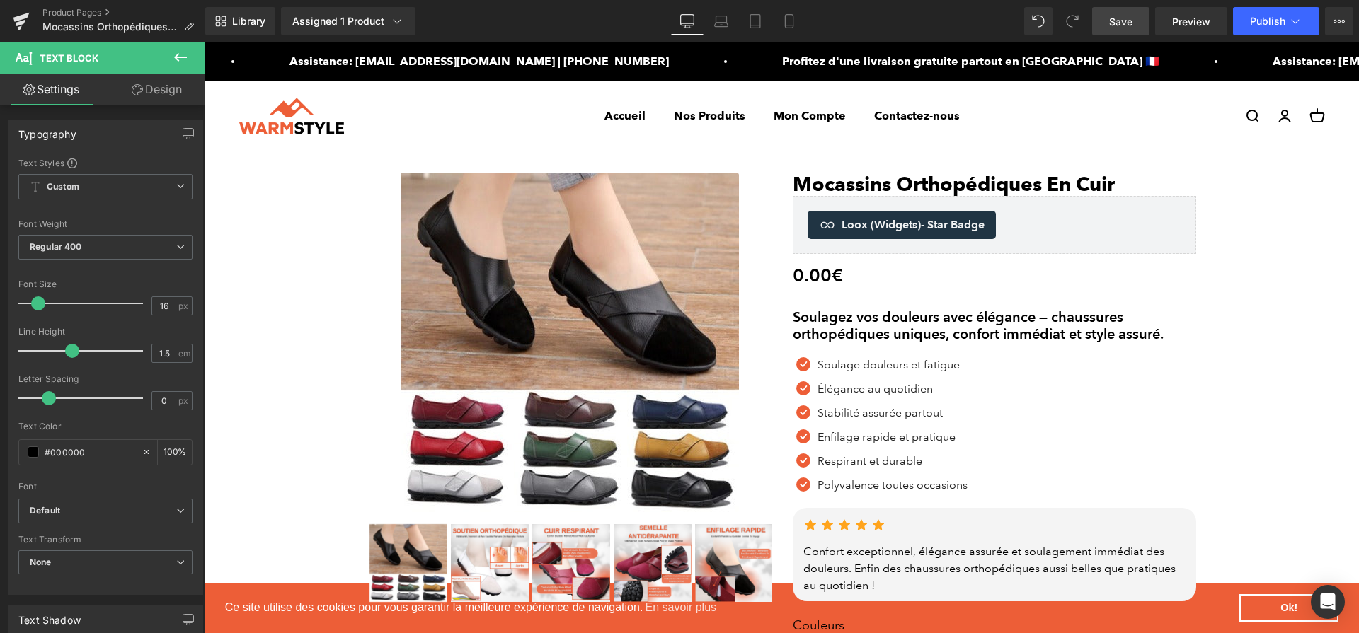
click at [1130, 18] on span "Save" at bounding box center [1120, 21] width 23 height 15
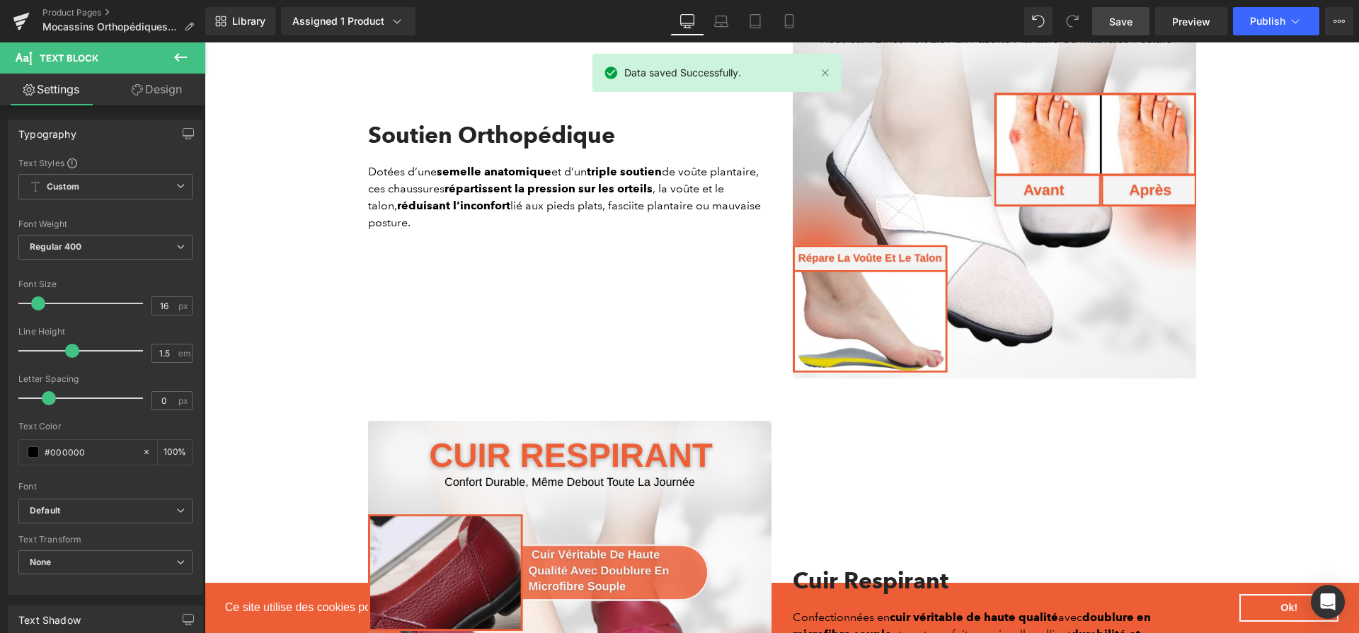
scroll to position [1201, 0]
